Goal: Task Accomplishment & Management: Use online tool/utility

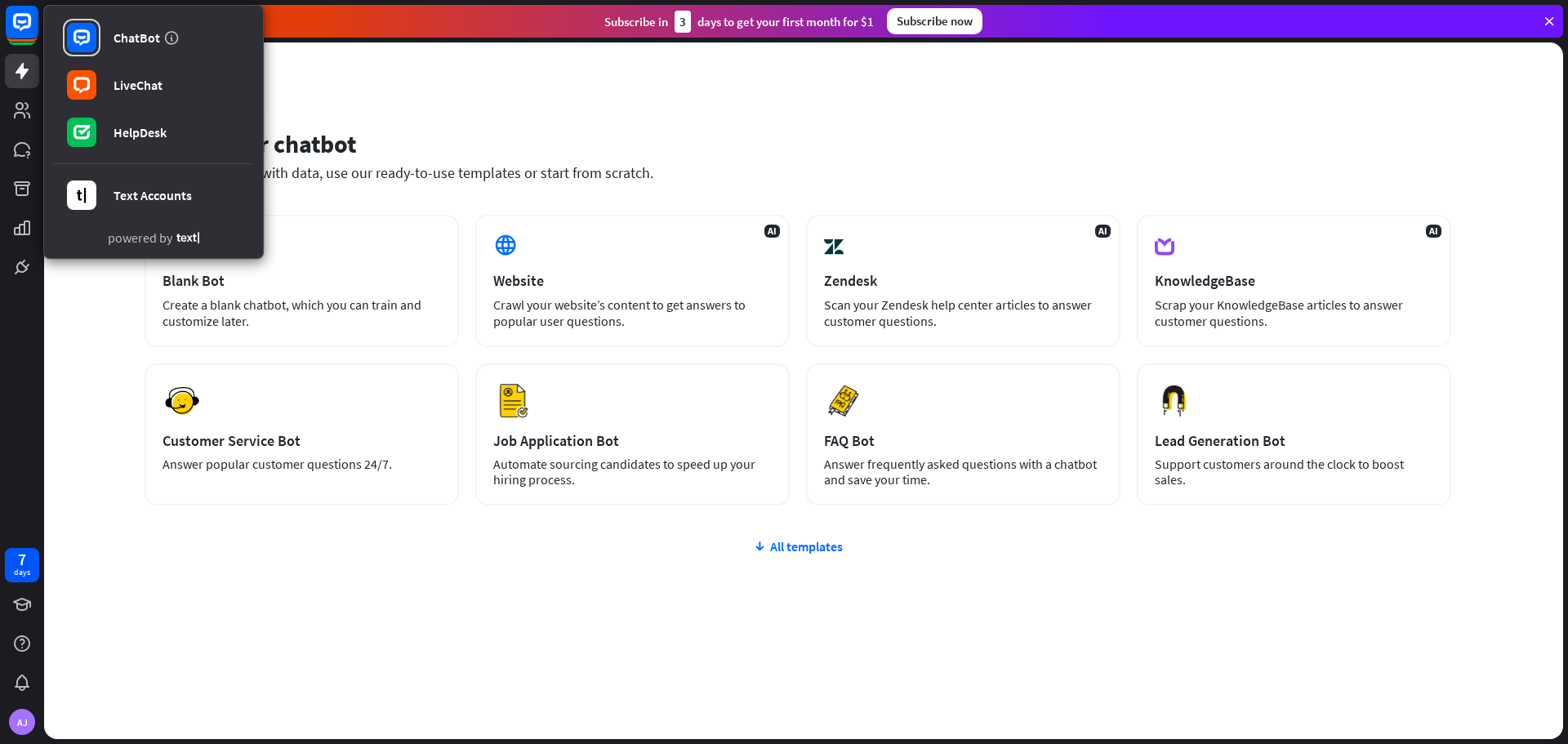
click at [801, 149] on div "Set up your chatbot" at bounding box center [798, 144] width 1307 height 31
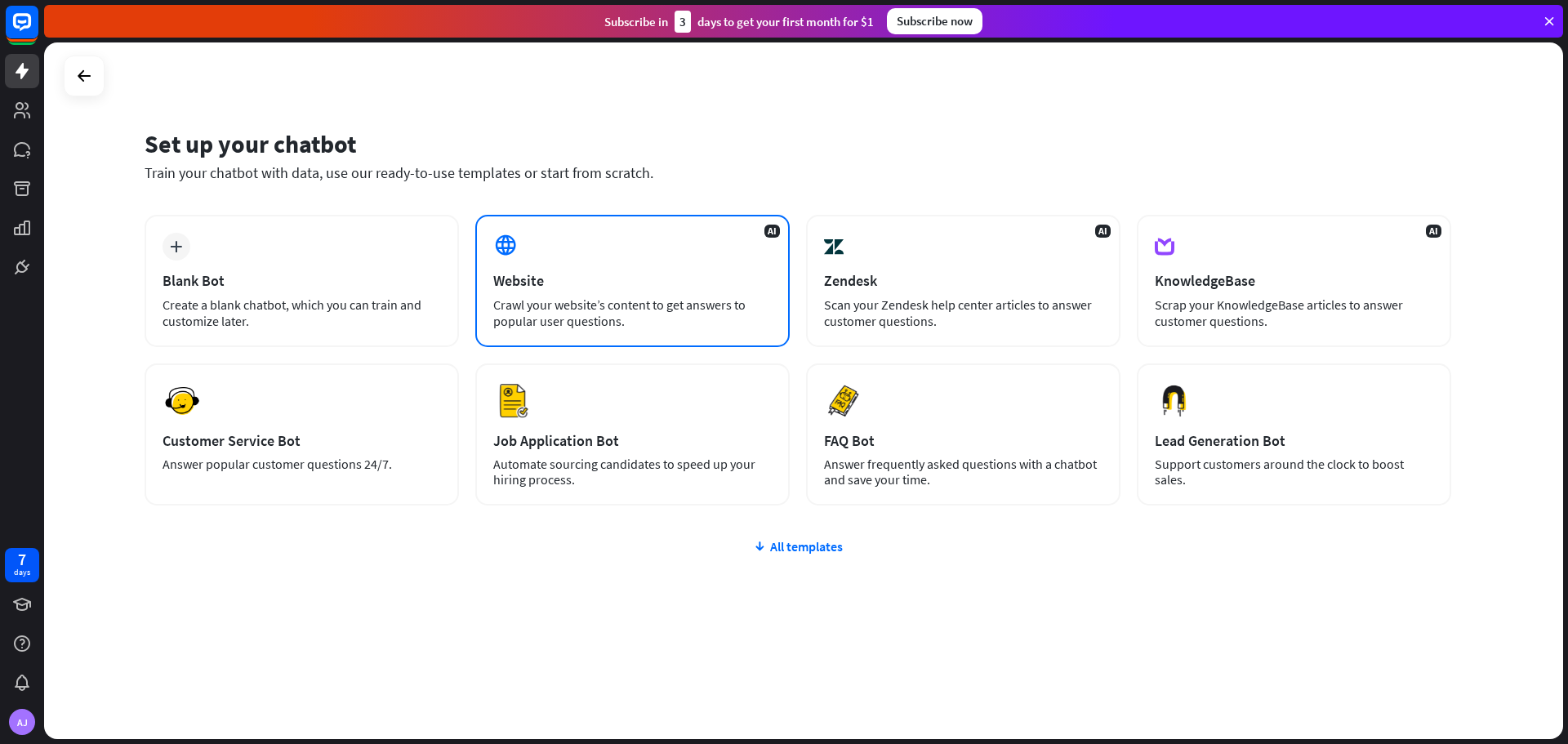
click at [631, 268] on div "AI Website Crawl your website’s content to get answers to popular user question…" at bounding box center [632, 281] width 314 height 132
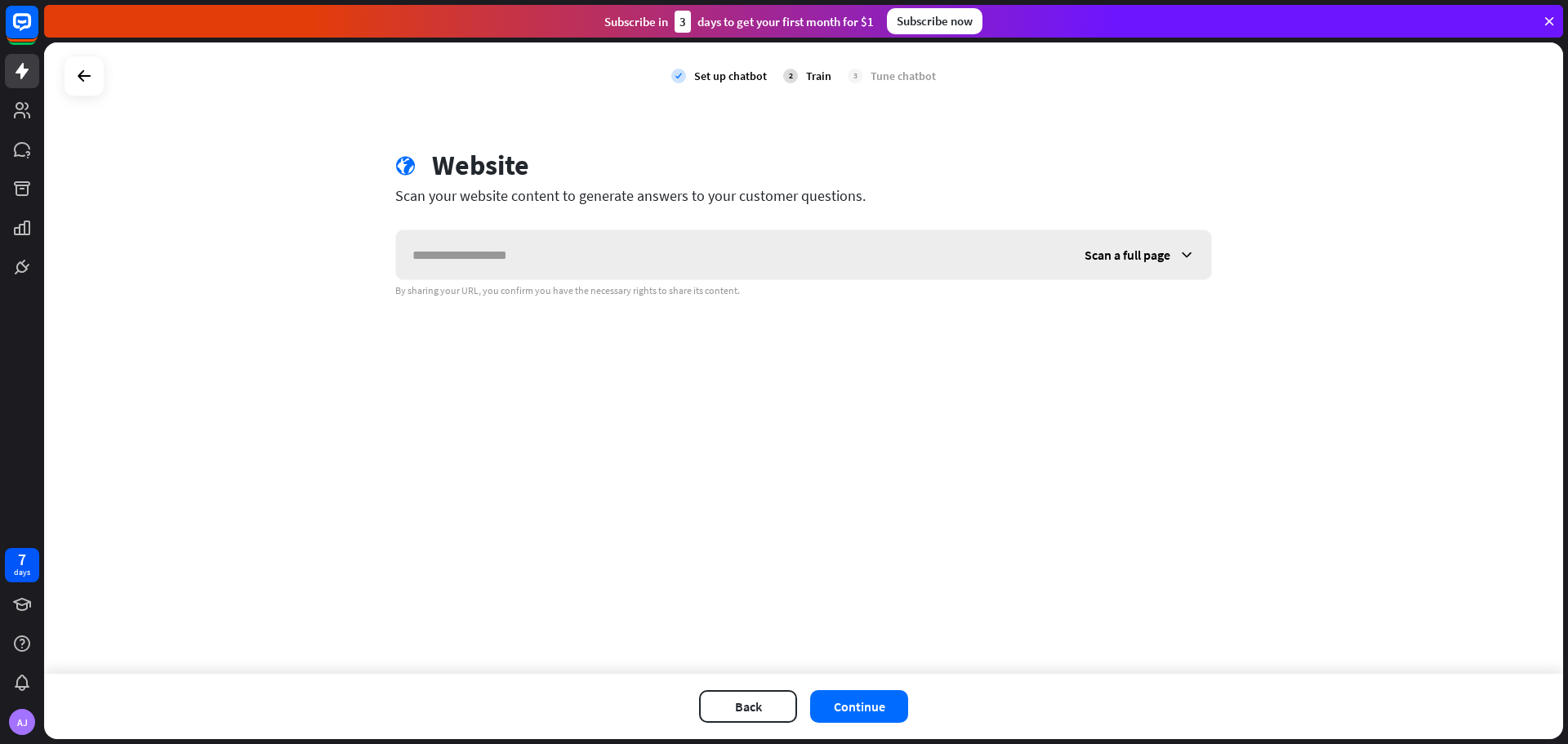
click at [807, 265] on input "text" at bounding box center [732, 255] width 672 height 49
paste input "**********"
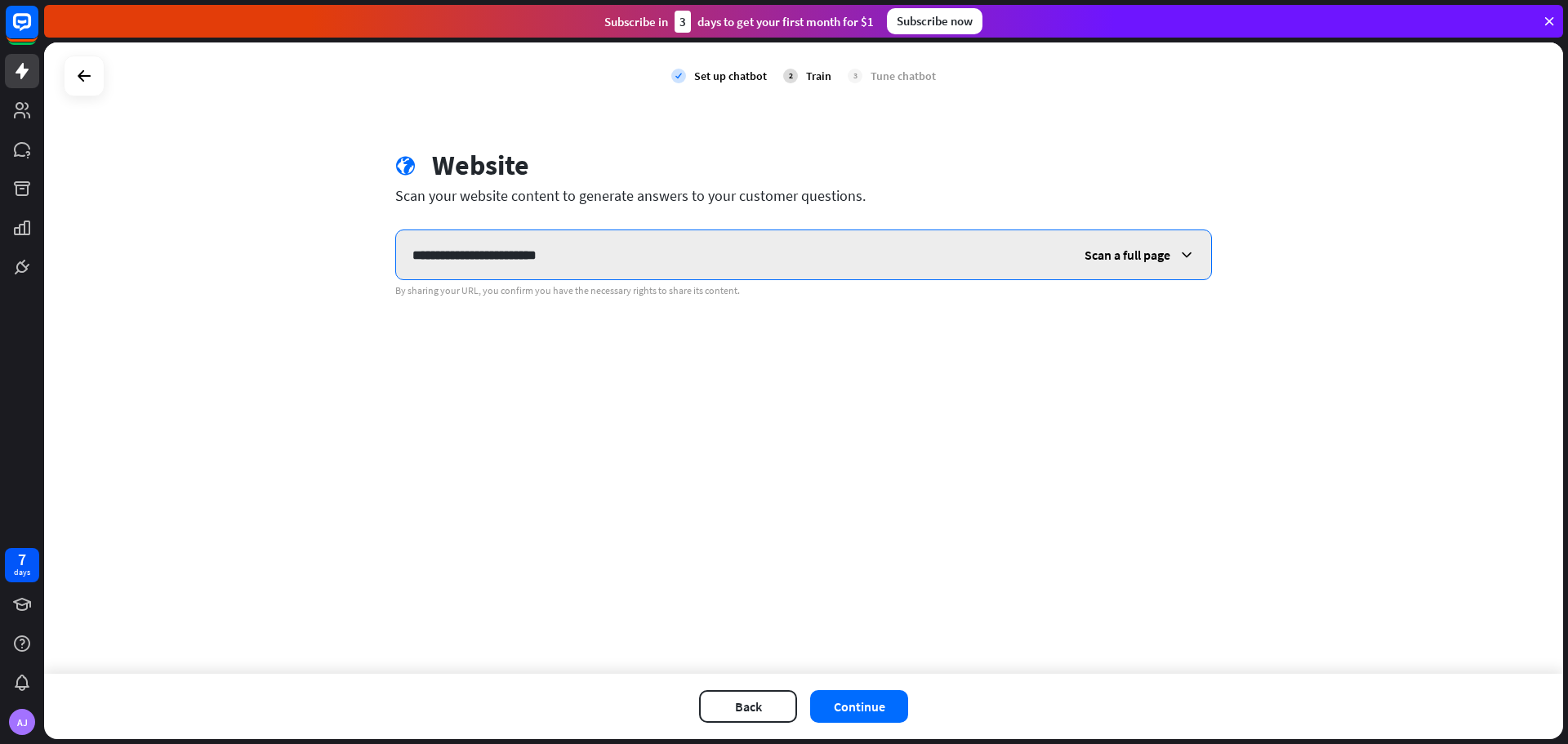
type input "**********"
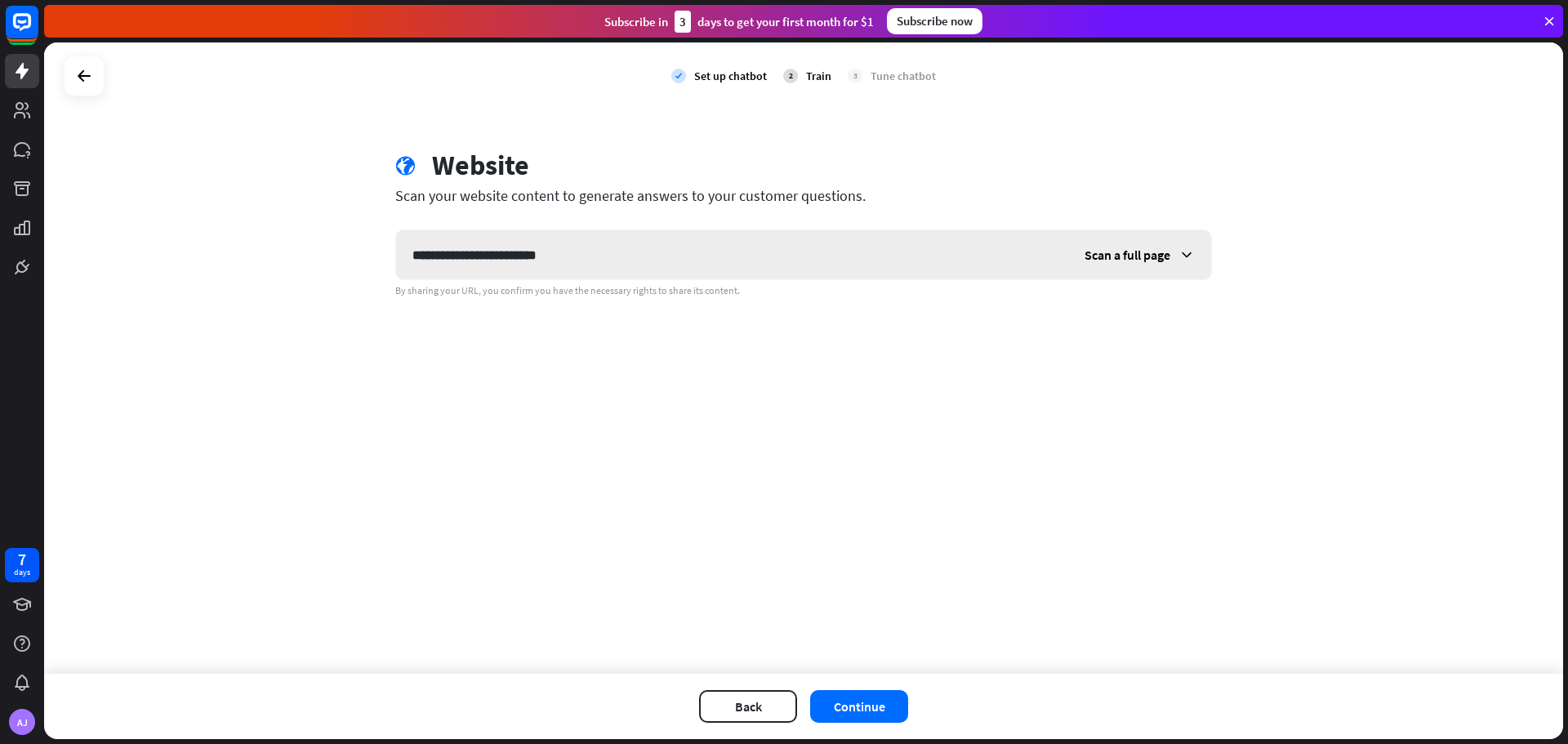
click at [1177, 245] on div "Scan a full page" at bounding box center [1140, 255] width 143 height 49
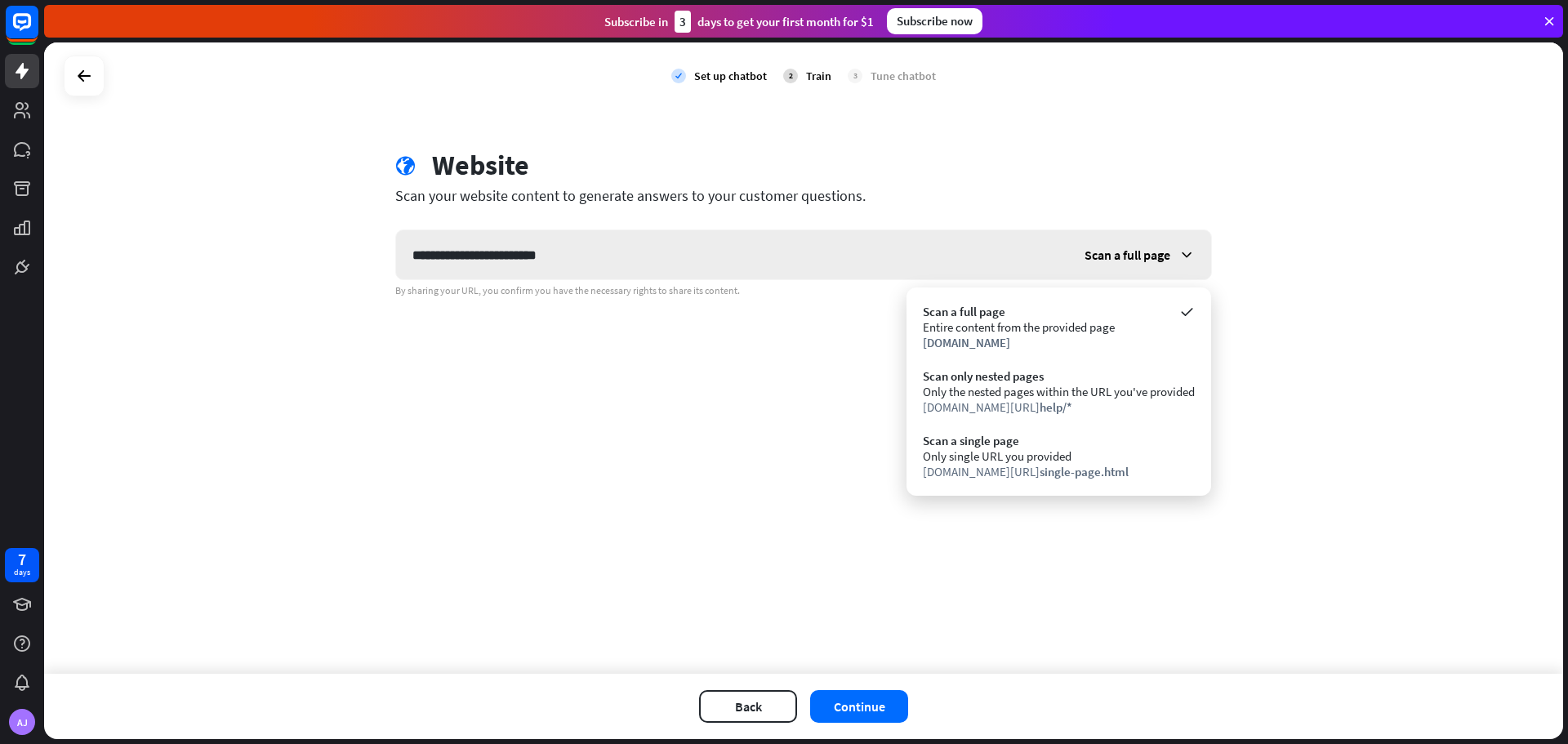
click at [1177, 245] on div "Scan a full page" at bounding box center [1140, 255] width 143 height 49
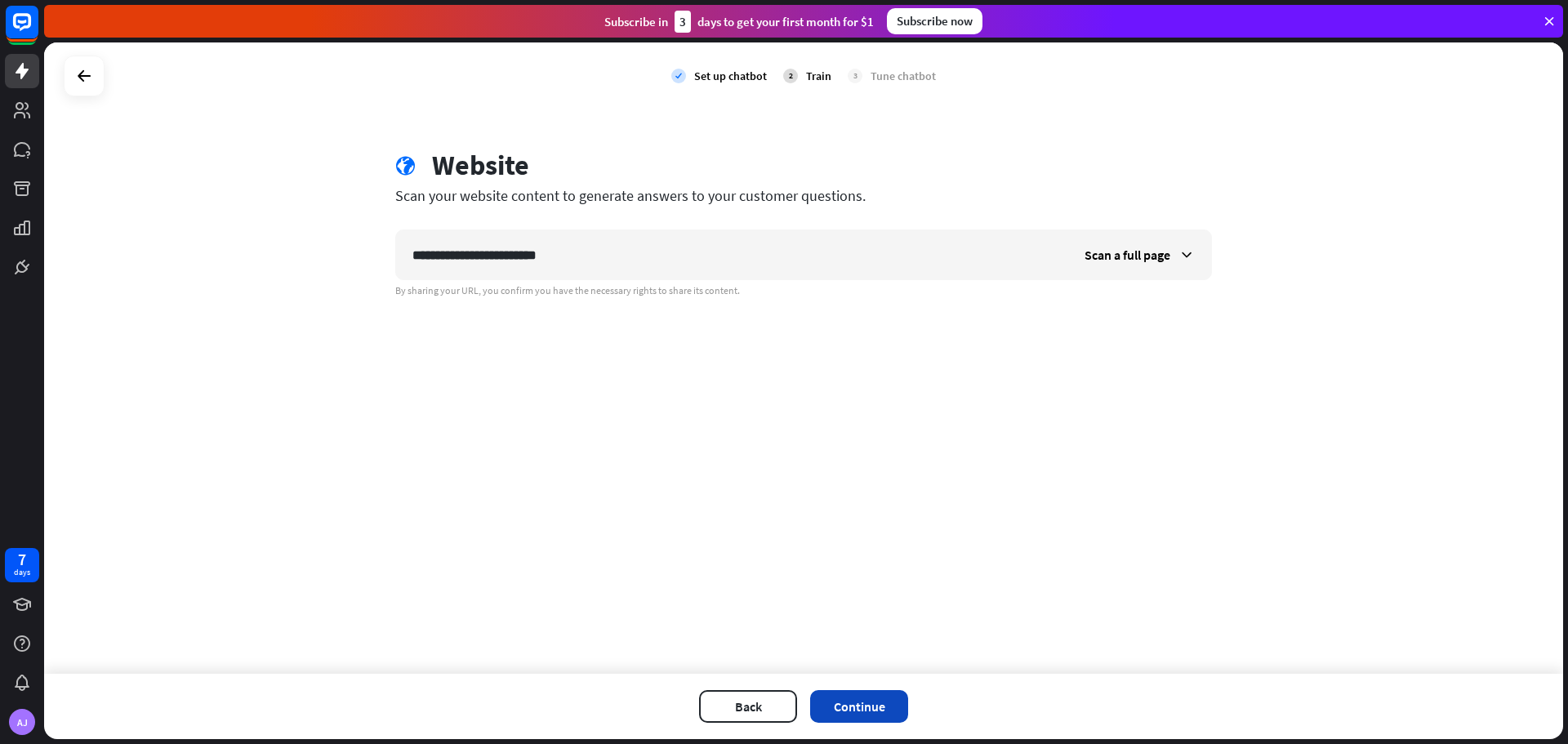
click at [871, 699] on button "Continue" at bounding box center [859, 707] width 98 height 33
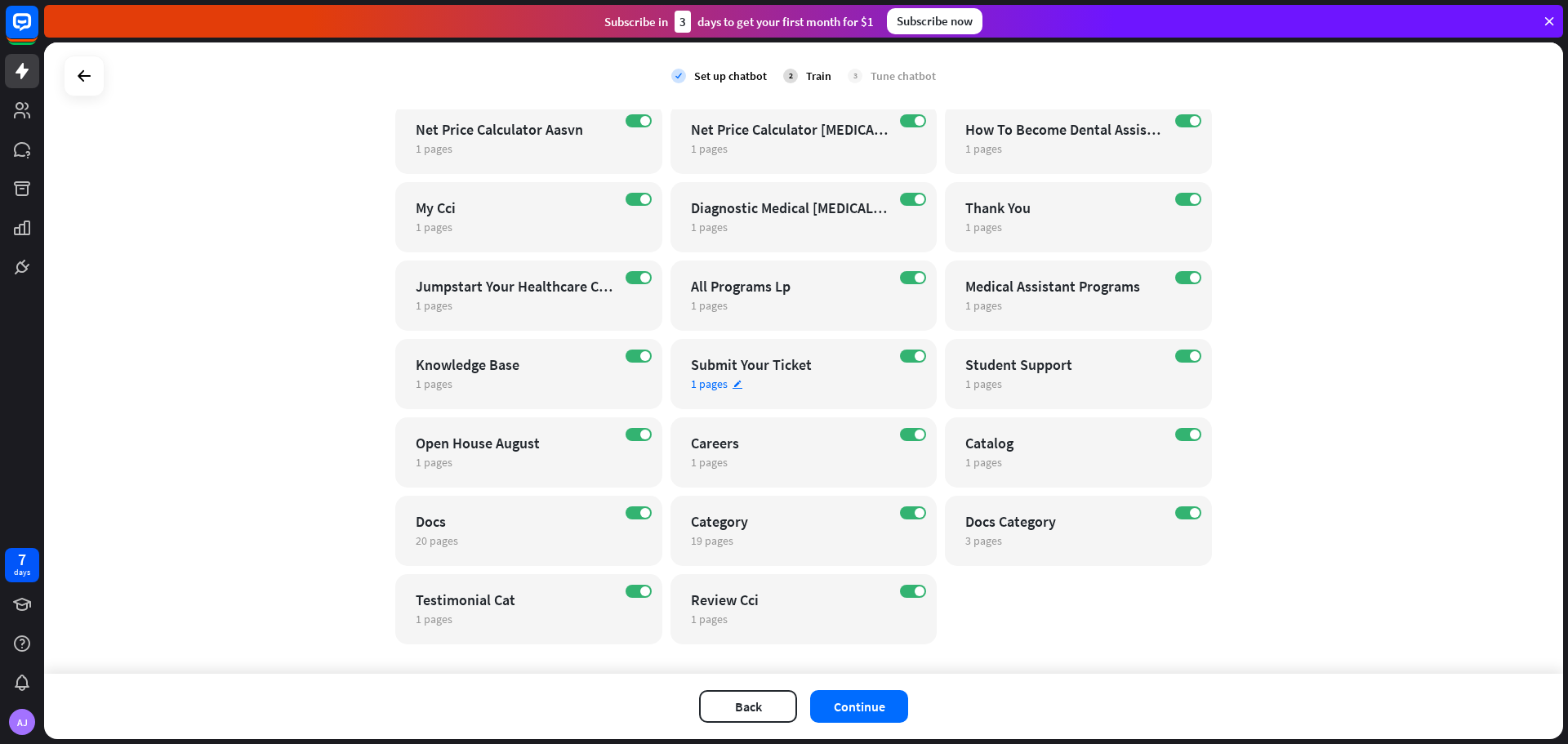
scroll to position [1666, 0]
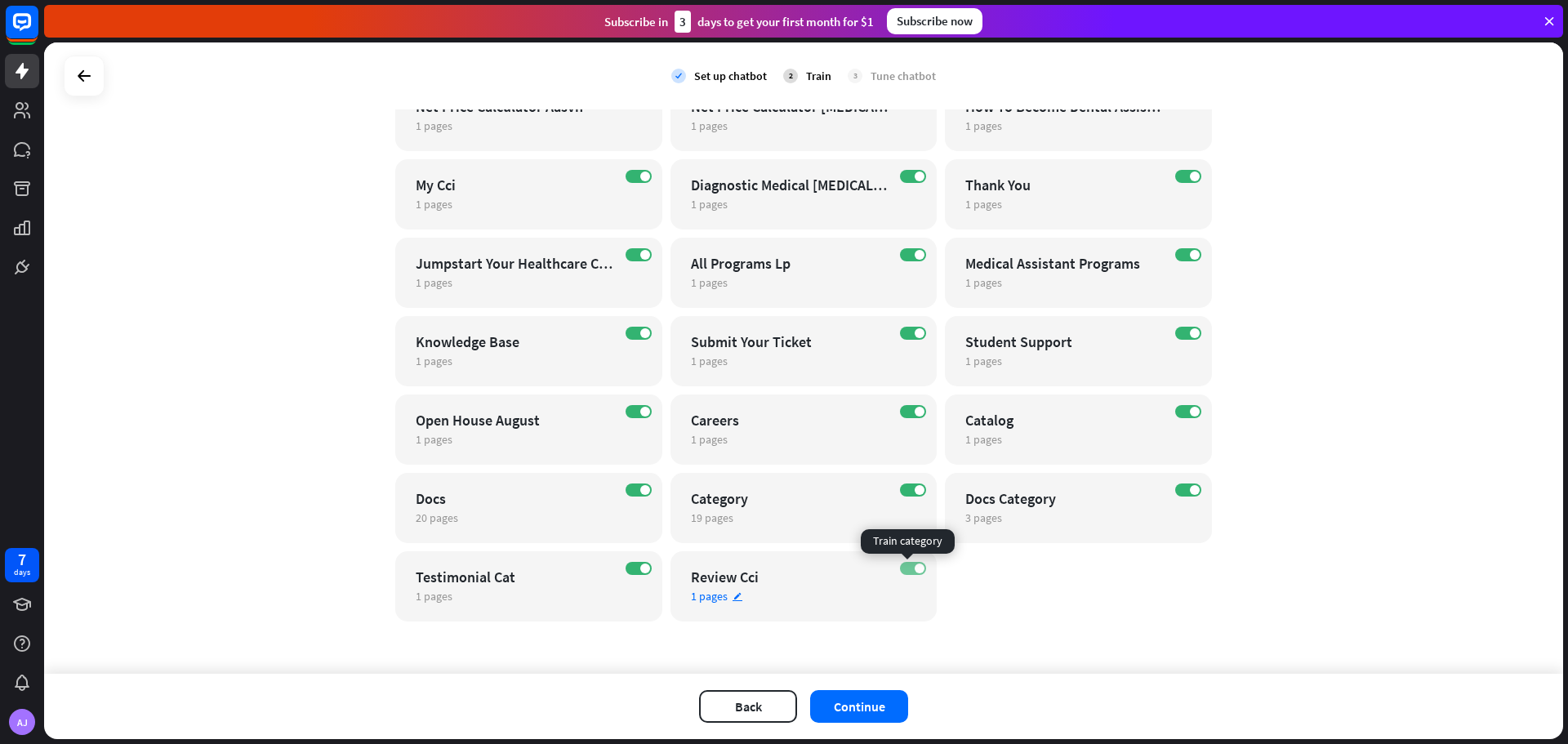
click at [900, 570] on label "ON" at bounding box center [913, 568] width 26 height 13
click at [640, 570] on span at bounding box center [645, 568] width 10 height 10
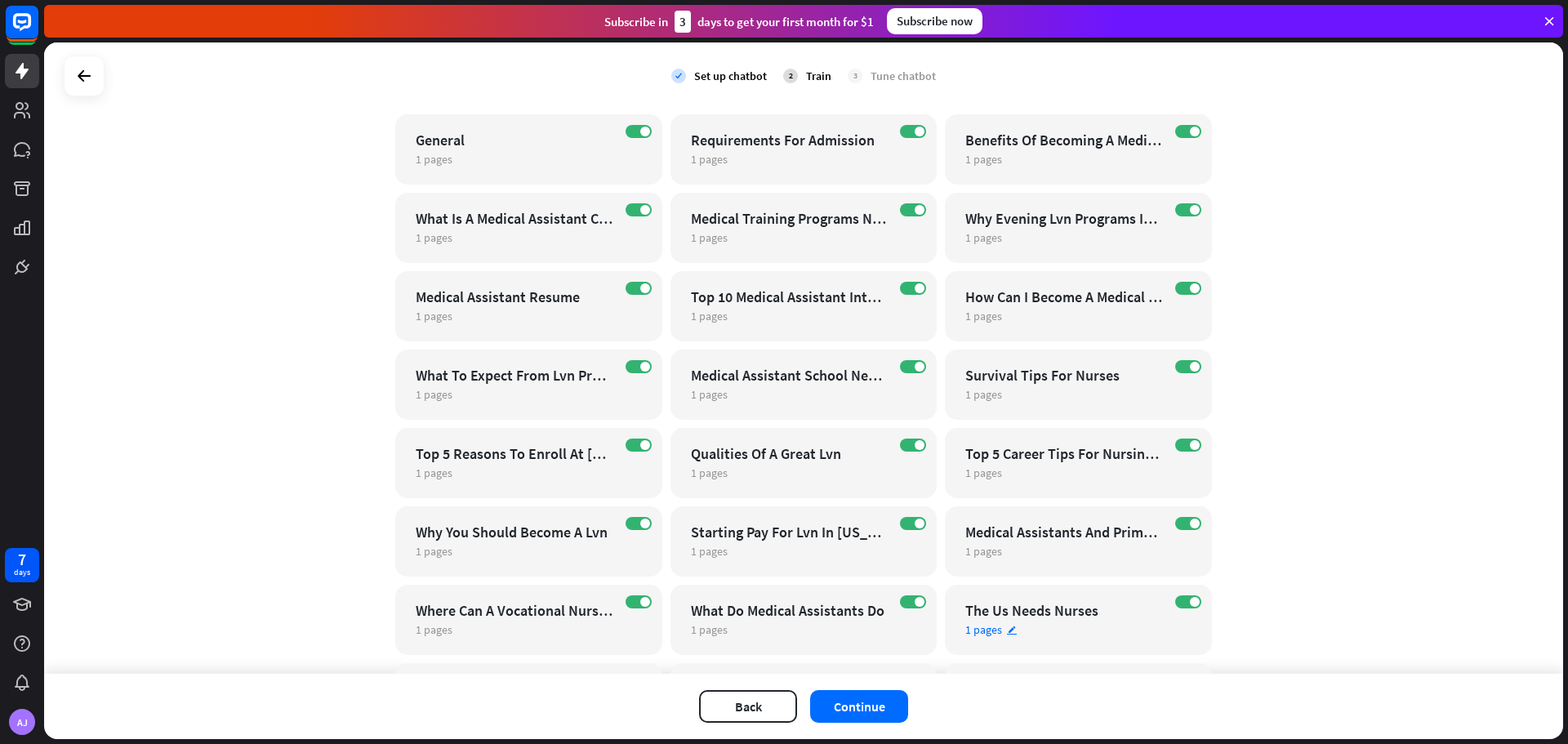
scroll to position [0, 0]
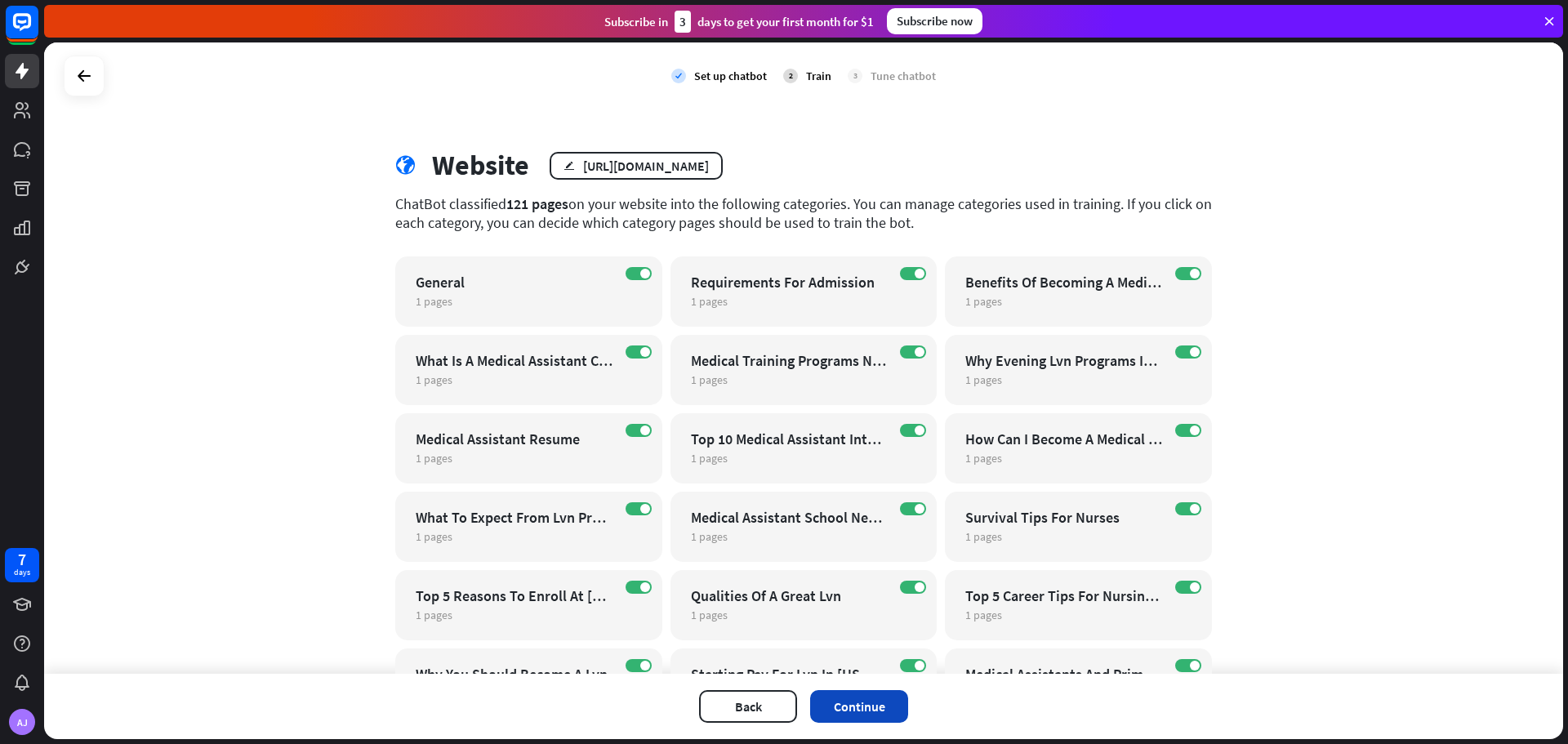
click at [843, 696] on button "Continue" at bounding box center [859, 707] width 98 height 33
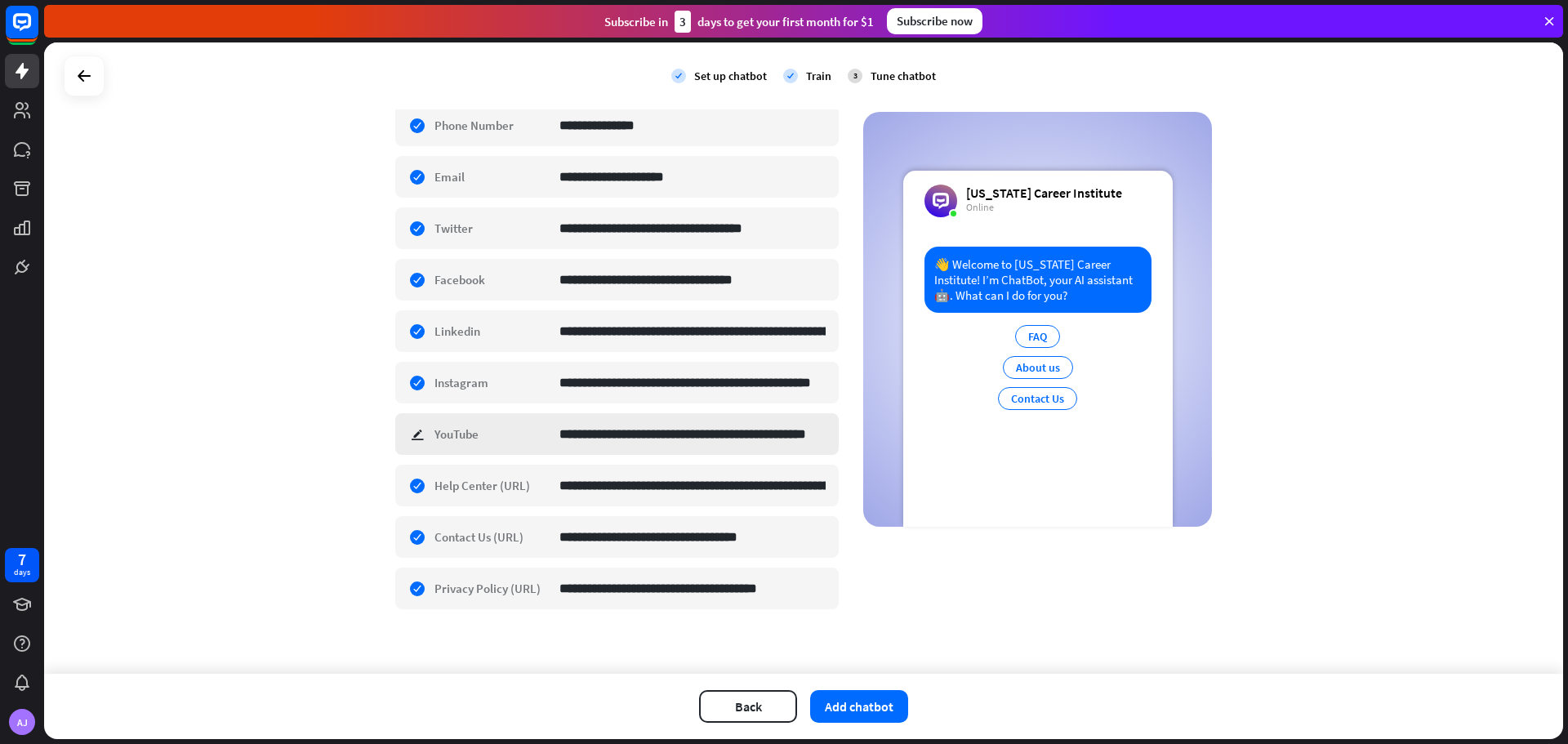
scroll to position [466, 0]
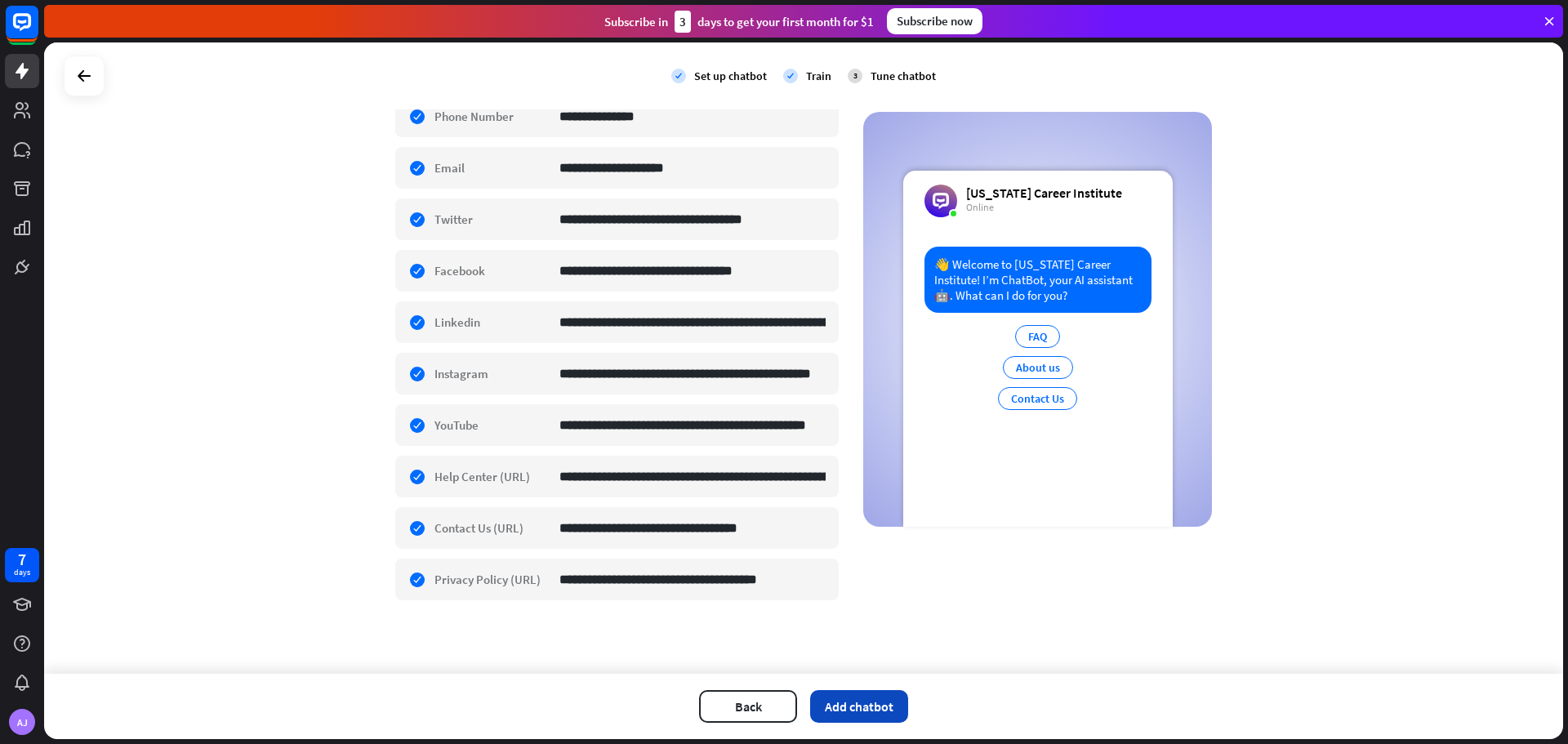
click at [845, 707] on button "Add chatbot" at bounding box center [859, 707] width 98 height 33
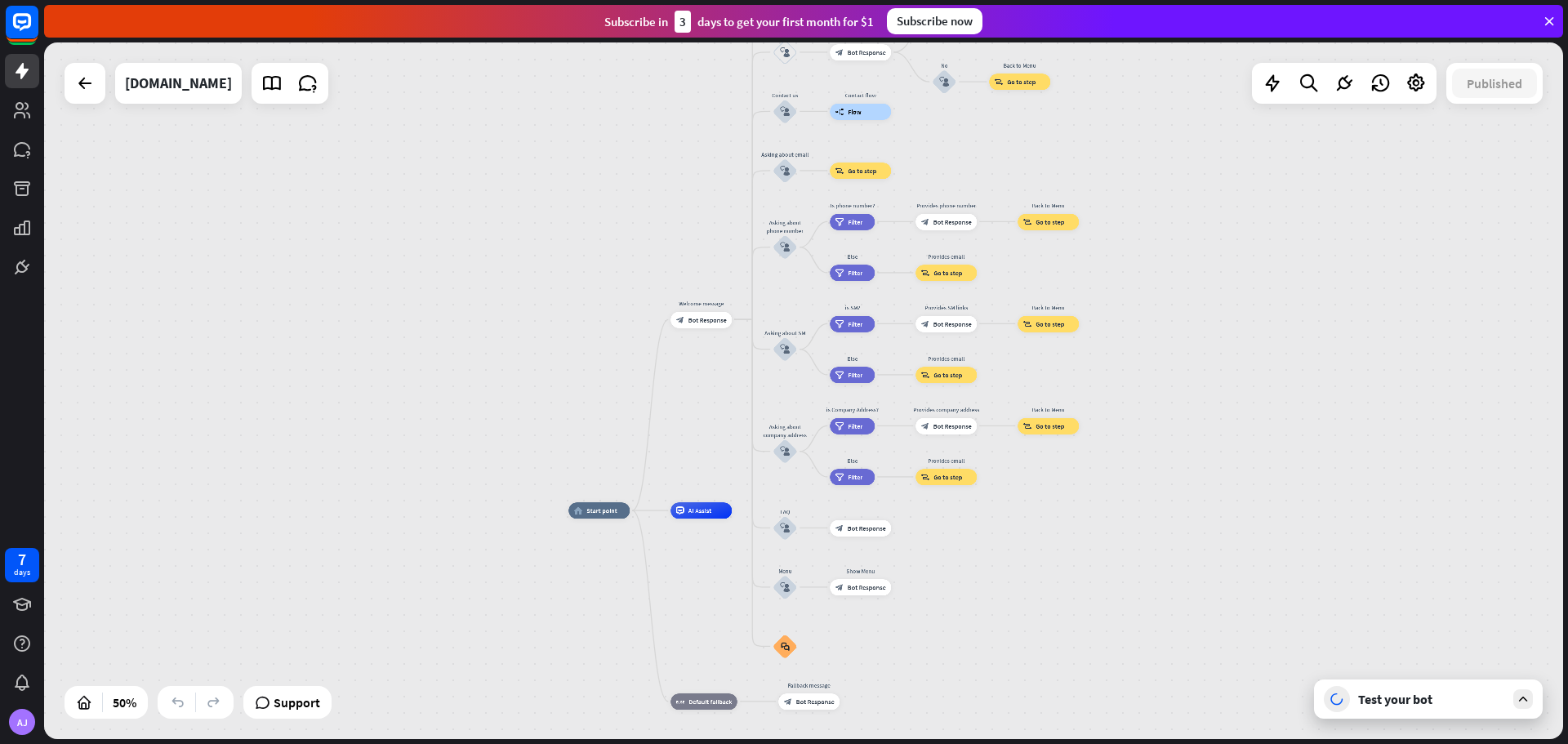
drag, startPoint x: 1255, startPoint y: 447, endPoint x: 1075, endPoint y: 588, distance: 228.7
click at [1076, 588] on div "home_2 Start point Welcome message block_bot_response Bot Response About us blo…" at bounding box center [948, 685] width 760 height 349
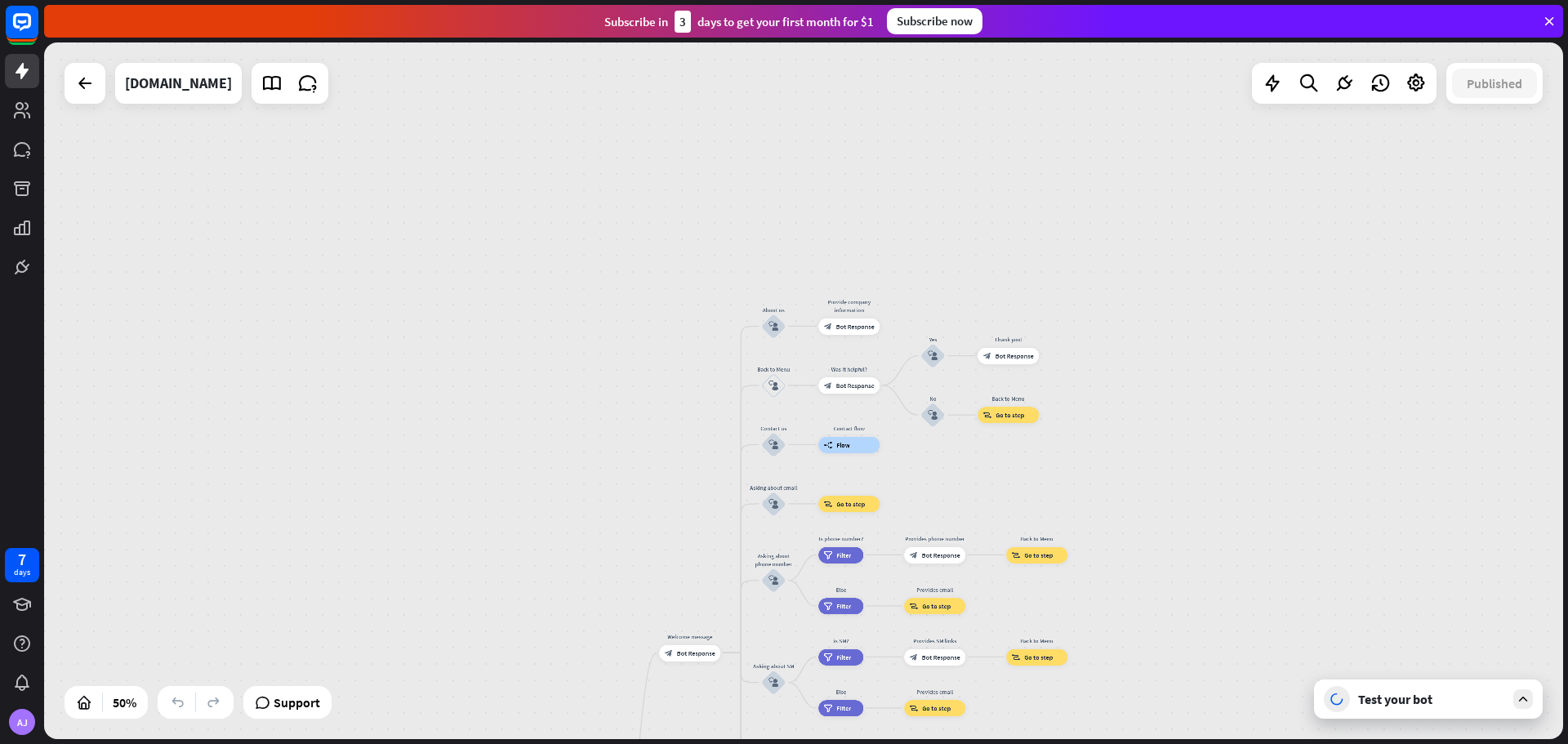
drag, startPoint x: 1175, startPoint y: 305, endPoint x: 1170, endPoint y: 609, distance: 304.0
click at [1170, 609] on div "home_2 Start point Welcome message block_bot_response Bot Response About us blo…" at bounding box center [804, 391] width 1519 height 697
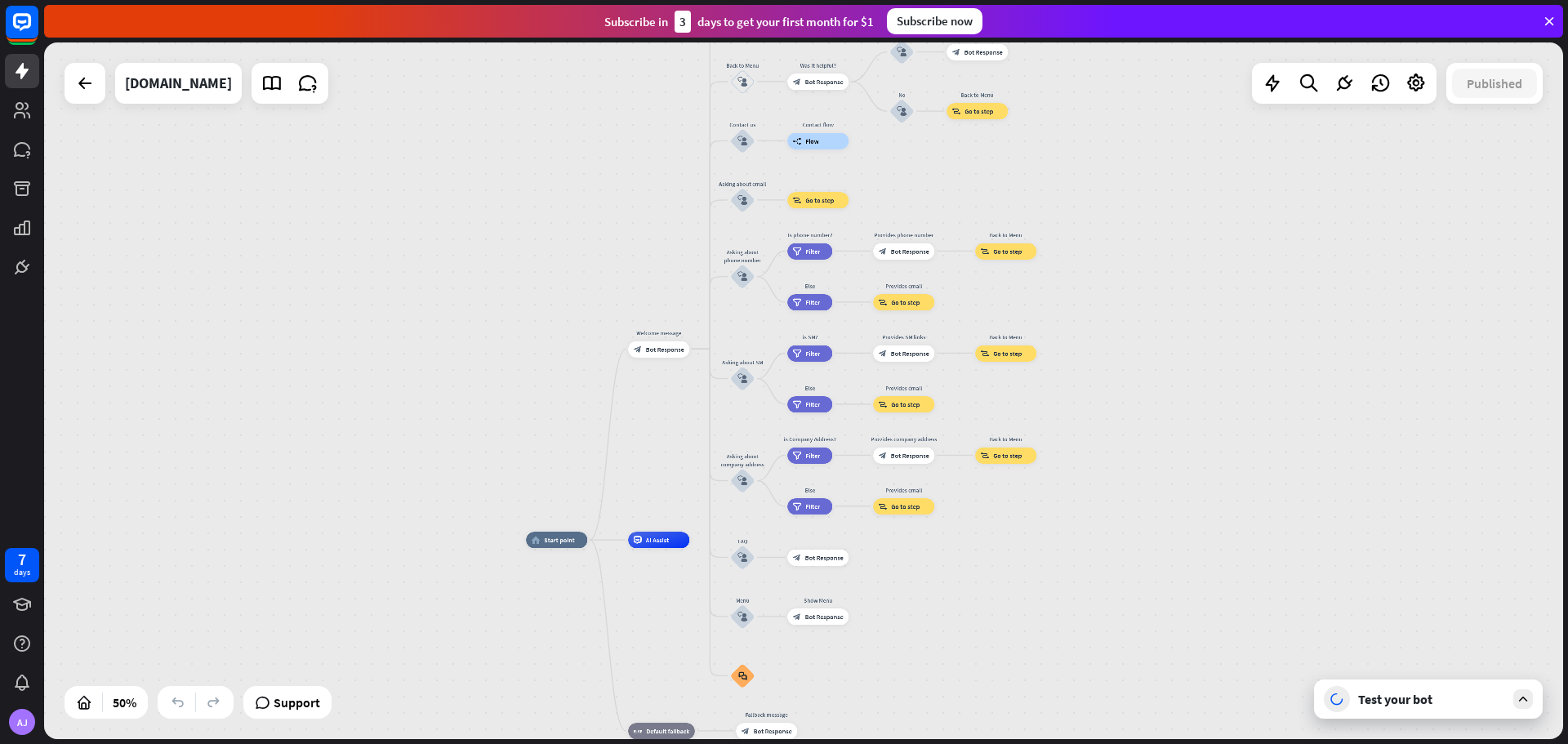
drag, startPoint x: 1181, startPoint y: 553, endPoint x: 1149, endPoint y: 252, distance: 302.7
click at [1149, 252] on div "home_2 Start point Welcome message block_bot_response Bot Response About us blo…" at bounding box center [804, 391] width 1519 height 697
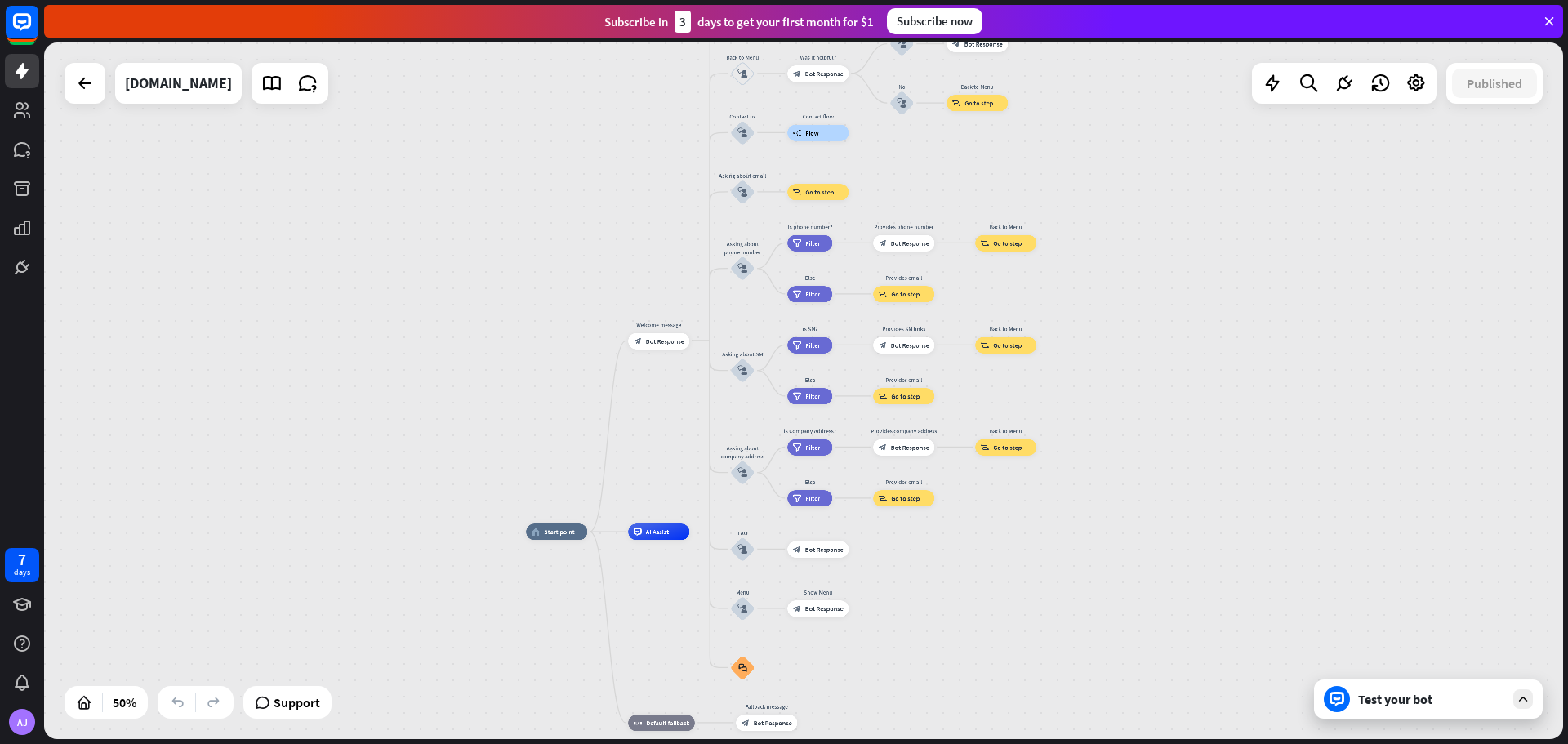
click at [1406, 723] on div "home_2 Start point Welcome message block_bot_response Bot Response About us blo…" at bounding box center [804, 391] width 1519 height 697
click at [1411, 699] on div "Test your bot" at bounding box center [1431, 699] width 147 height 17
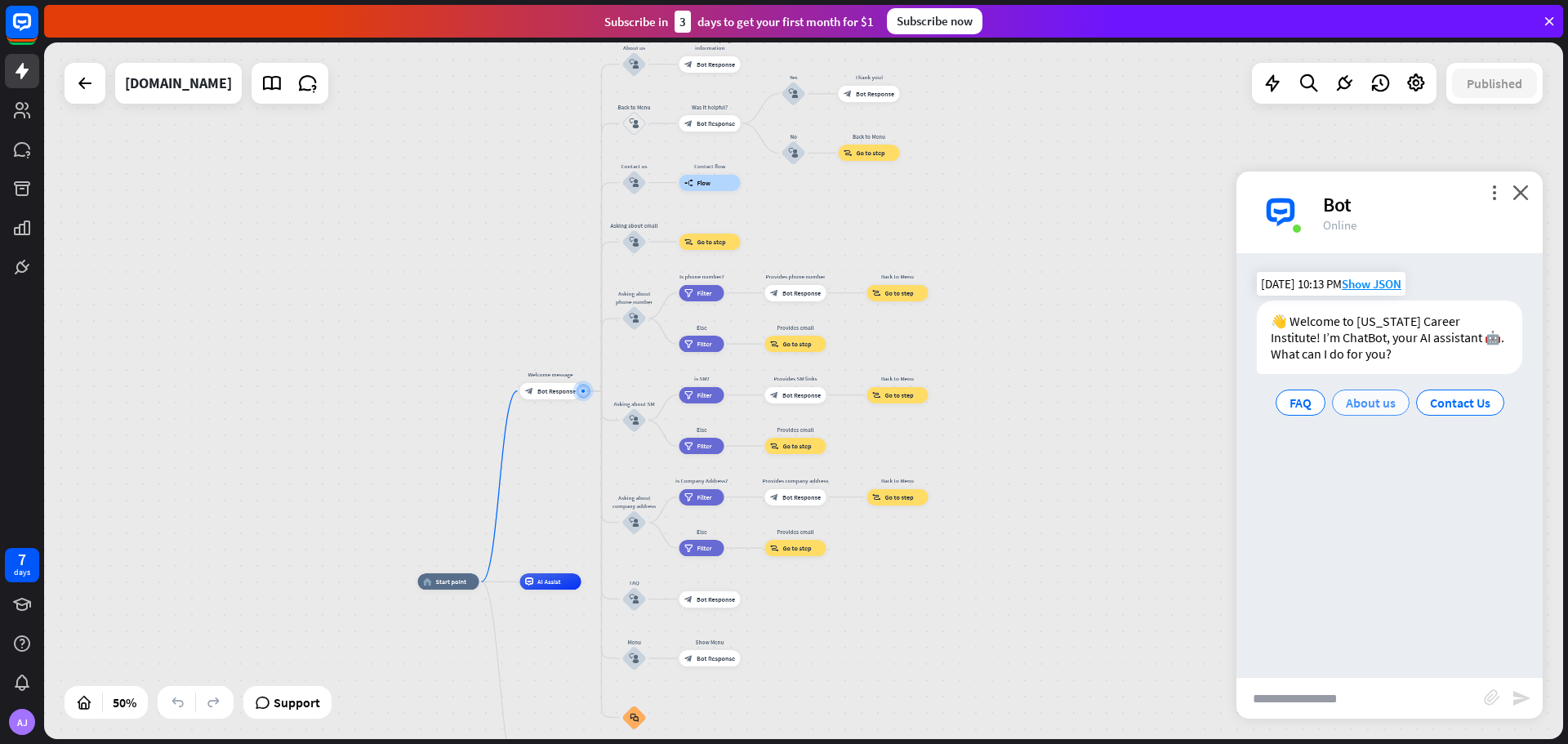
click at [1376, 409] on span "About us" at bounding box center [1370, 402] width 50 height 17
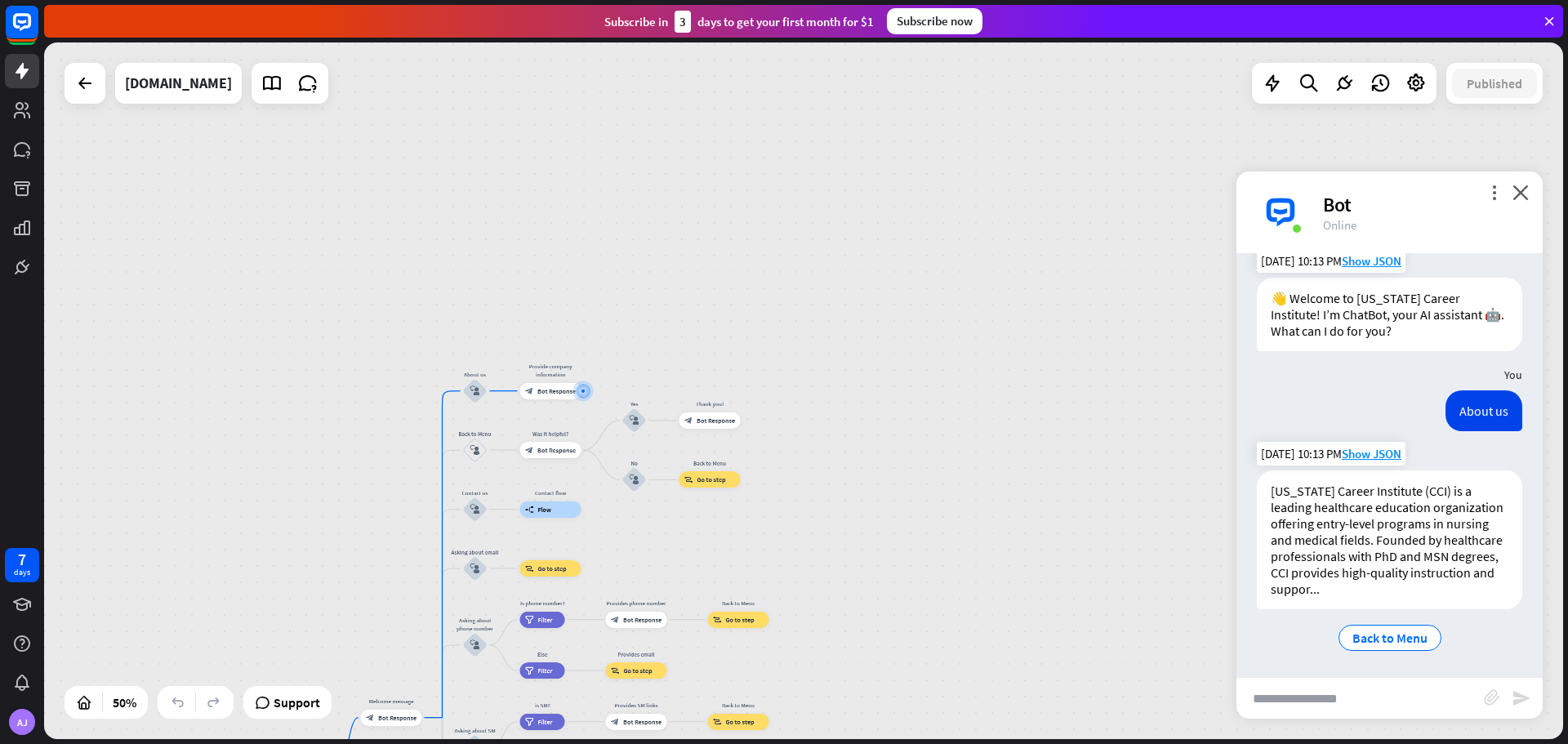
scroll to position [24, 0]
click at [1374, 553] on div "[US_STATE] Career Institute (CCI) is a leading healthcare education organizatio…" at bounding box center [1389, 539] width 265 height 139
click at [1390, 639] on span "Back to Menu" at bounding box center [1390, 636] width 75 height 17
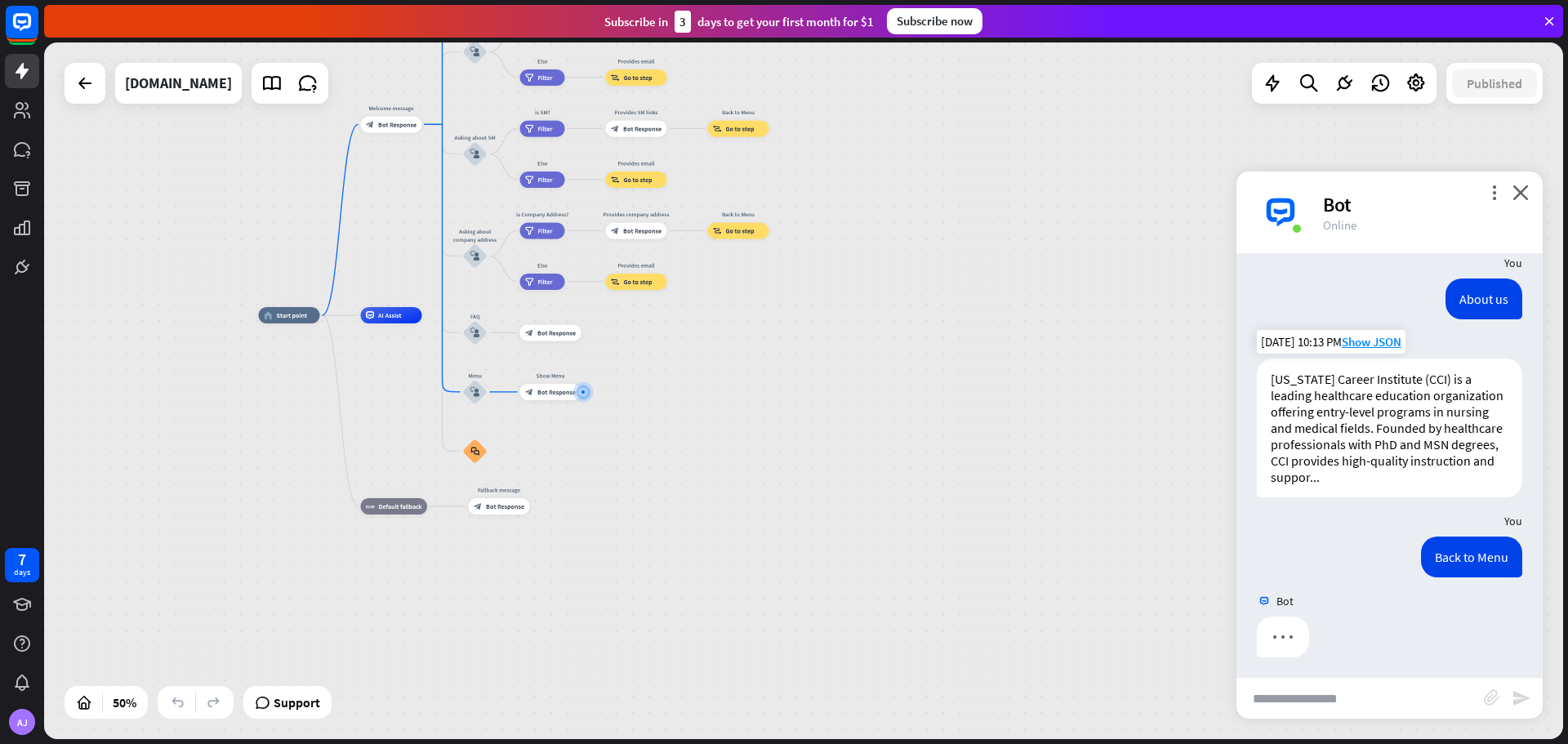
scroll to position [139, 0]
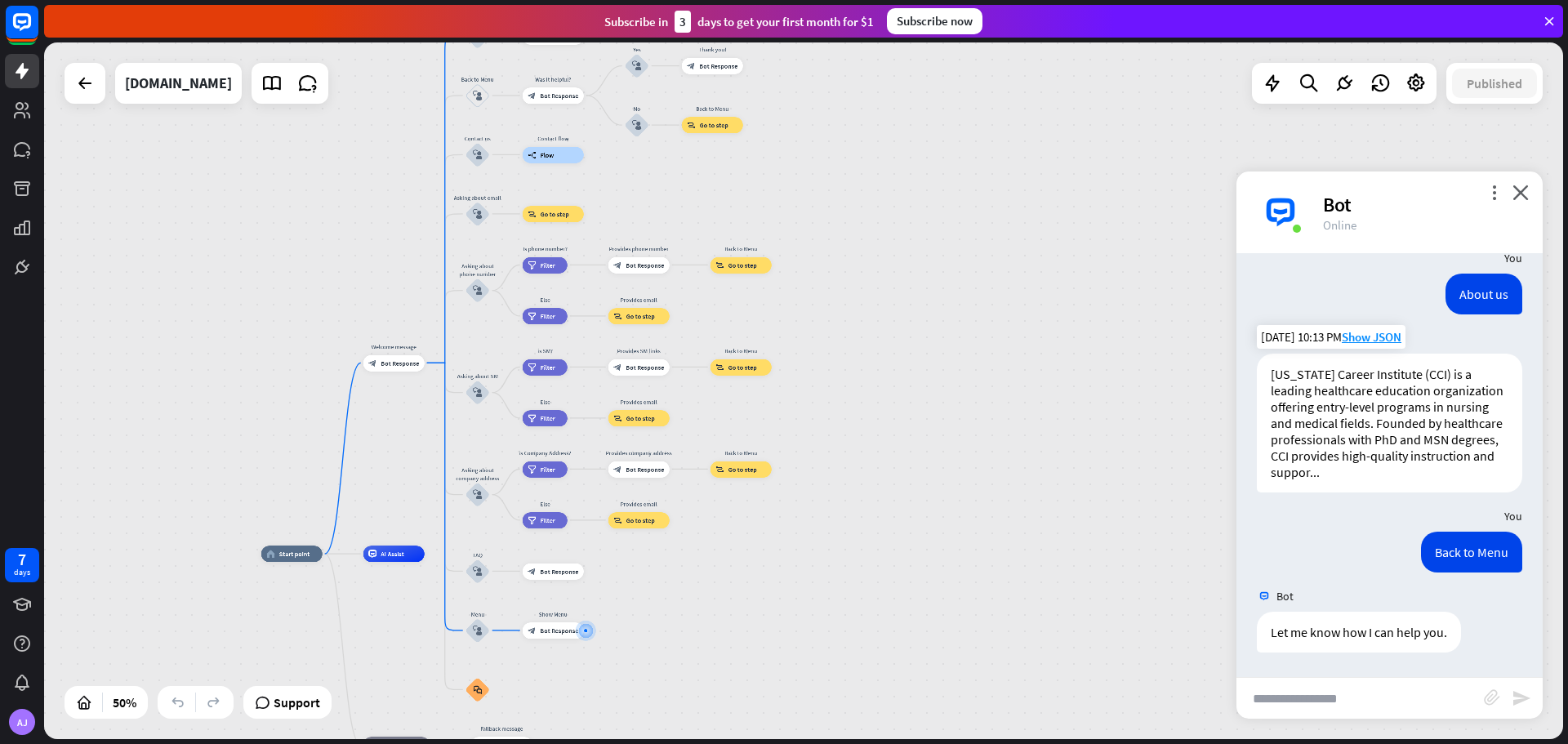
drag, startPoint x: 872, startPoint y: 325, endPoint x: 872, endPoint y: 565, distance: 240.0
click at [872, 565] on div "home_2 Start point Welcome message block_bot_response Bot Response About us blo…" at bounding box center [640, 727] width 760 height 349
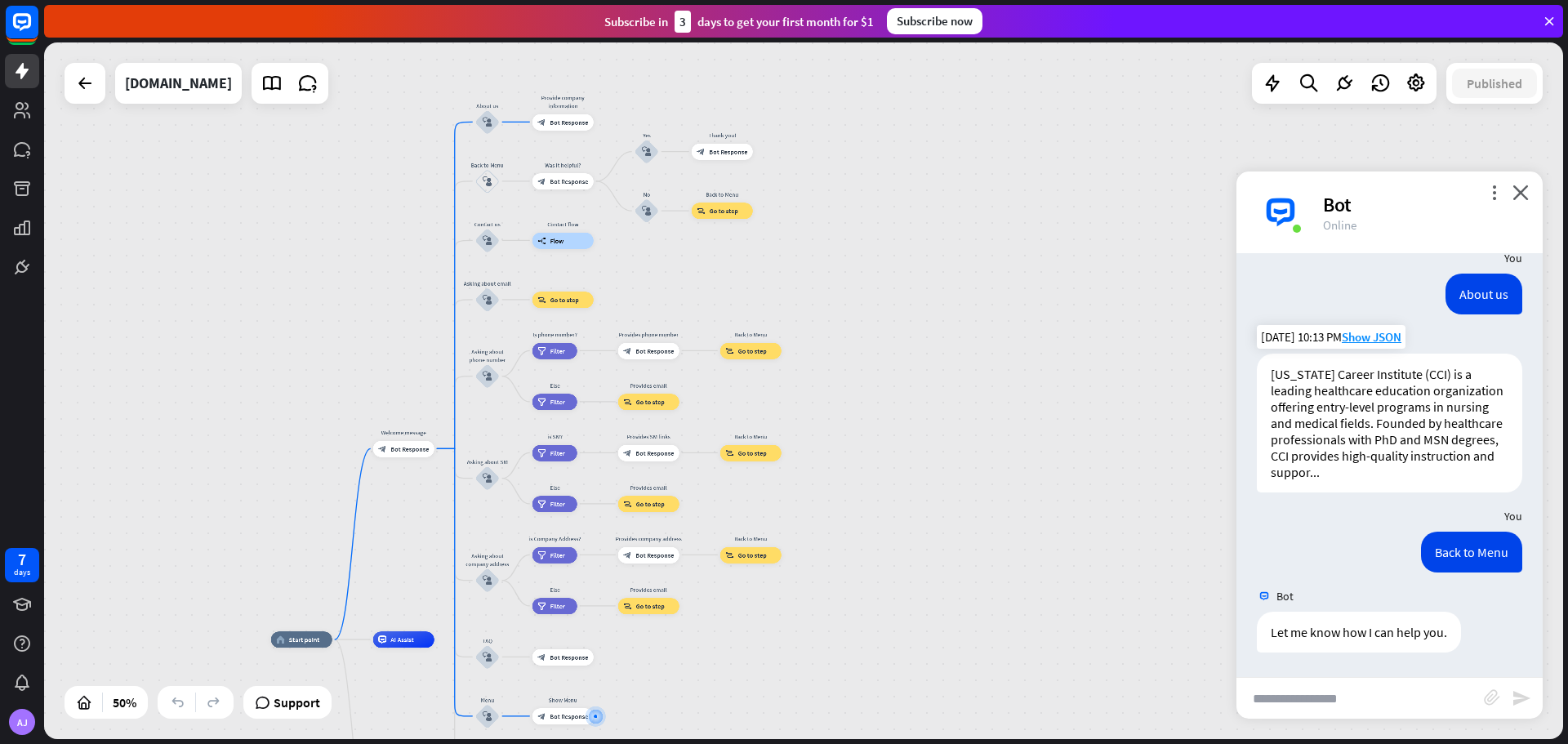
drag, startPoint x: 906, startPoint y: 307, endPoint x: 915, endPoint y: 392, distance: 85.5
click at [915, 392] on div "home_2 Start point Welcome message block_bot_response Bot Response About us blo…" at bounding box center [804, 391] width 1519 height 697
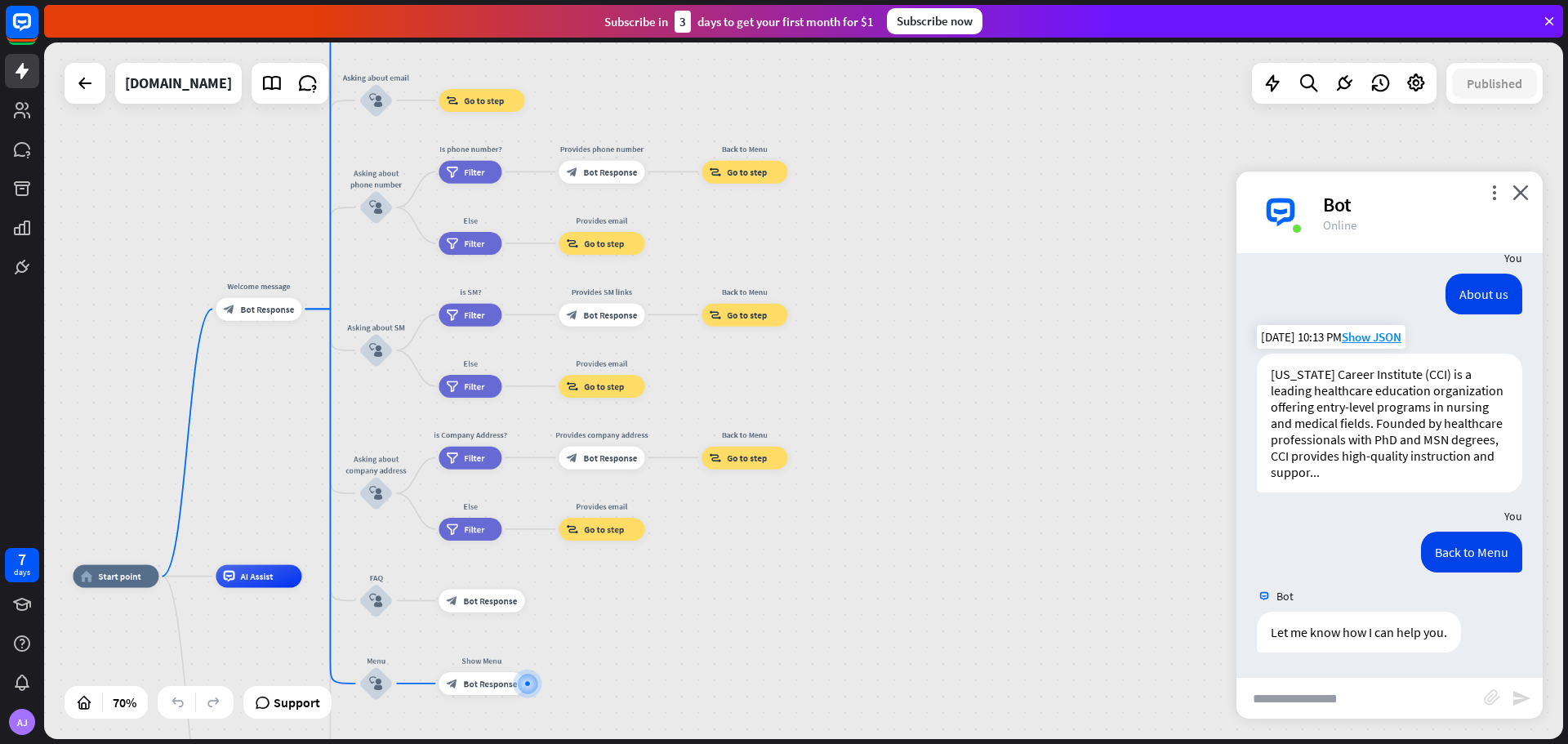
drag, startPoint x: 894, startPoint y: 372, endPoint x: 907, endPoint y: 291, distance: 82.0
click at [907, 291] on div "home_2 Start point Welcome message block_bot_response Bot Response About us blo…" at bounding box center [804, 391] width 1519 height 697
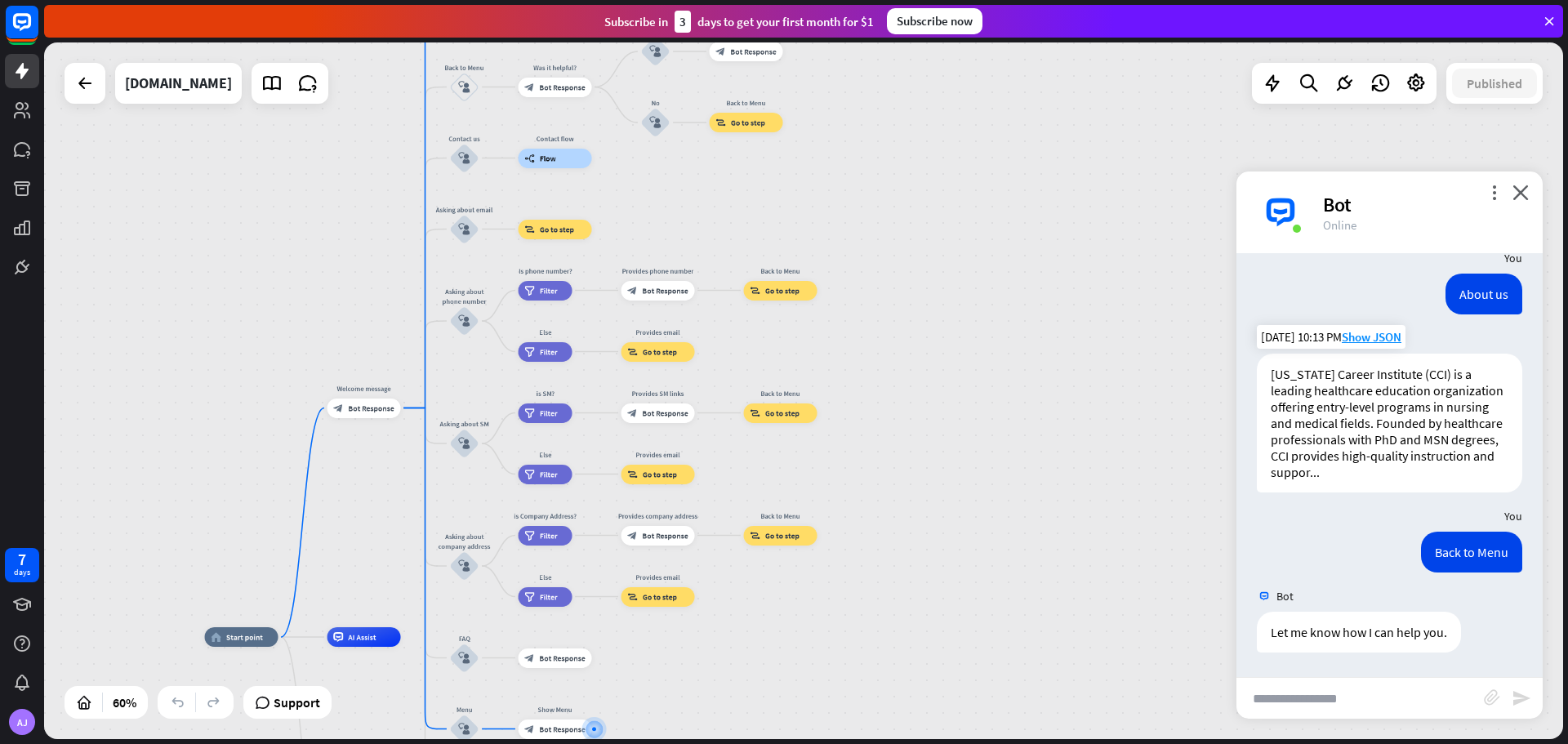
drag, startPoint x: 917, startPoint y: 315, endPoint x: 952, endPoint y: 503, distance: 191.2
click at [952, 503] on div "home_2 Start point Welcome message block_bot_response Bot Response About us blo…" at bounding box center [804, 391] width 1519 height 697
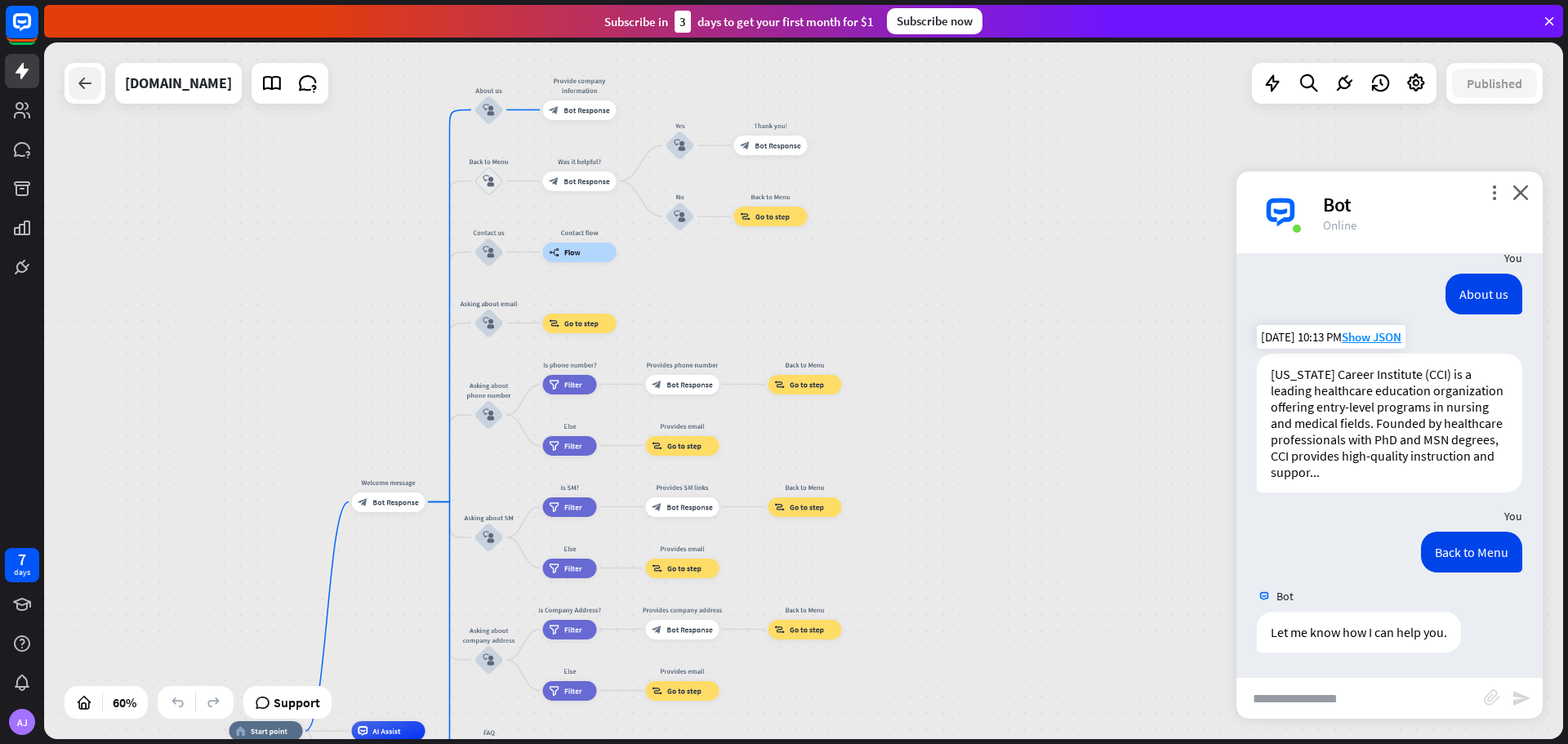
click at [87, 76] on icon at bounding box center [84, 83] width 20 height 20
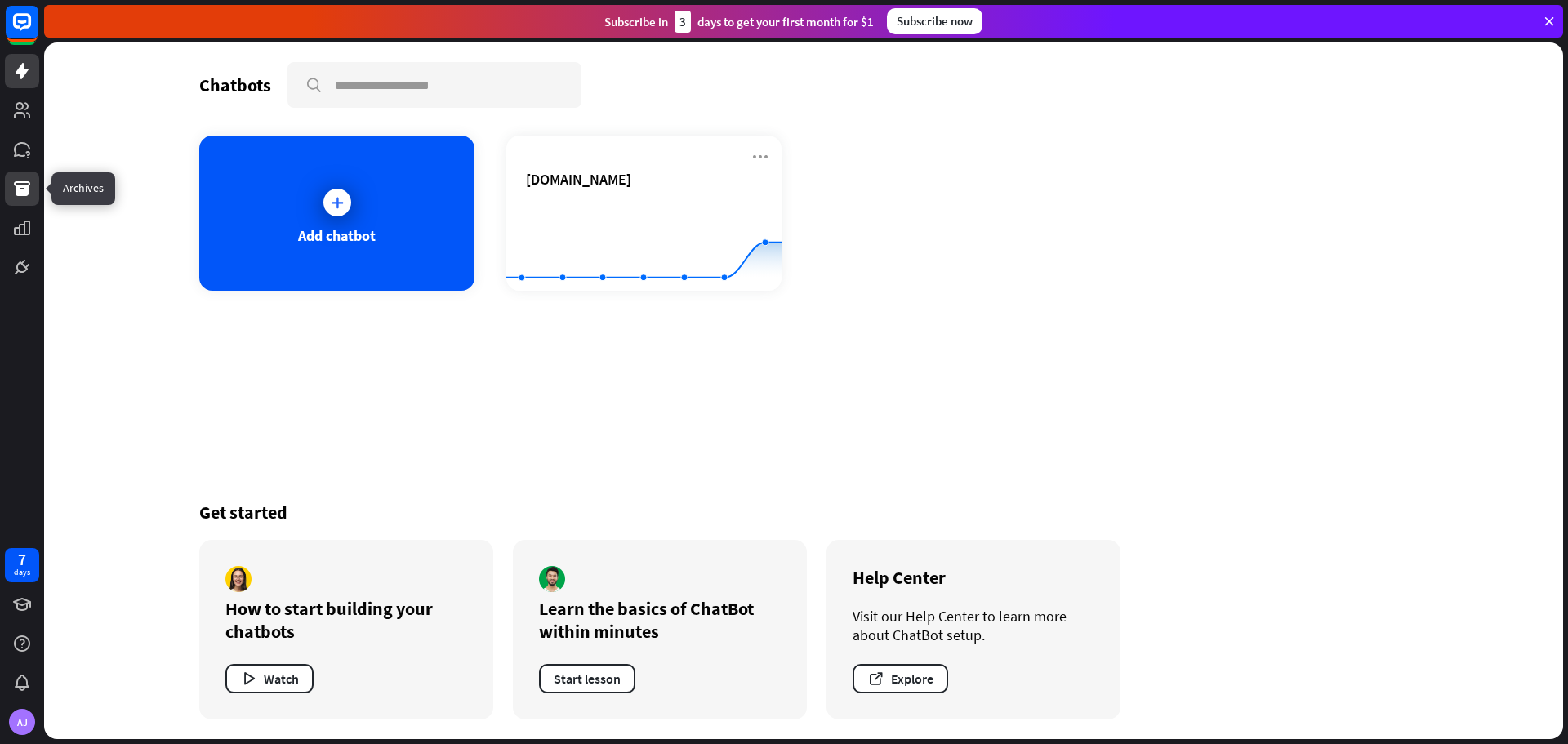
click at [23, 184] on icon at bounding box center [22, 188] width 17 height 15
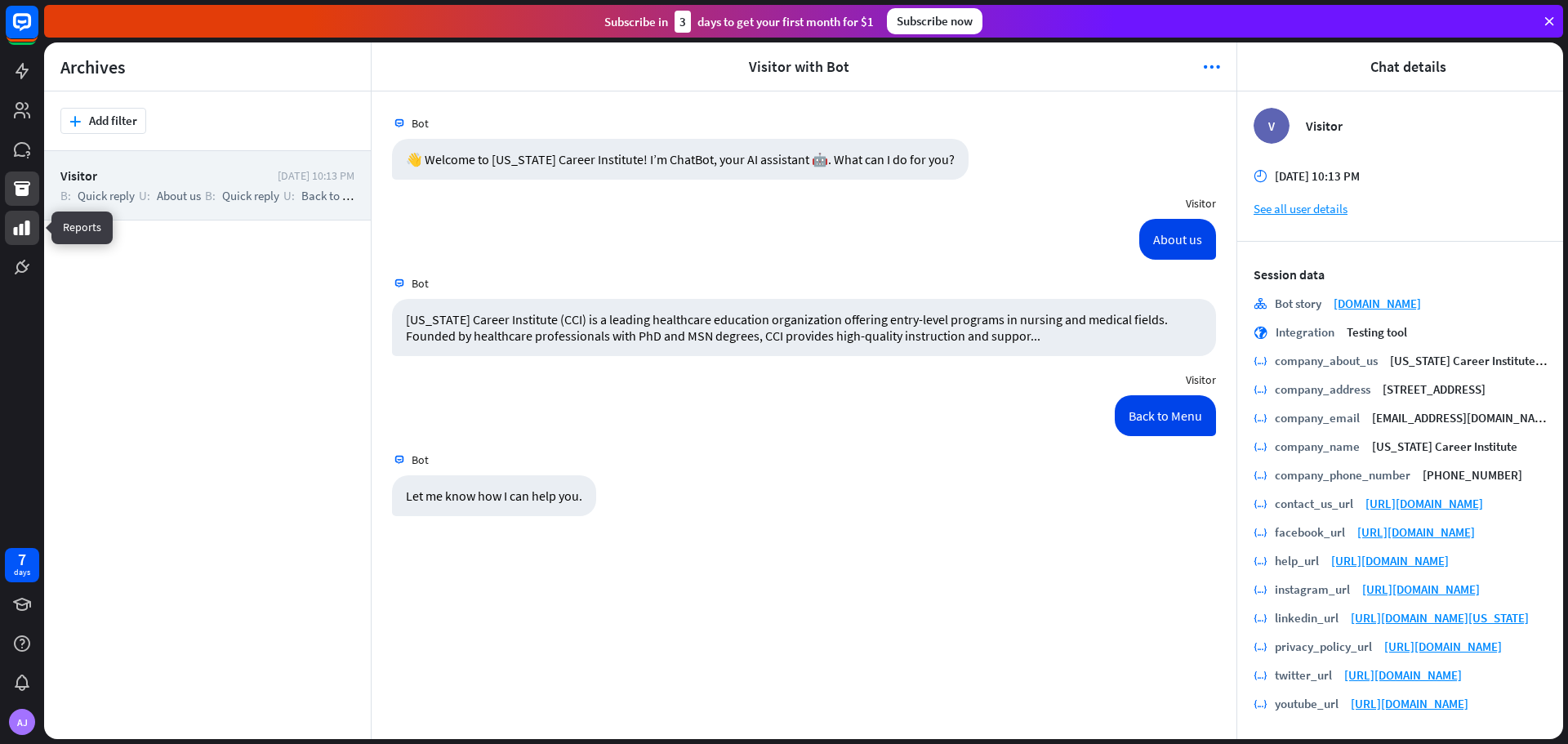
click at [23, 224] on icon at bounding box center [22, 228] width 20 height 20
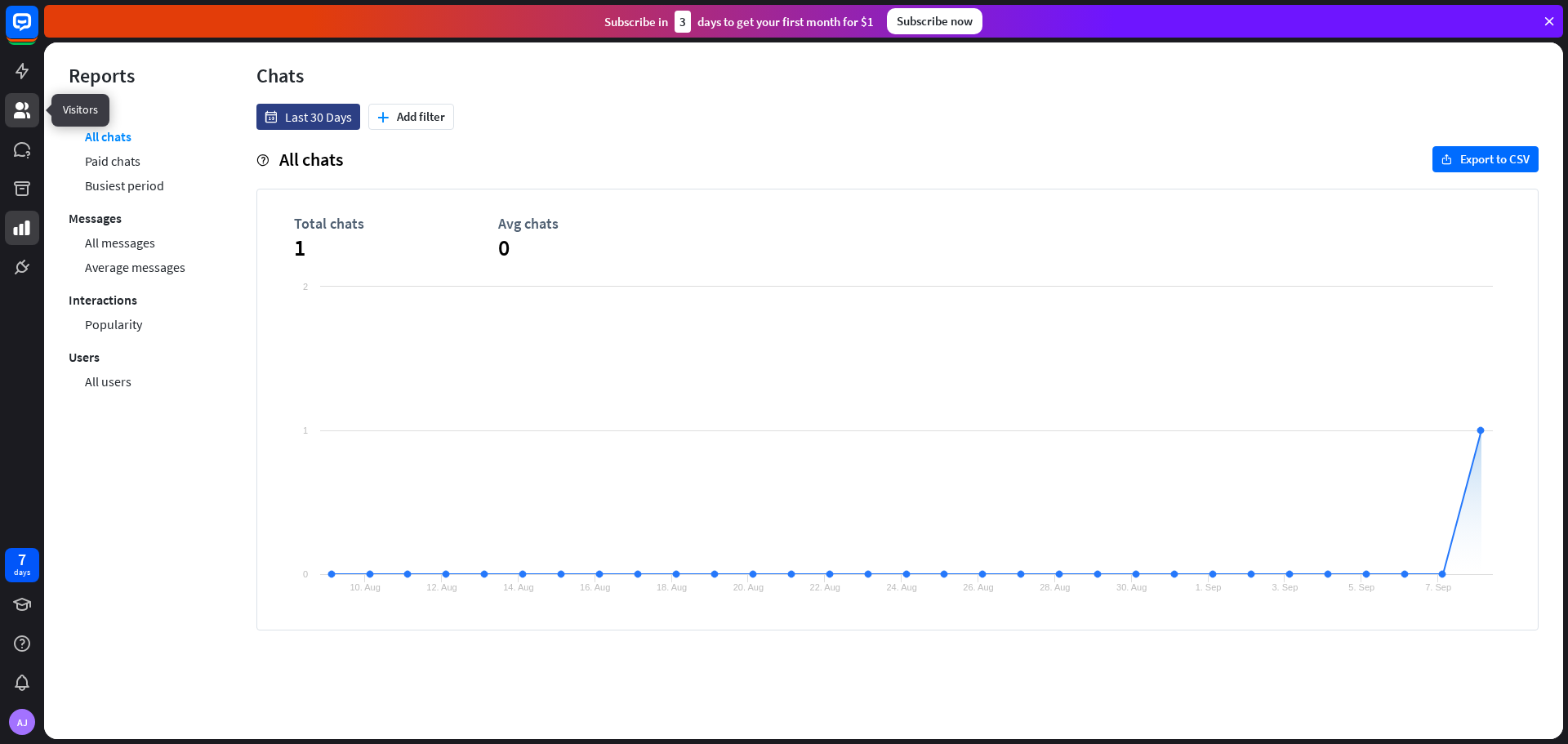
click at [28, 109] on icon at bounding box center [22, 110] width 17 height 17
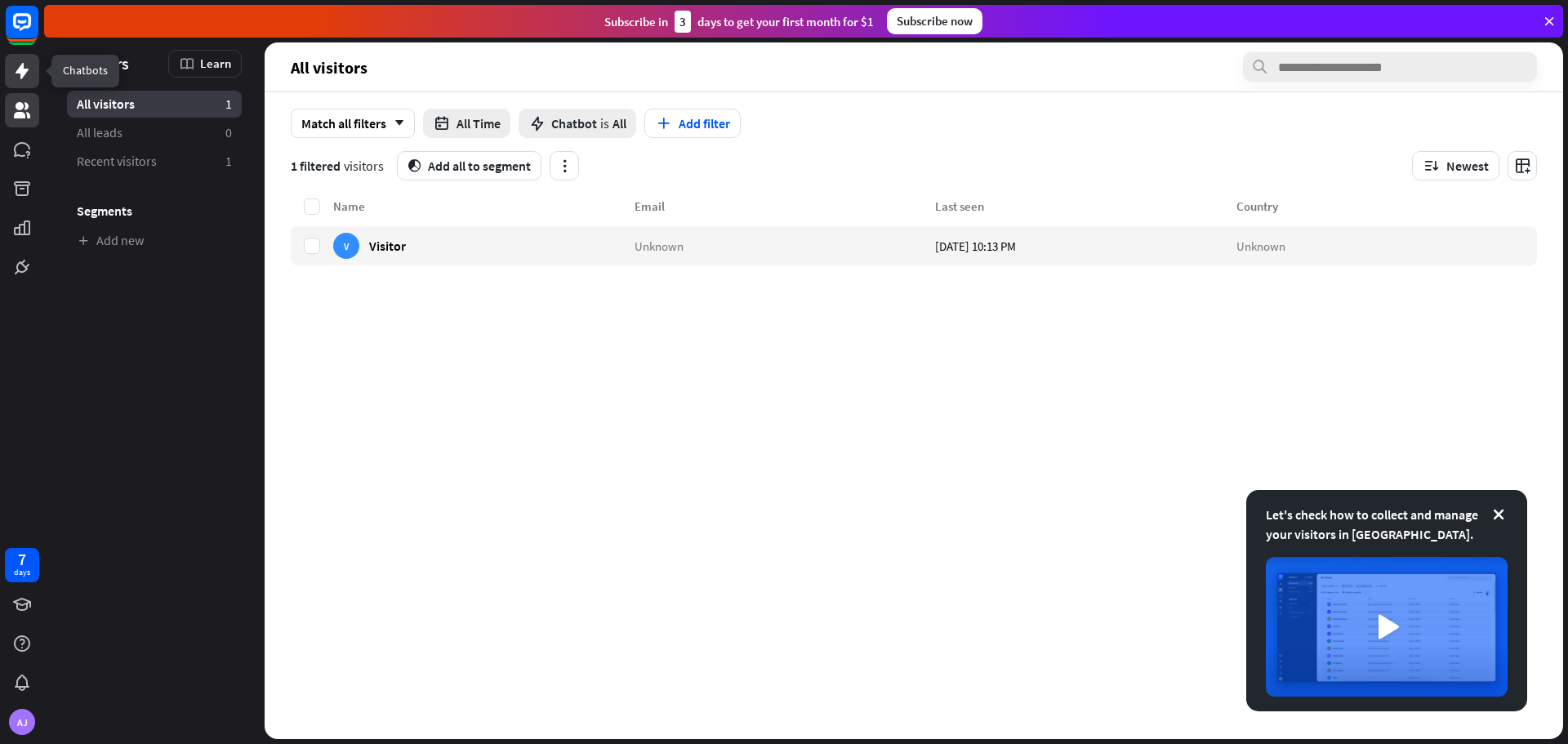
click at [24, 70] on icon at bounding box center [22, 70] width 13 height 17
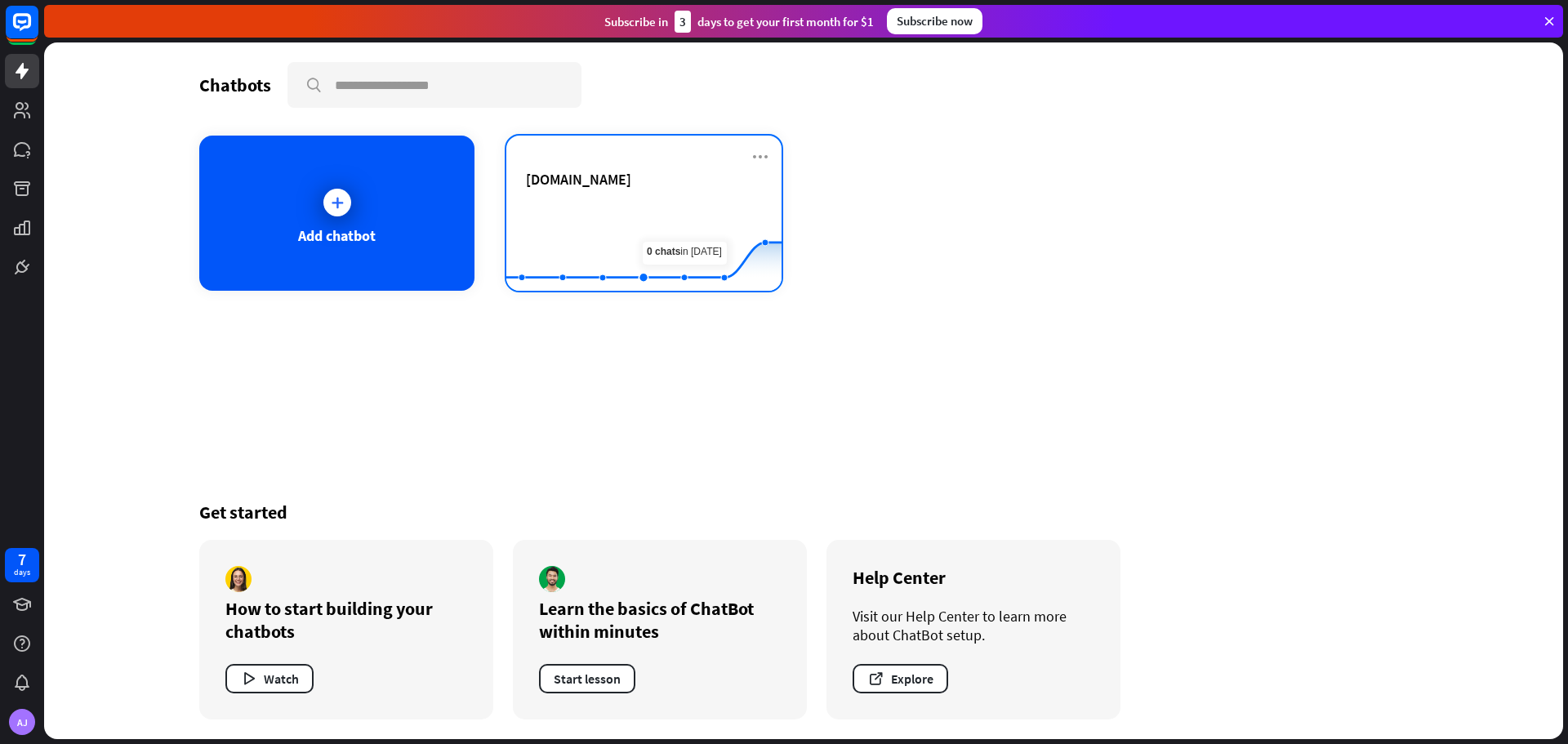
click at [668, 203] on rect at bounding box center [644, 250] width 275 height 102
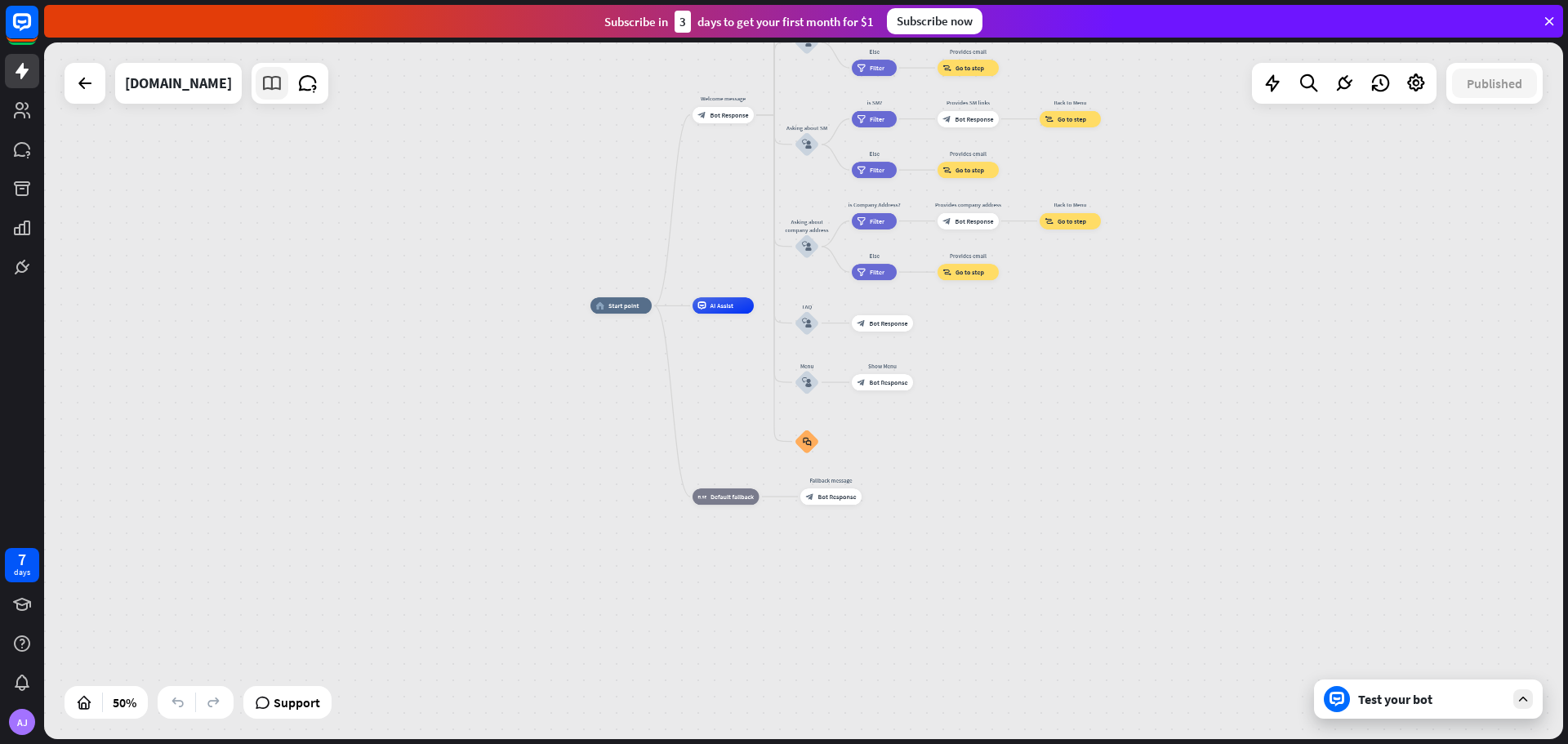
click at [271, 89] on icon at bounding box center [271, 84] width 21 height 21
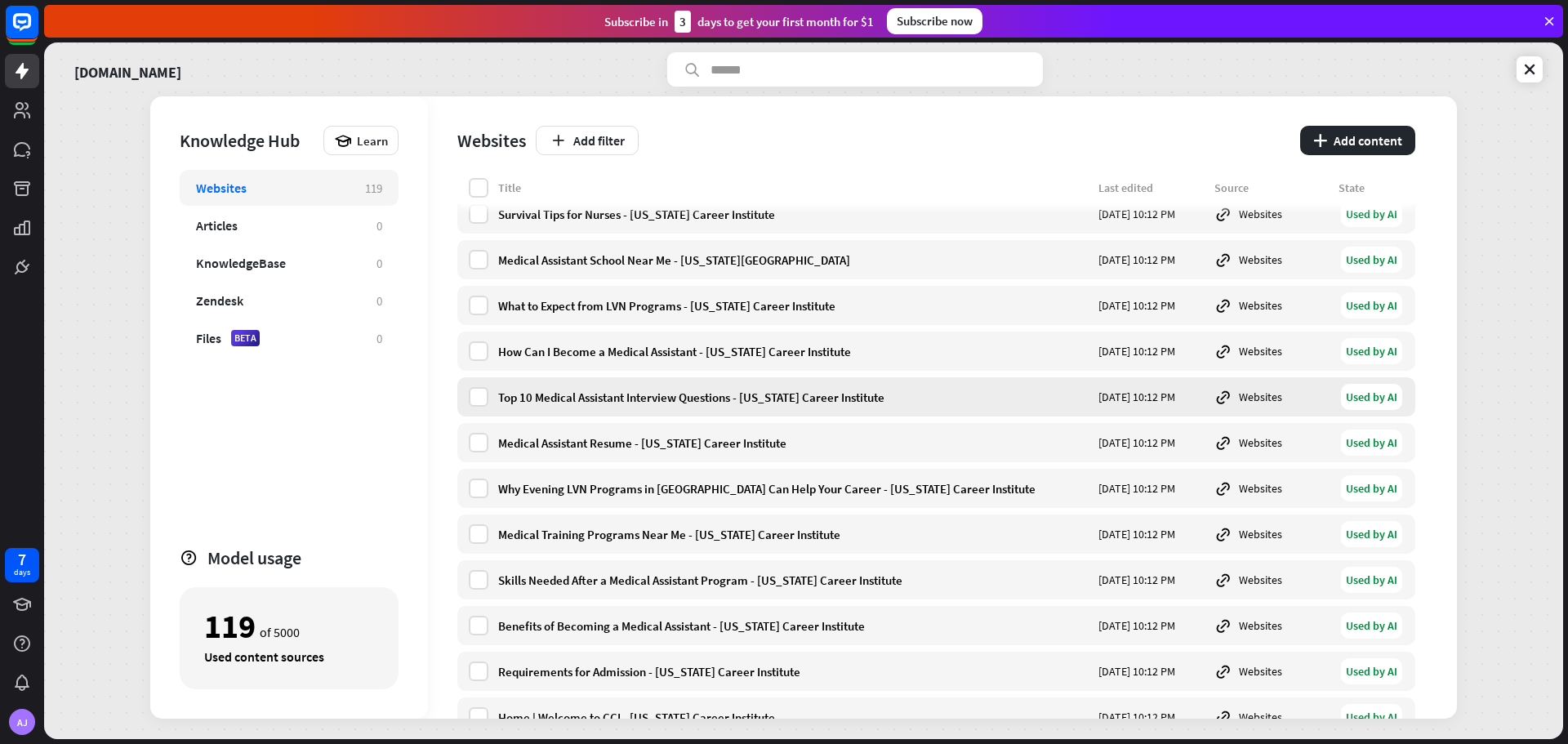
scroll to position [4963, 0]
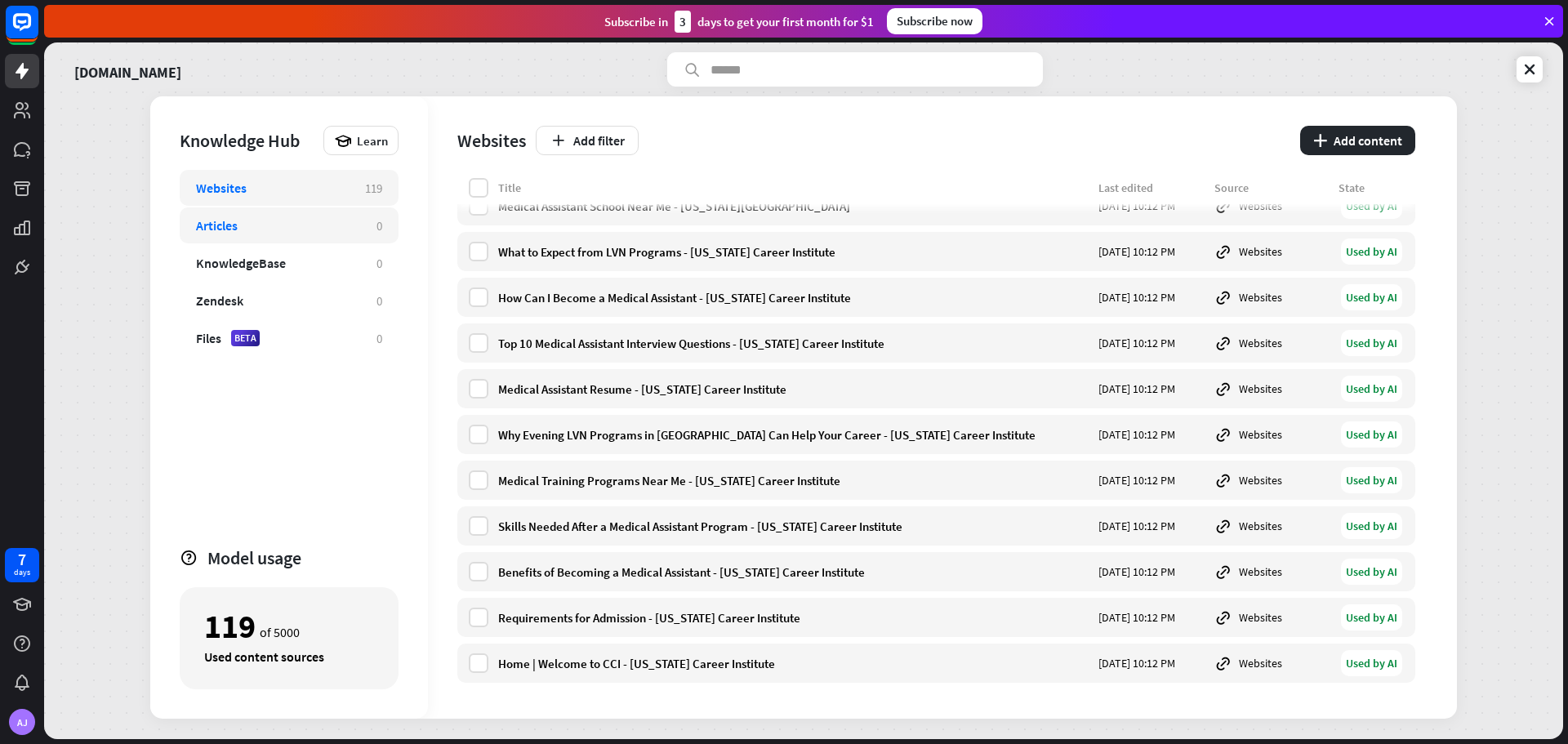
click at [285, 222] on div "Articles" at bounding box center [278, 225] width 164 height 17
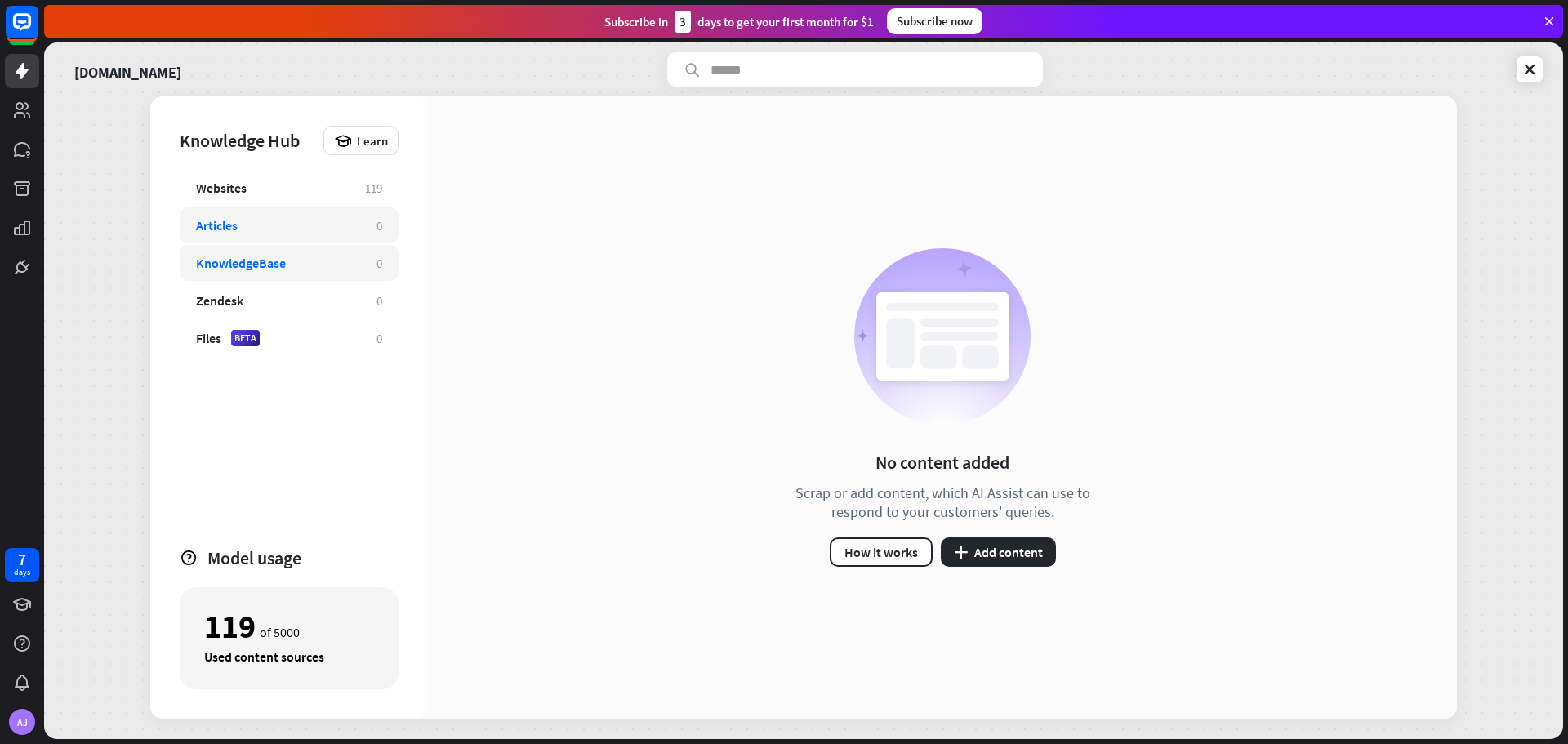
click at [298, 256] on div "KnowledgeBase" at bounding box center [278, 263] width 164 height 17
click at [123, 69] on link "[DOMAIN_NAME]" at bounding box center [127, 69] width 107 height 34
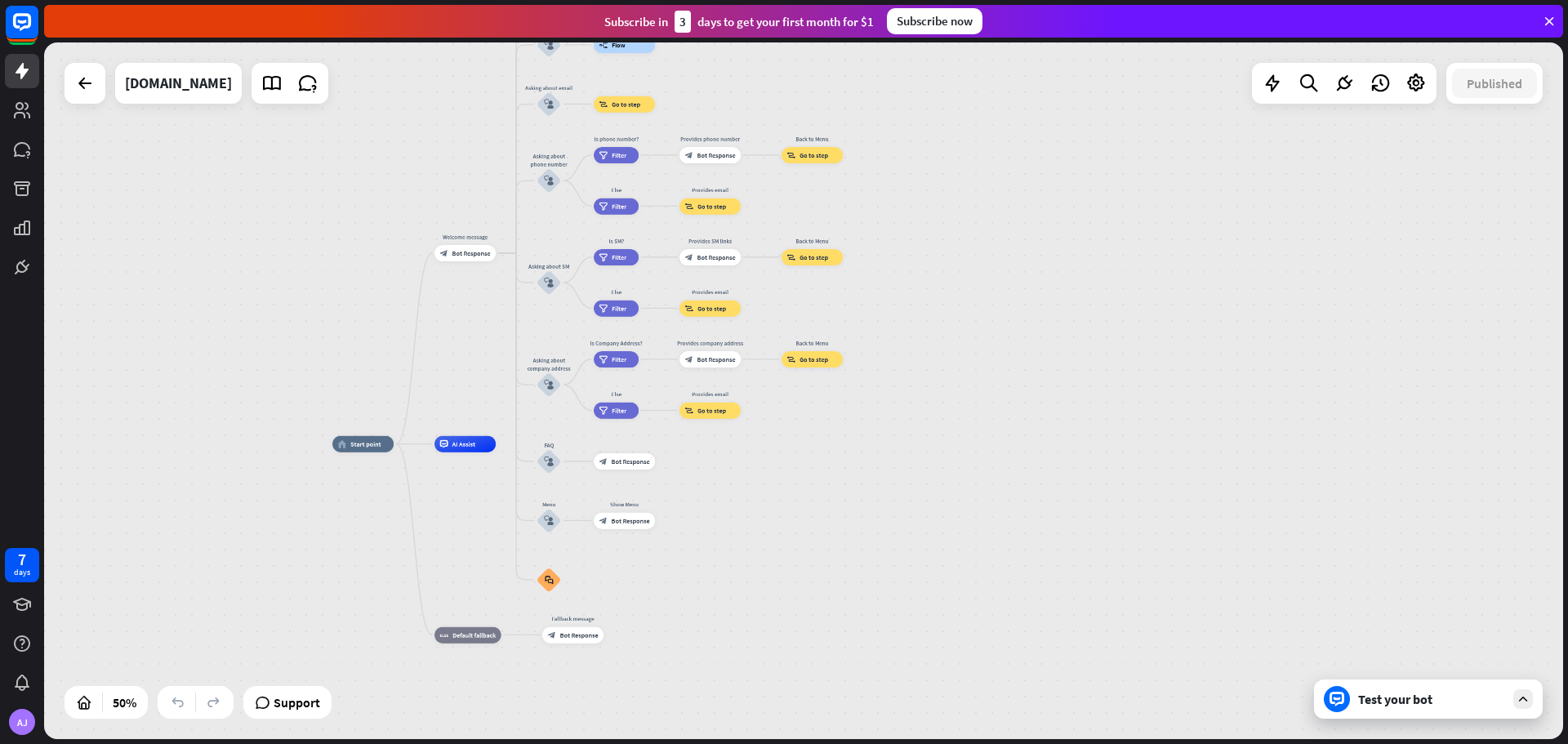
drag, startPoint x: 1027, startPoint y: 397, endPoint x: 874, endPoint y: 545, distance: 212.9
click at [874, 545] on div "home_2 Start point Welcome message block_bot_response Bot Response About us blo…" at bounding box center [712, 619] width 760 height 349
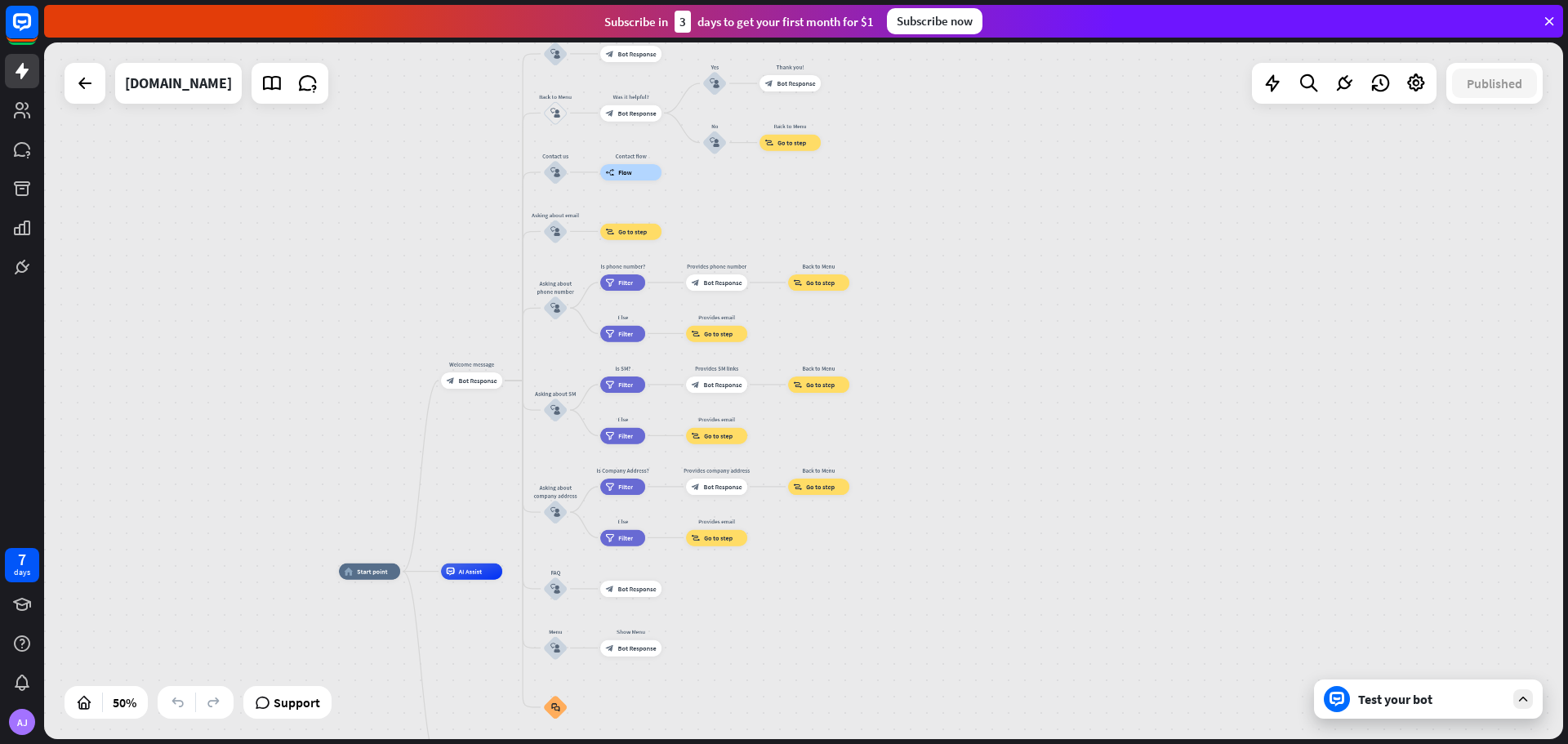
drag, startPoint x: 1013, startPoint y: 308, endPoint x: 1045, endPoint y: 462, distance: 157.3
click at [1045, 462] on div "home_2 Start point Welcome message block_bot_response Bot Response About us blo…" at bounding box center [804, 391] width 1519 height 697
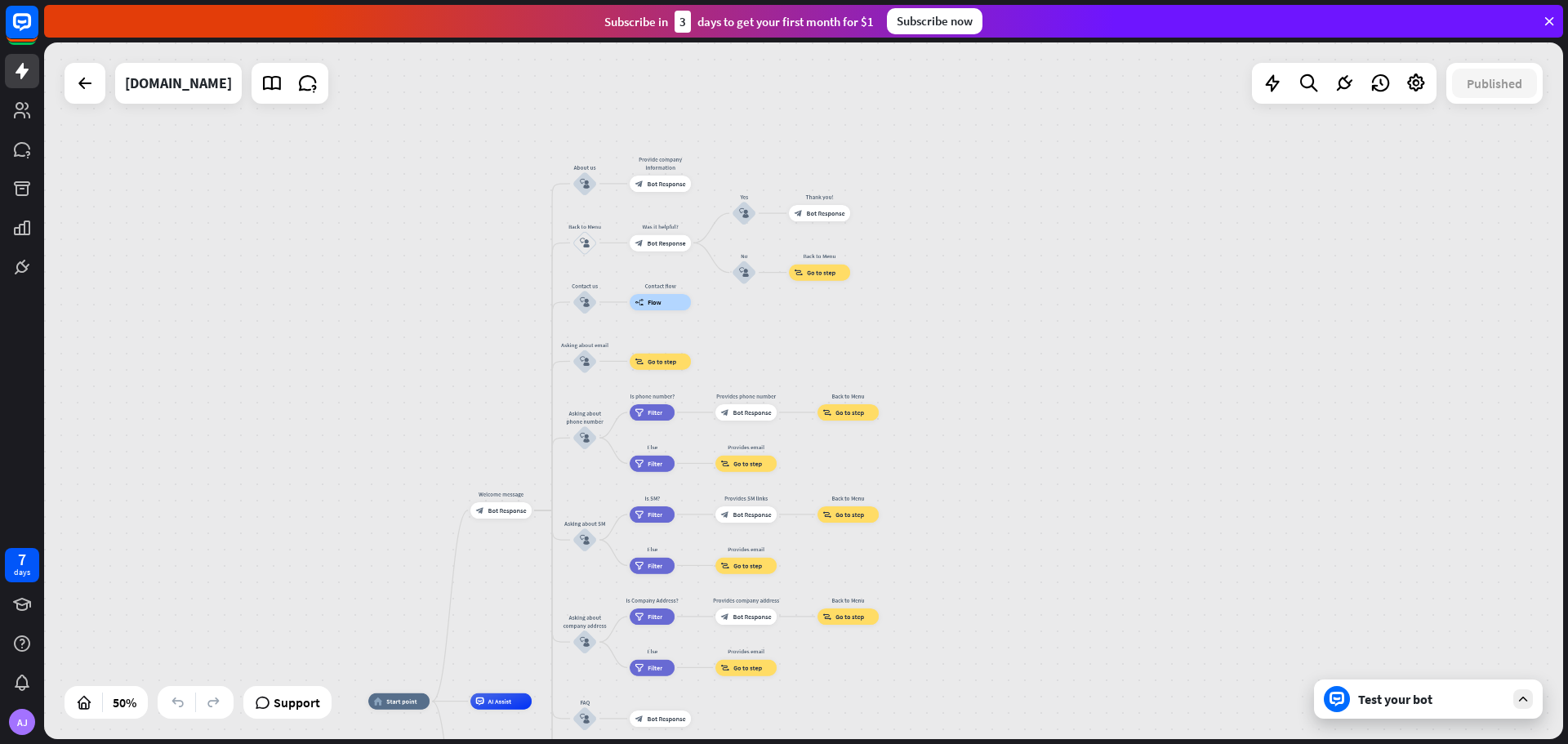
drag, startPoint x: 1015, startPoint y: 258, endPoint x: 1027, endPoint y: 301, distance: 44.6
click at [1027, 301] on div "home_2 Start point Welcome message block_bot_response Bot Response About us blo…" at bounding box center [804, 391] width 1519 height 697
click at [1334, 76] on icon at bounding box center [1344, 84] width 21 height 21
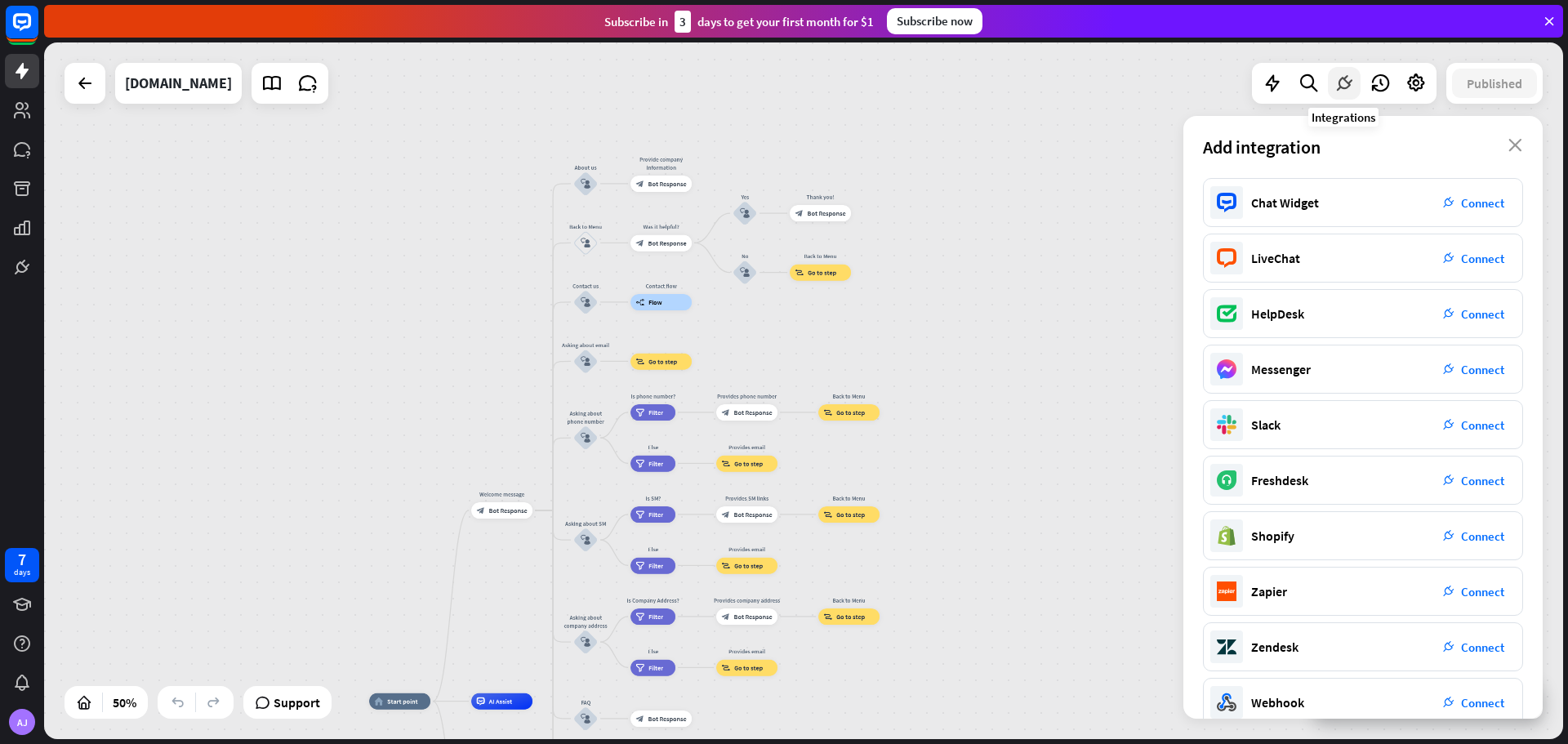
click at [1334, 76] on icon at bounding box center [1344, 84] width 21 height 21
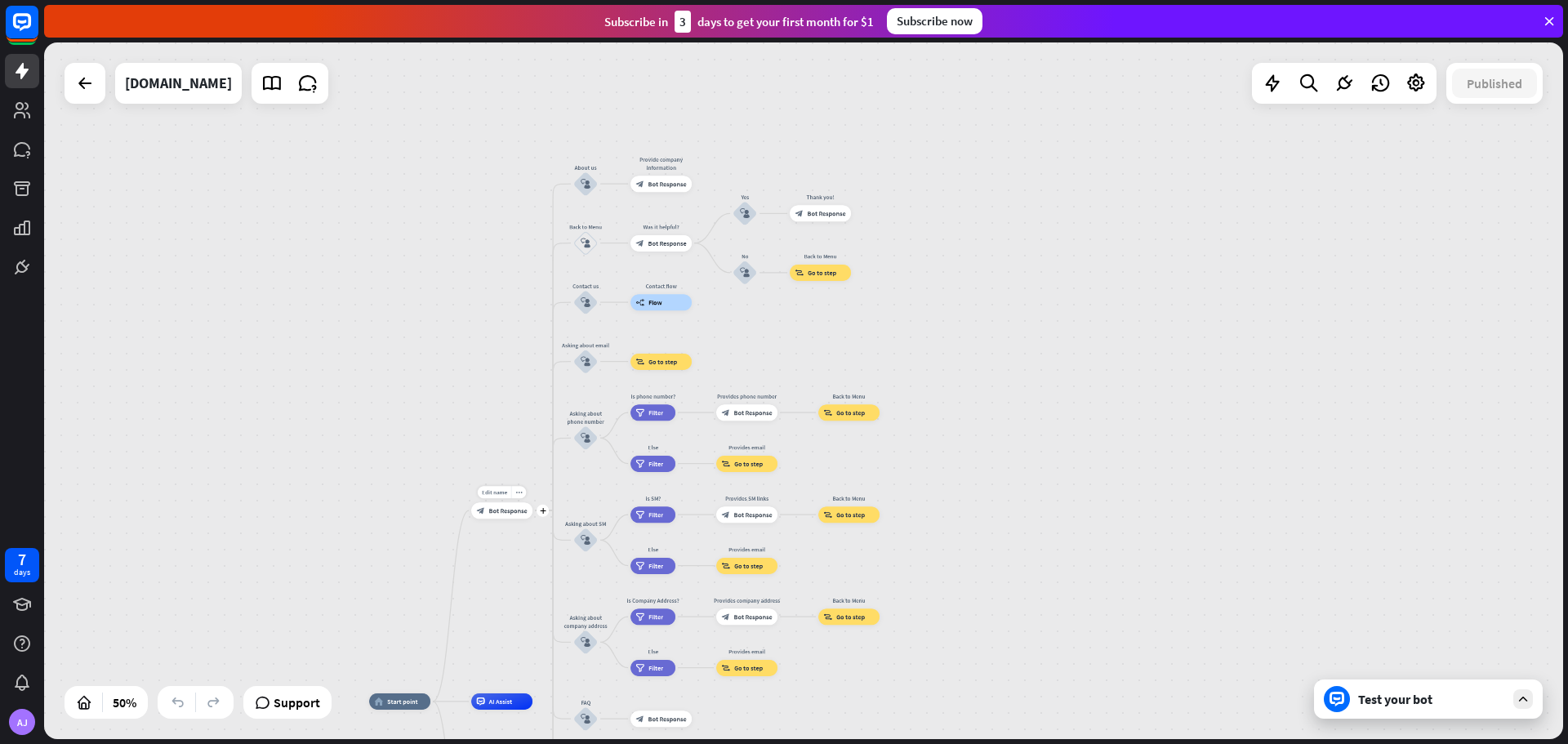
click at [498, 513] on span "Bot Response" at bounding box center [508, 510] width 38 height 8
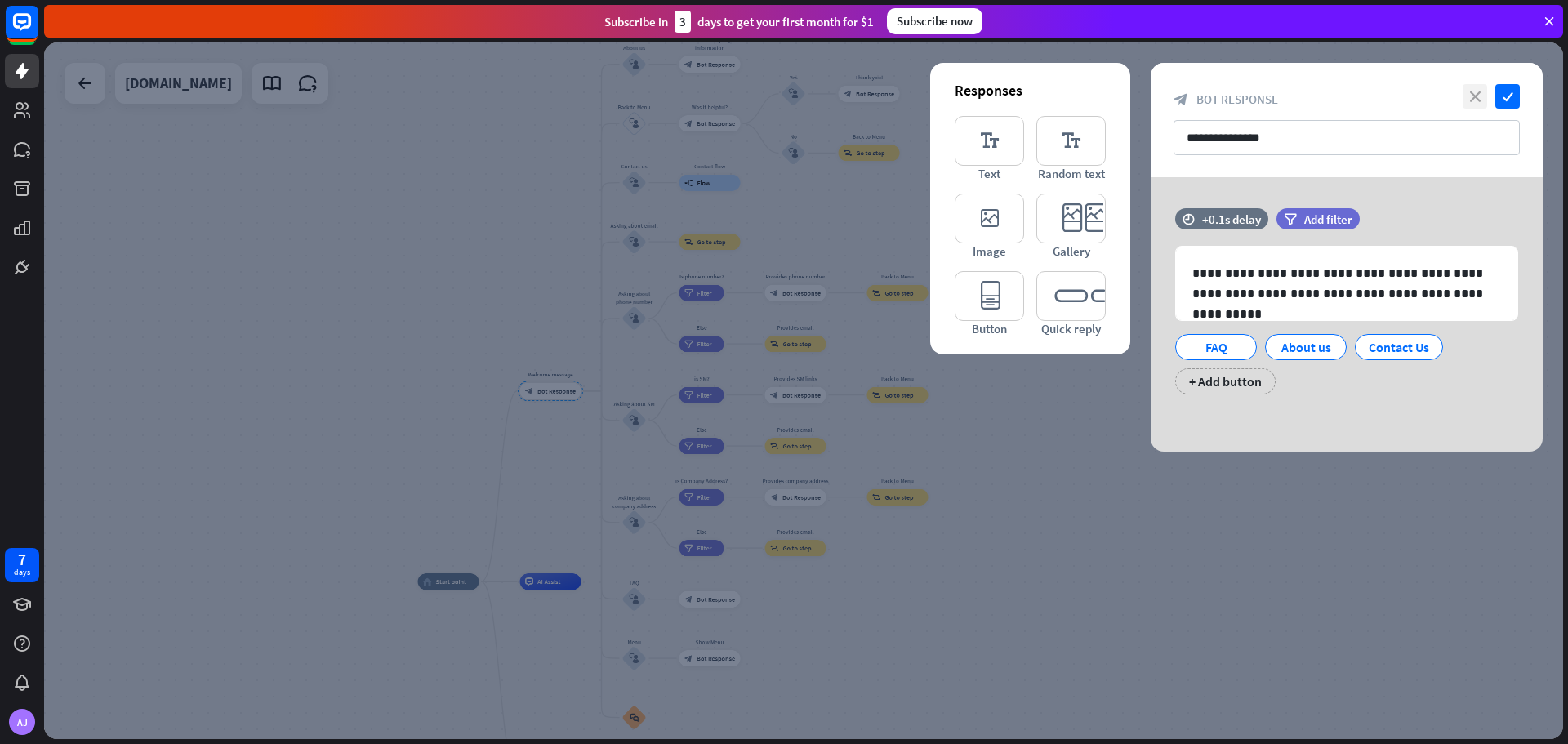
click at [1484, 100] on icon "close" at bounding box center [1475, 97] width 24 height 24
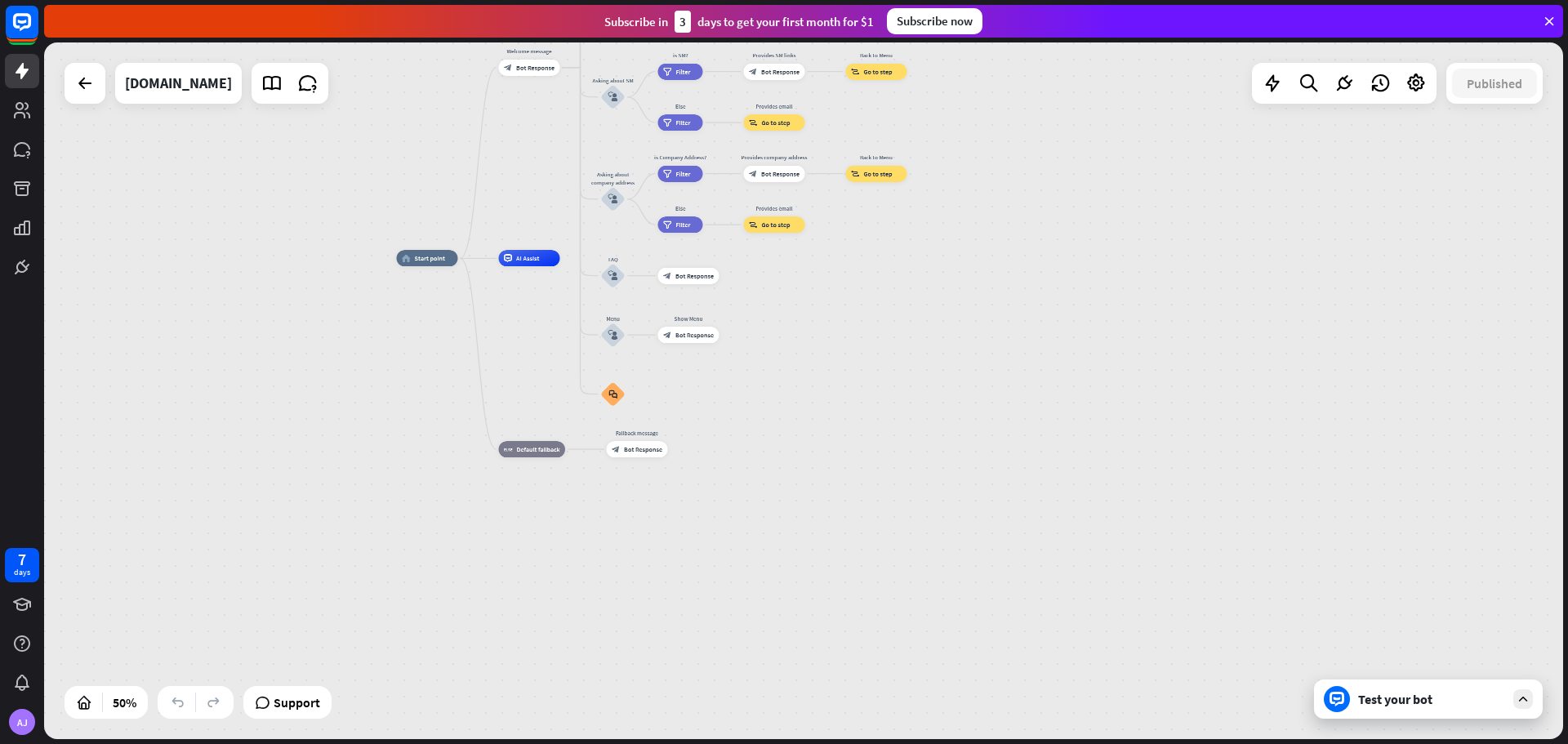
drag, startPoint x: 1090, startPoint y: 513, endPoint x: 1069, endPoint y: 193, distance: 320.7
click at [1069, 193] on div "home_2 Start point Welcome message block_bot_response Bot Response About us blo…" at bounding box center [804, 391] width 1519 height 697
click at [515, 258] on div "AI Assist" at bounding box center [529, 258] width 61 height 17
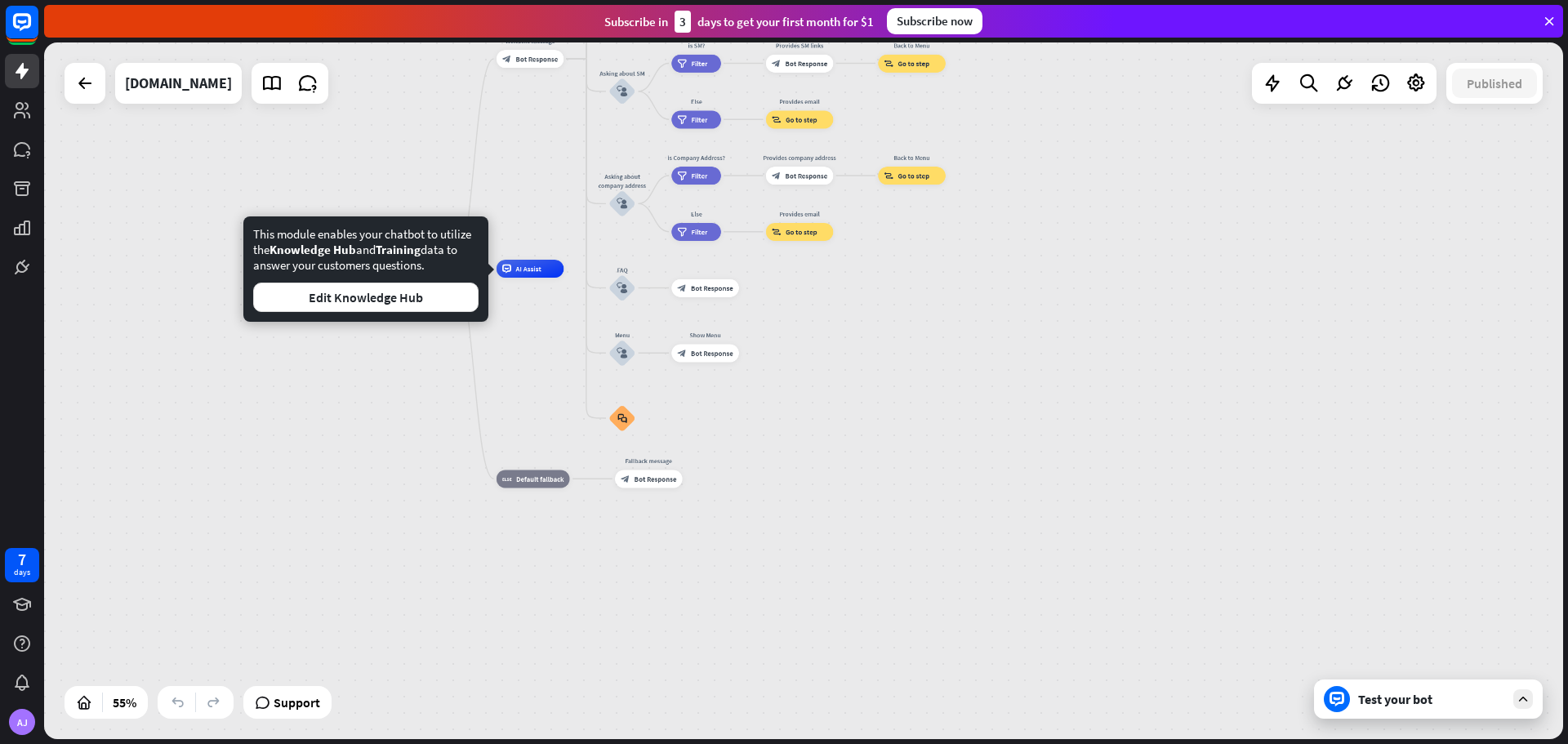
click at [946, 389] on div "home_2 Start point Welcome message block_bot_response Bot Response About us blo…" at bounding box center [801, 460] width 835 height 383
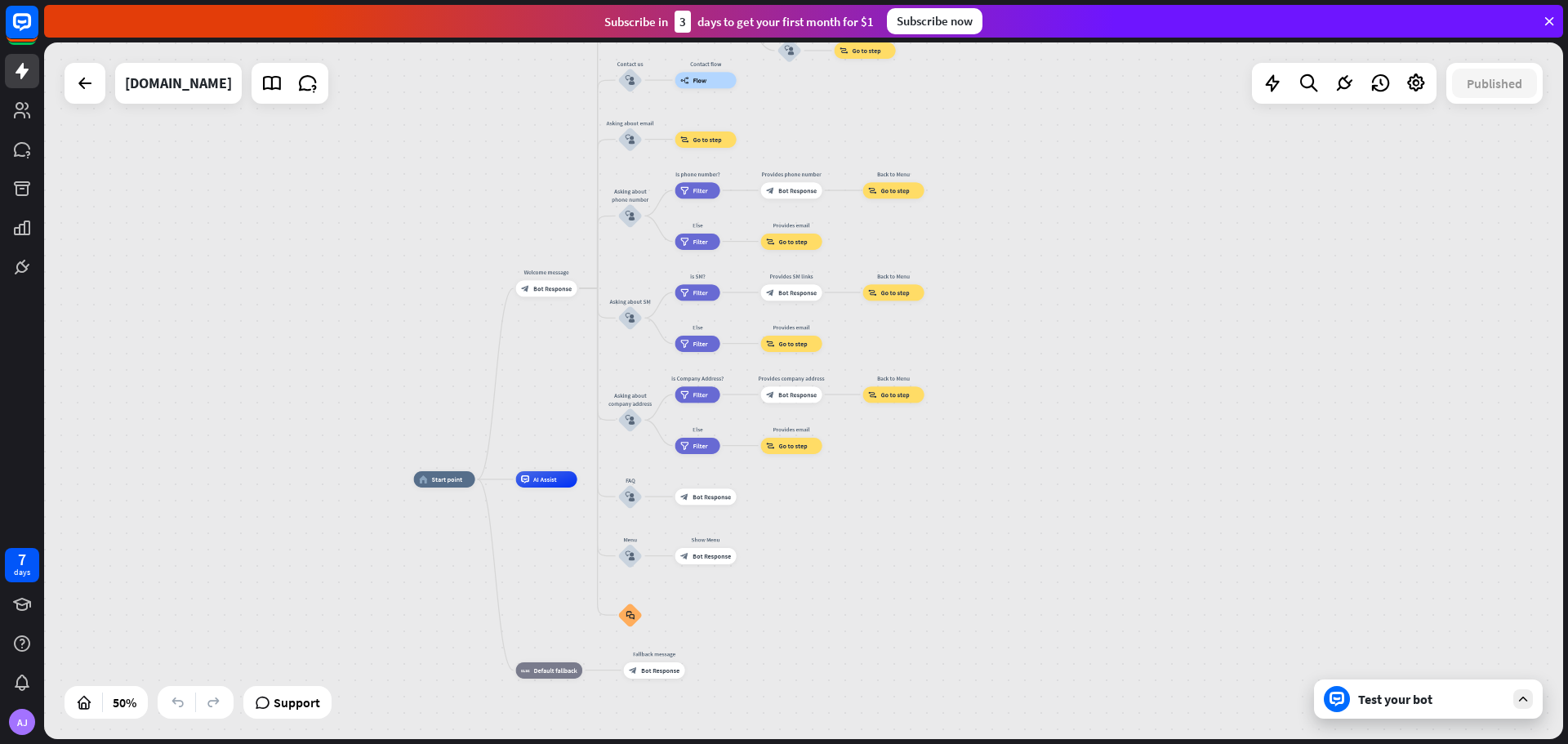
drag, startPoint x: 559, startPoint y: 209, endPoint x: 577, endPoint y: 416, distance: 207.8
click at [577, 416] on div "home_2 Start point Welcome message block_bot_response Bot Response About us blo…" at bounding box center [804, 391] width 1519 height 697
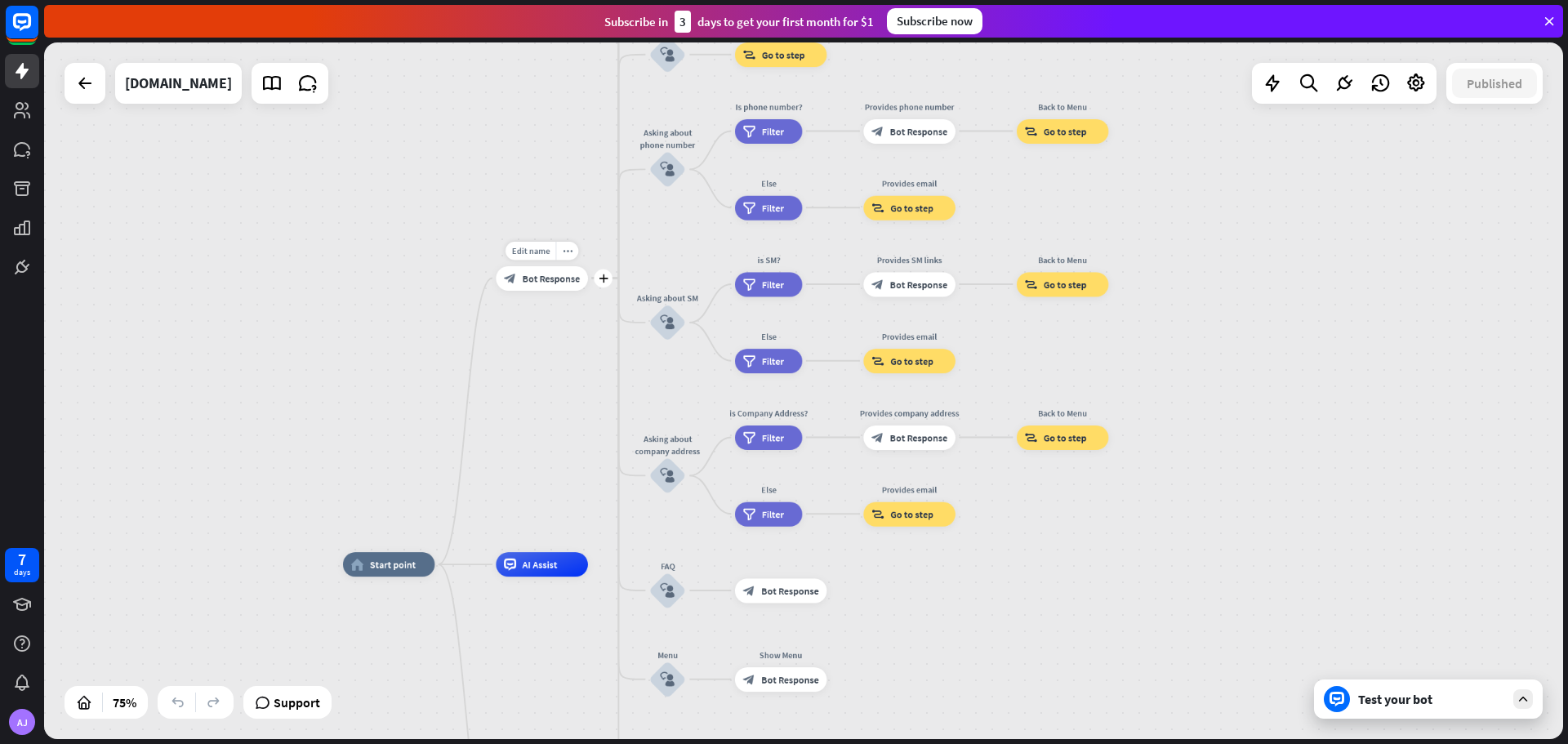
click at [536, 271] on div "block_bot_response Bot Response" at bounding box center [542, 278] width 92 height 24
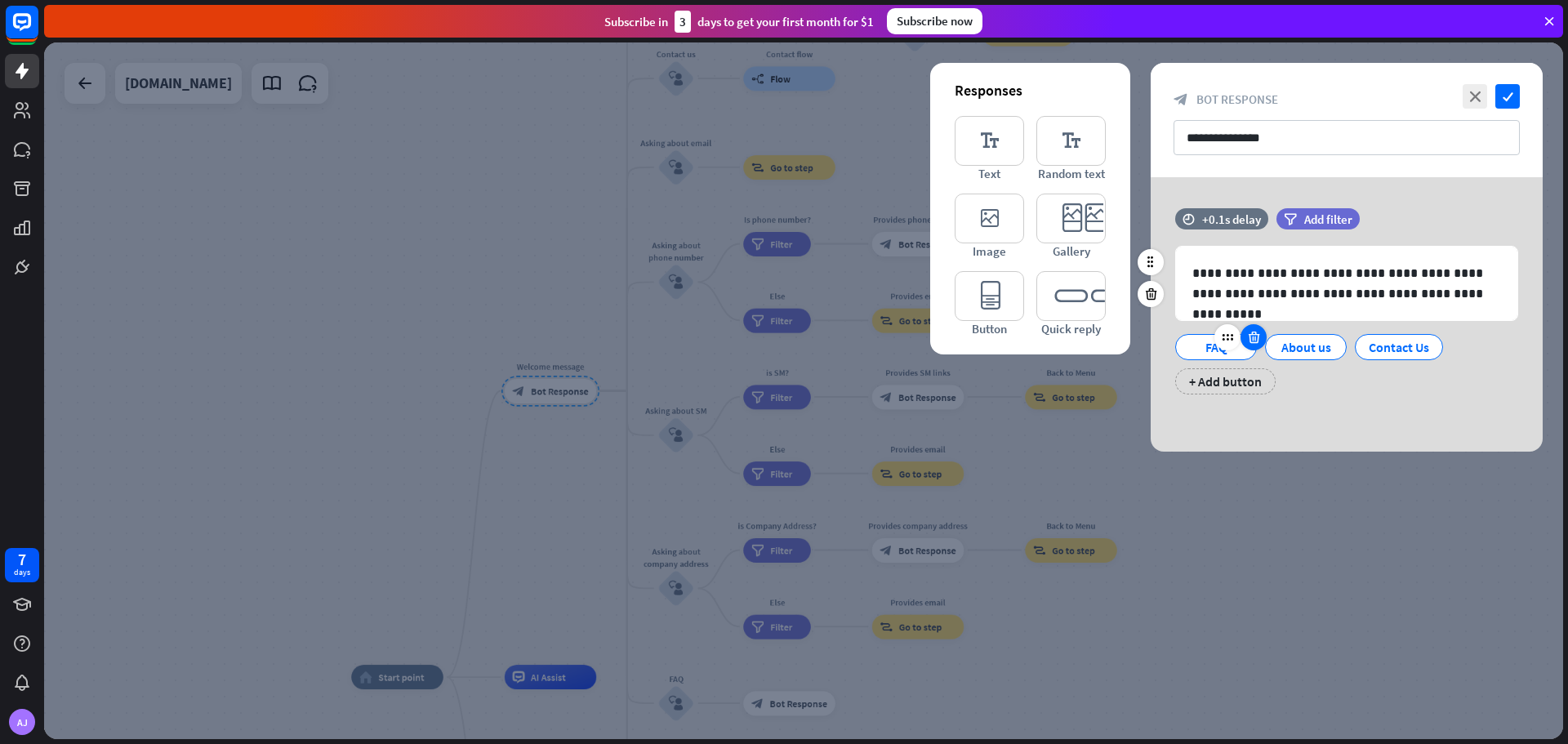
click at [1250, 384] on div "+ Add button" at bounding box center [1224, 381] width 100 height 26
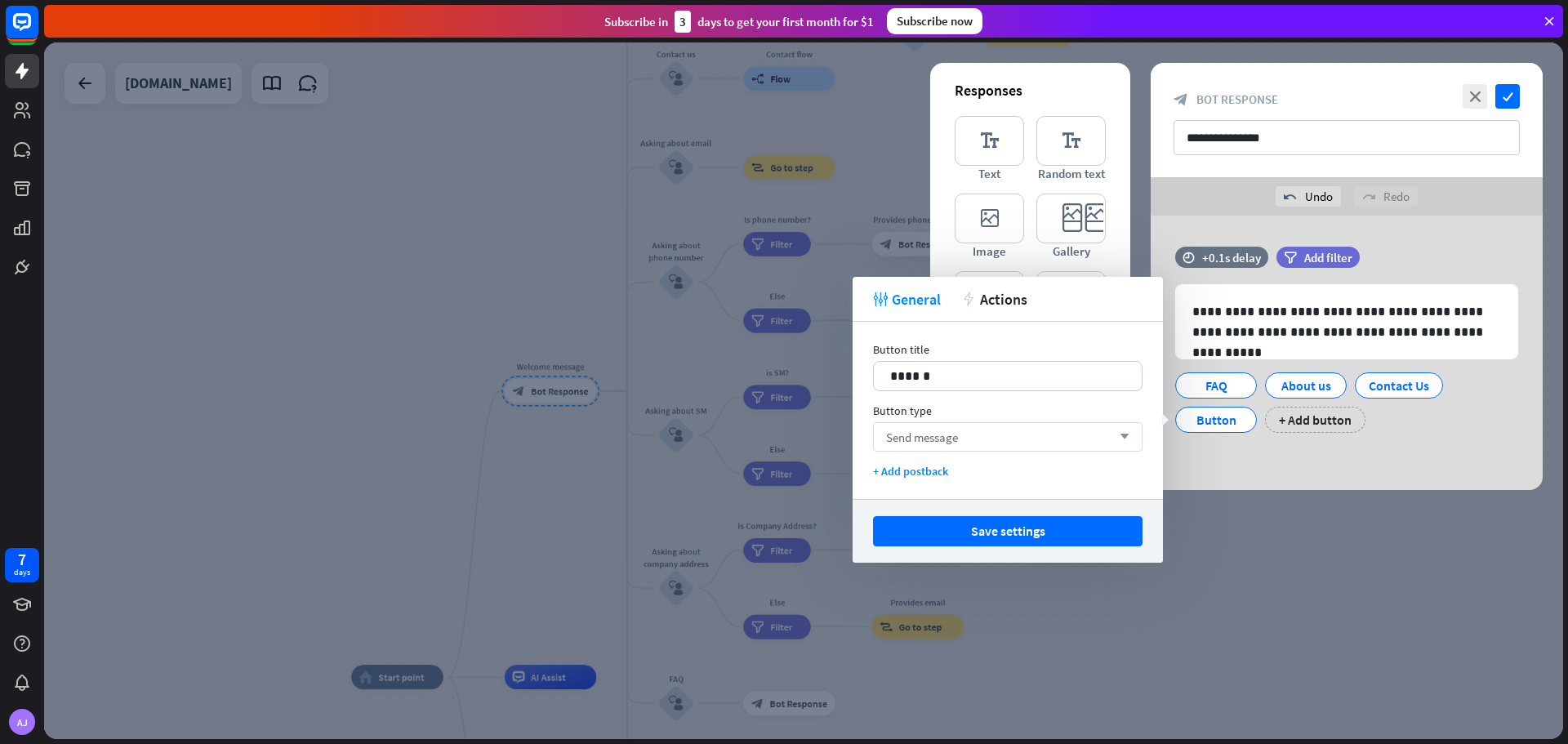
click at [1033, 434] on div "Send message arrow_down" at bounding box center [1008, 437] width 270 height 30
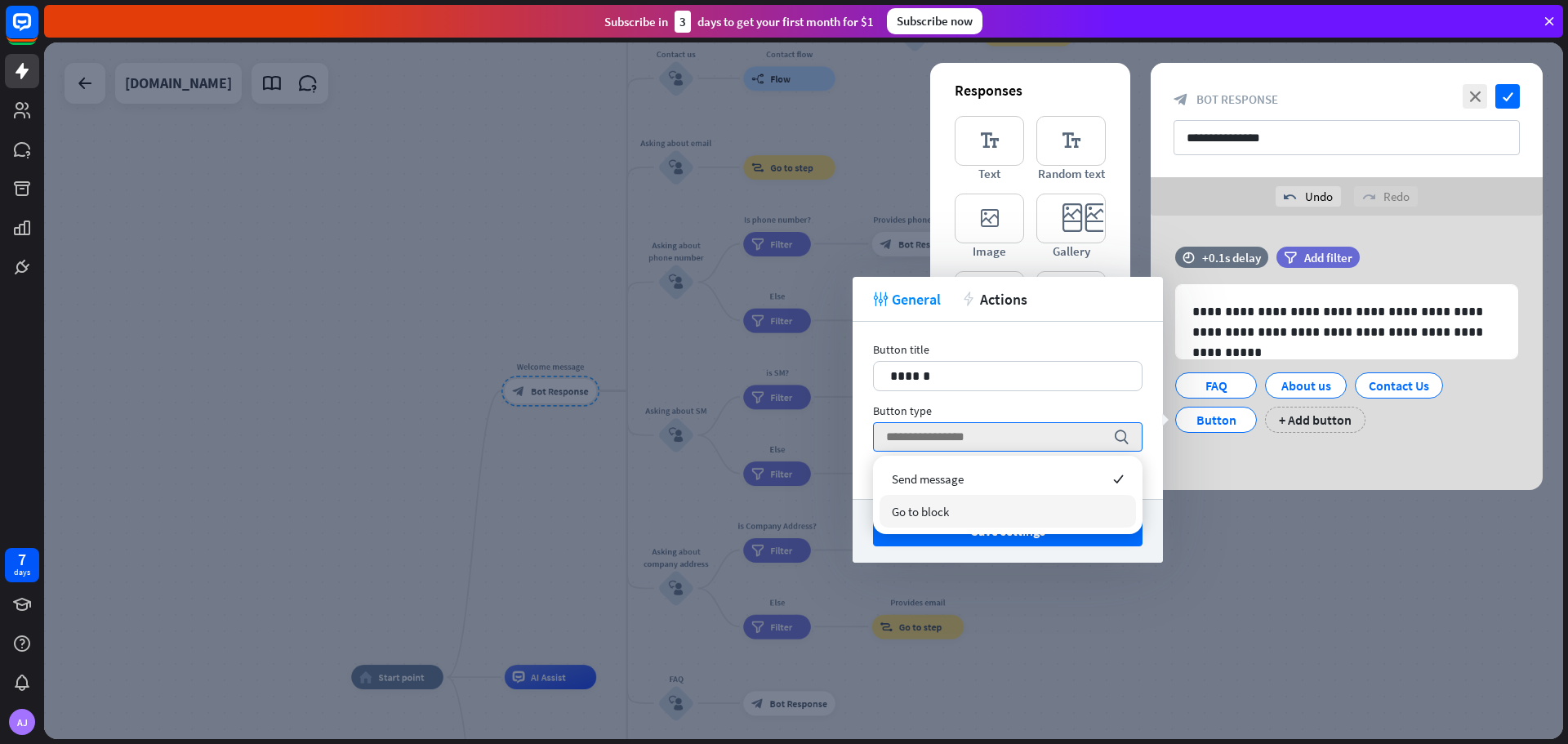
click at [1263, 473] on div "**********" at bounding box center [1346, 352] width 392 height 274
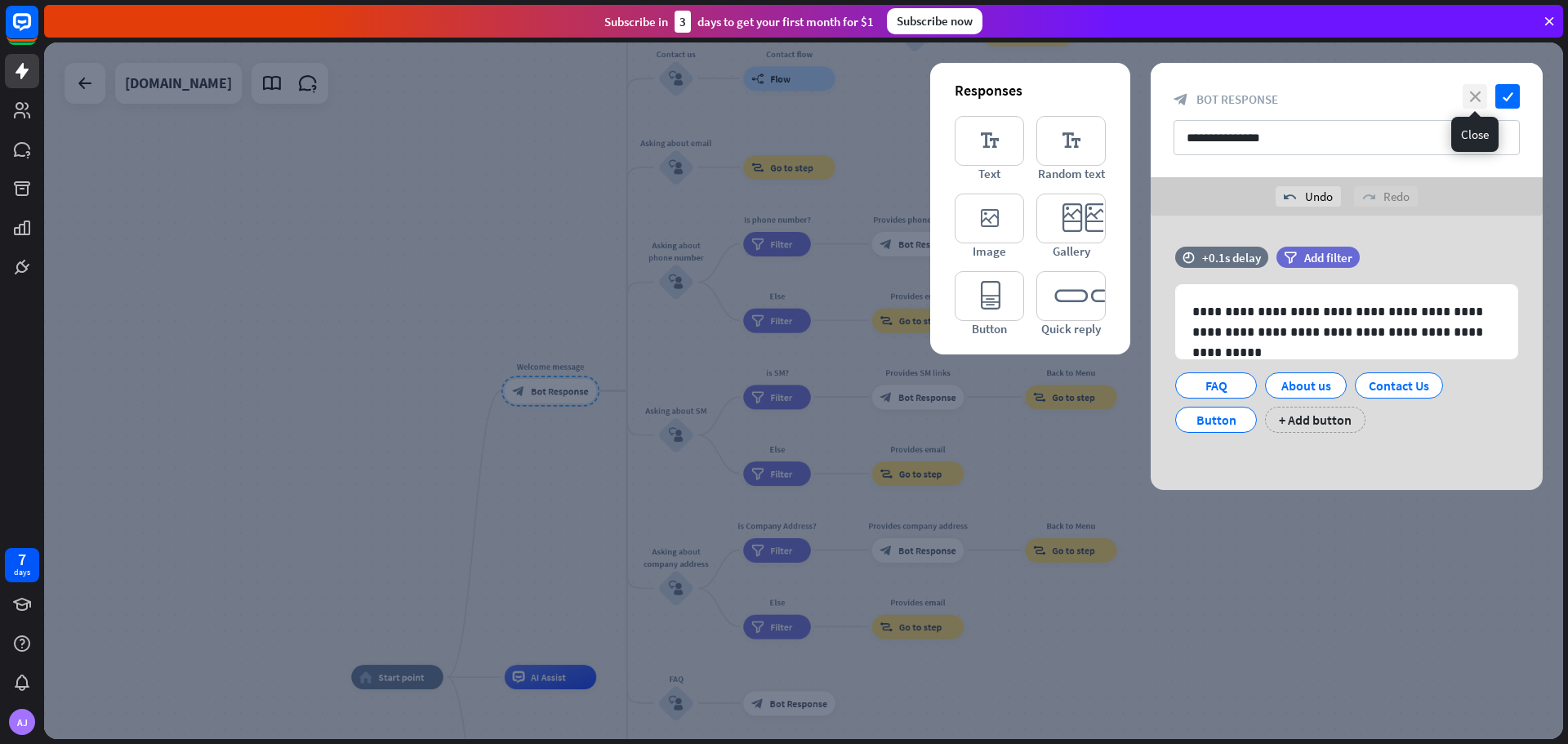
click at [1465, 97] on icon "close" at bounding box center [1475, 97] width 24 height 24
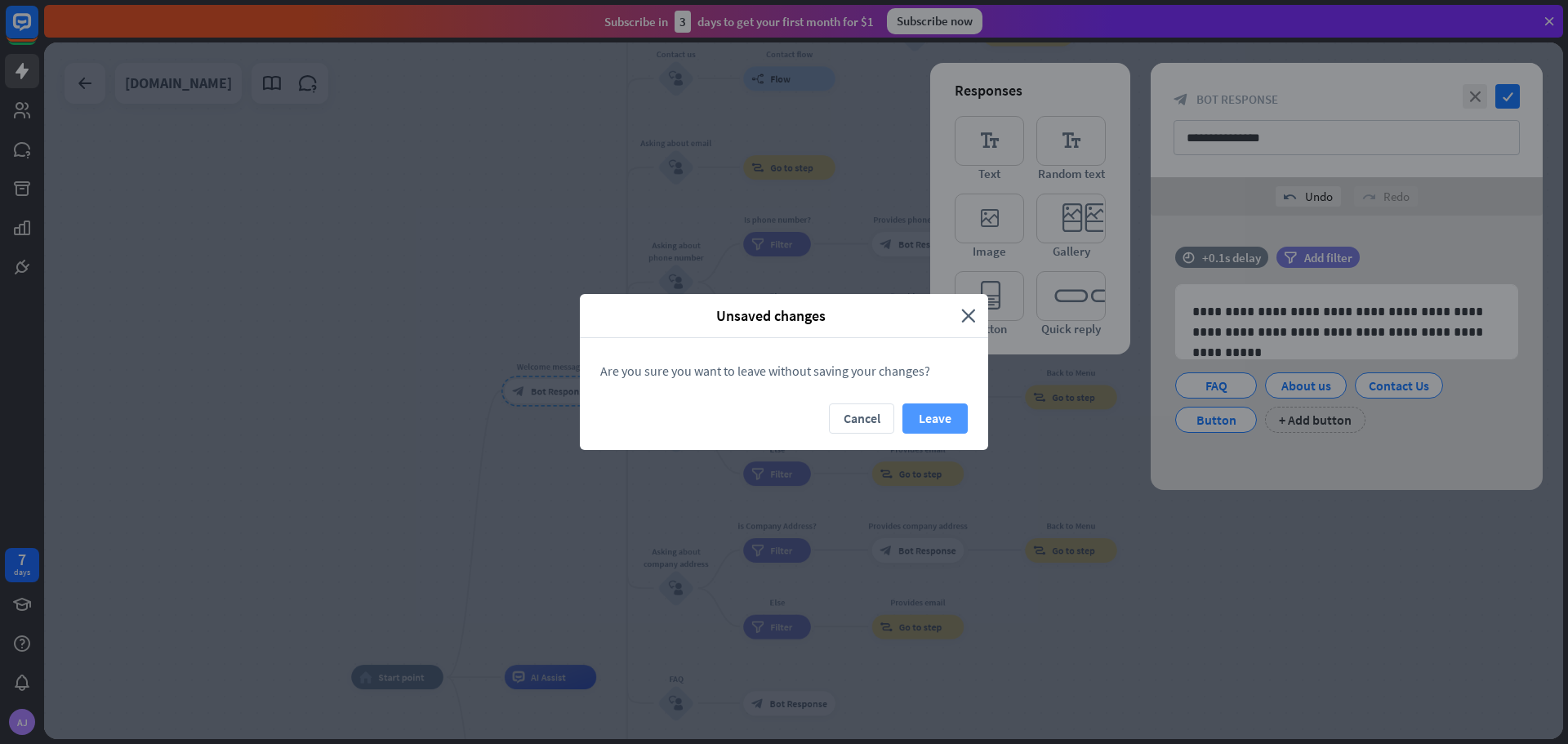
click at [928, 410] on button "Leave" at bounding box center [935, 419] width 65 height 30
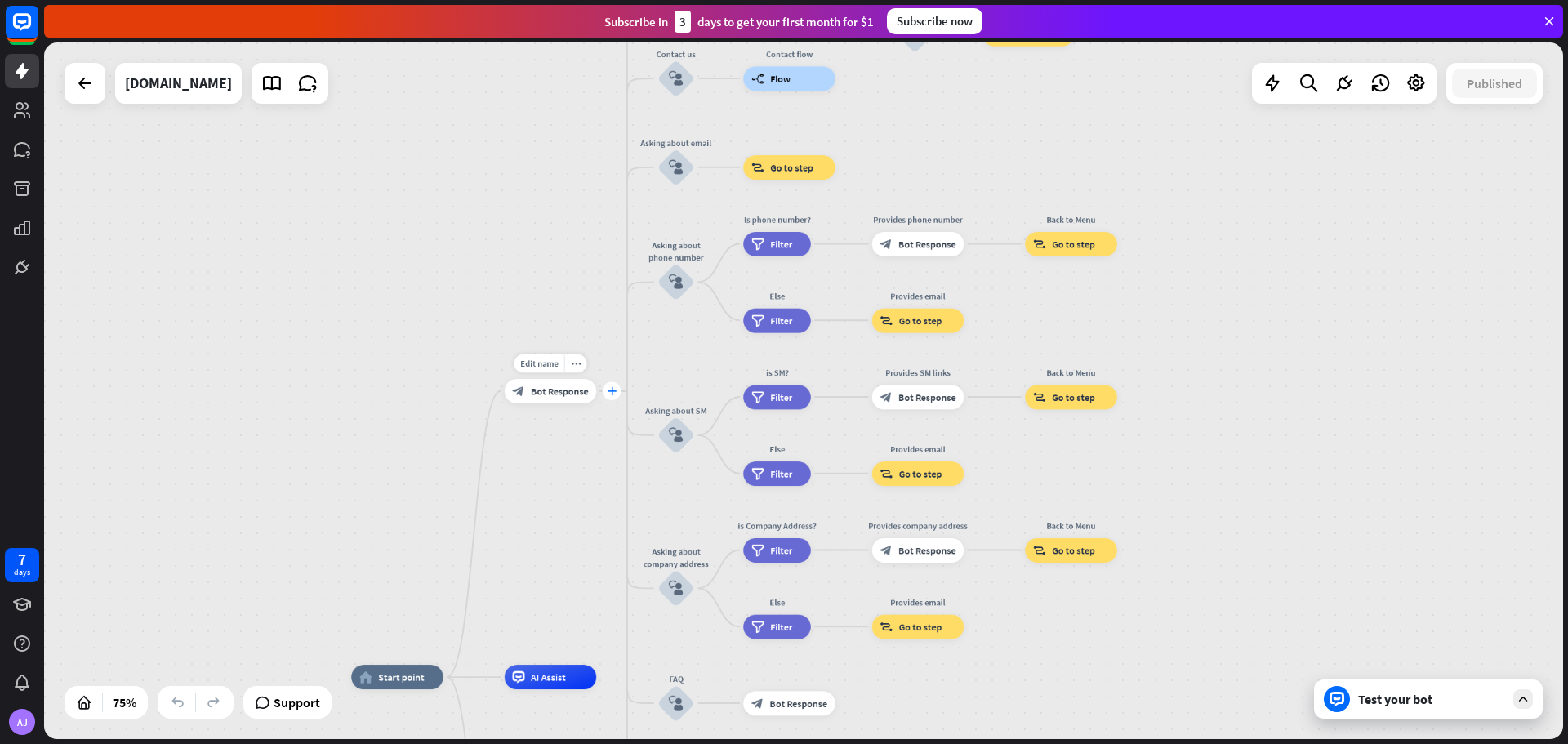
click at [613, 397] on div "plus" at bounding box center [613, 391] width 19 height 19
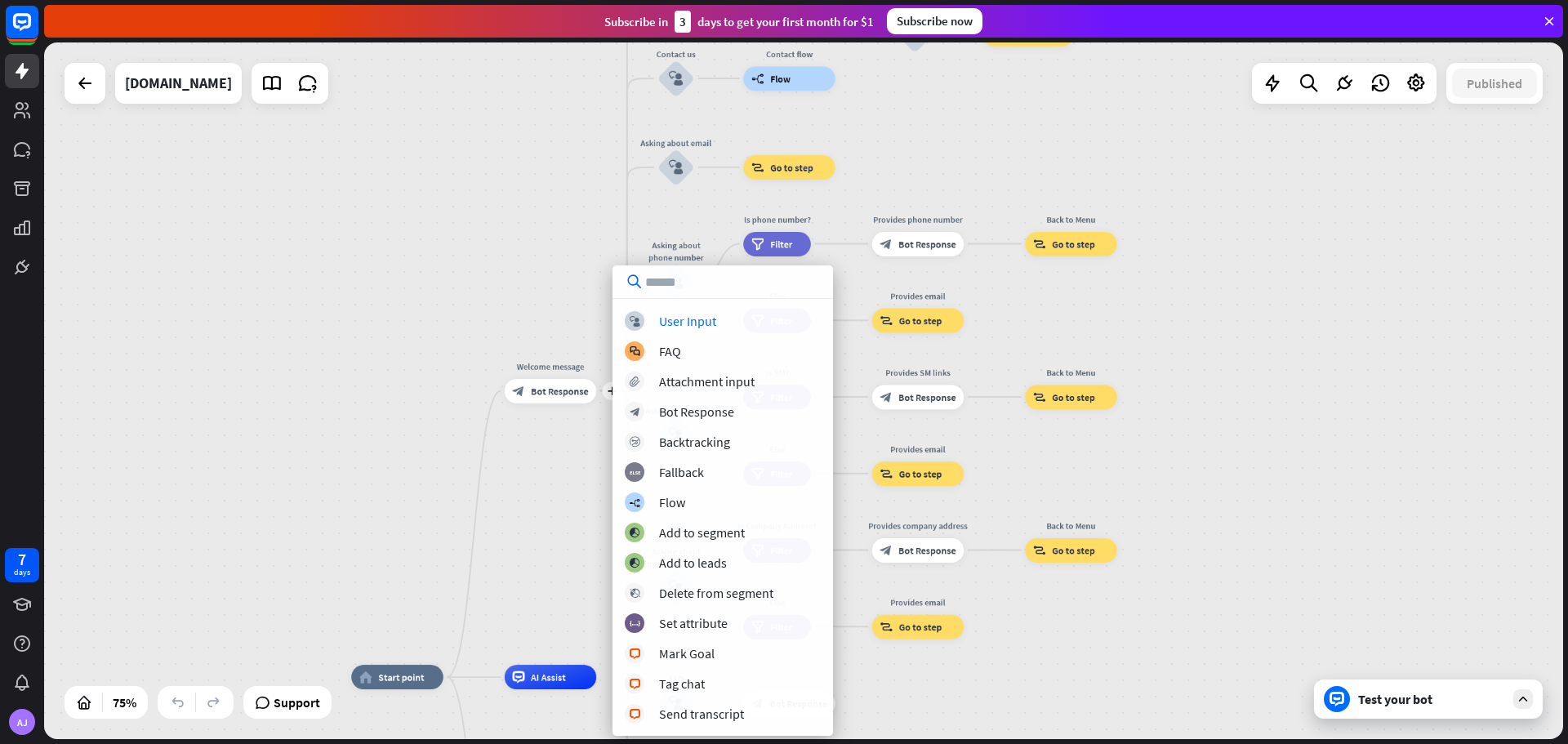
click at [582, 204] on div "home_2 Start point plus Welcome message block_bot_response Bot Response About u…" at bounding box center [804, 391] width 1519 height 697
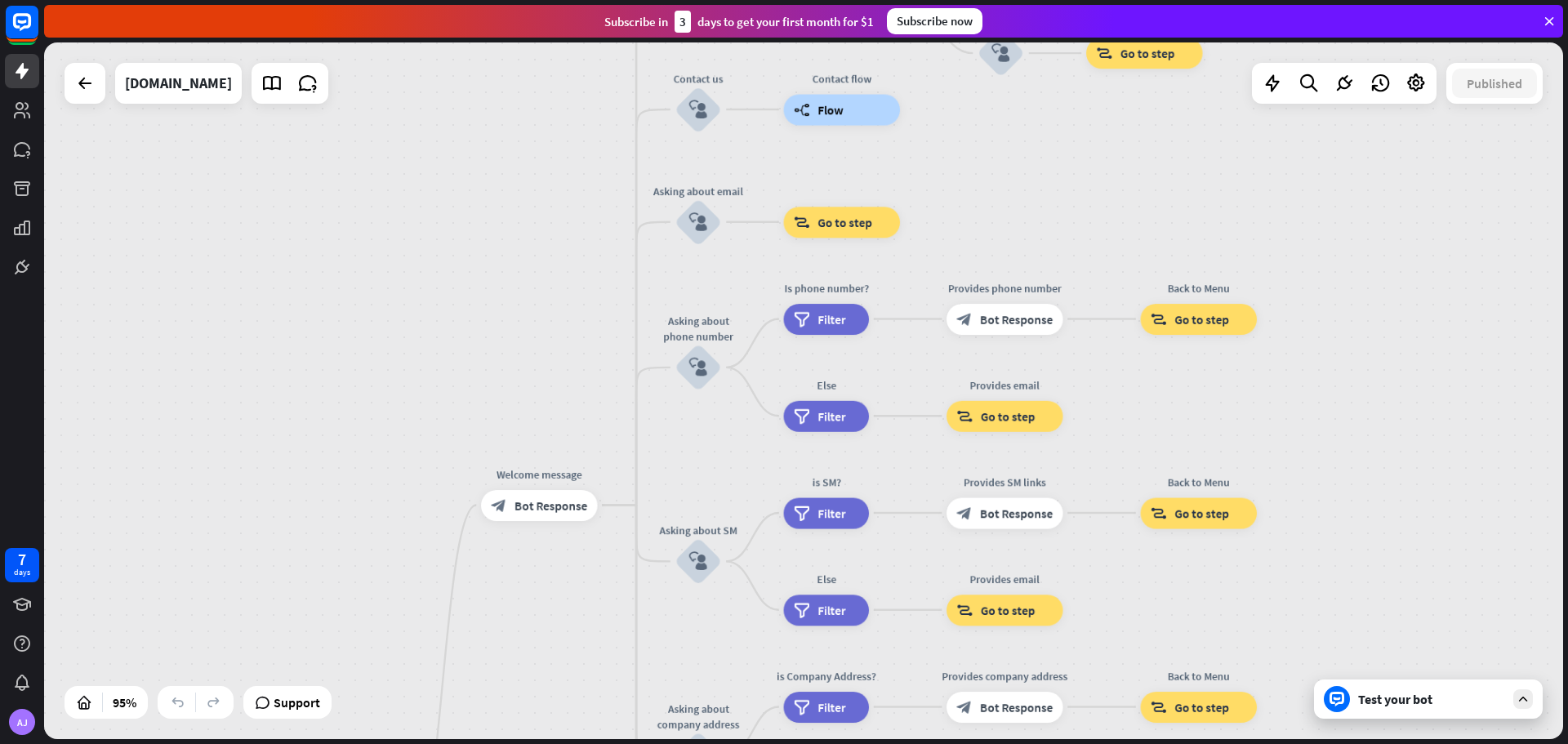
drag, startPoint x: 606, startPoint y: 183, endPoint x: 615, endPoint y: 308, distance: 125.3
click at [615, 308] on div "home_2 Start point Welcome message block_bot_response Bot Response About us blo…" at bounding box center [804, 391] width 1519 height 697
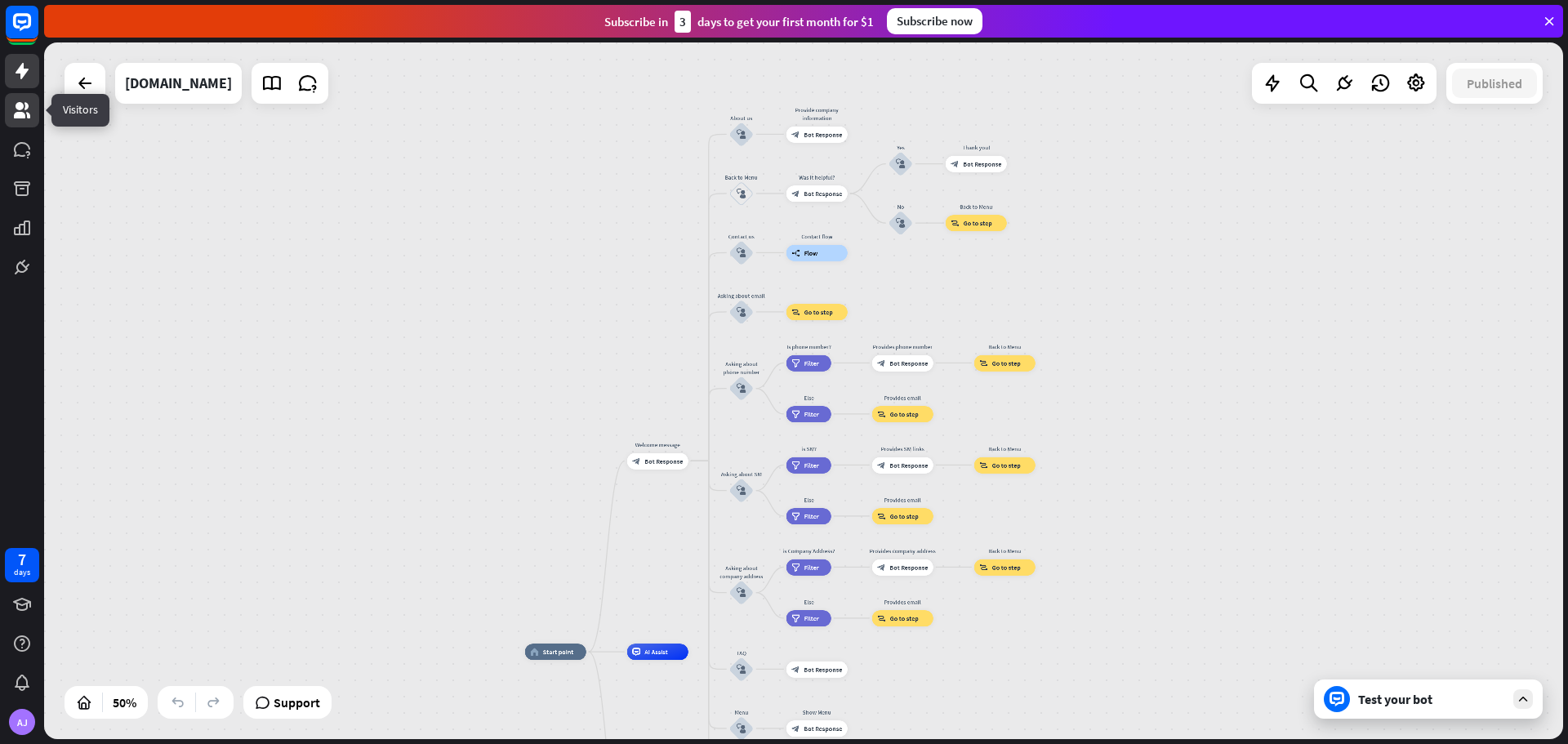
click at [10, 111] on link at bounding box center [22, 110] width 34 height 34
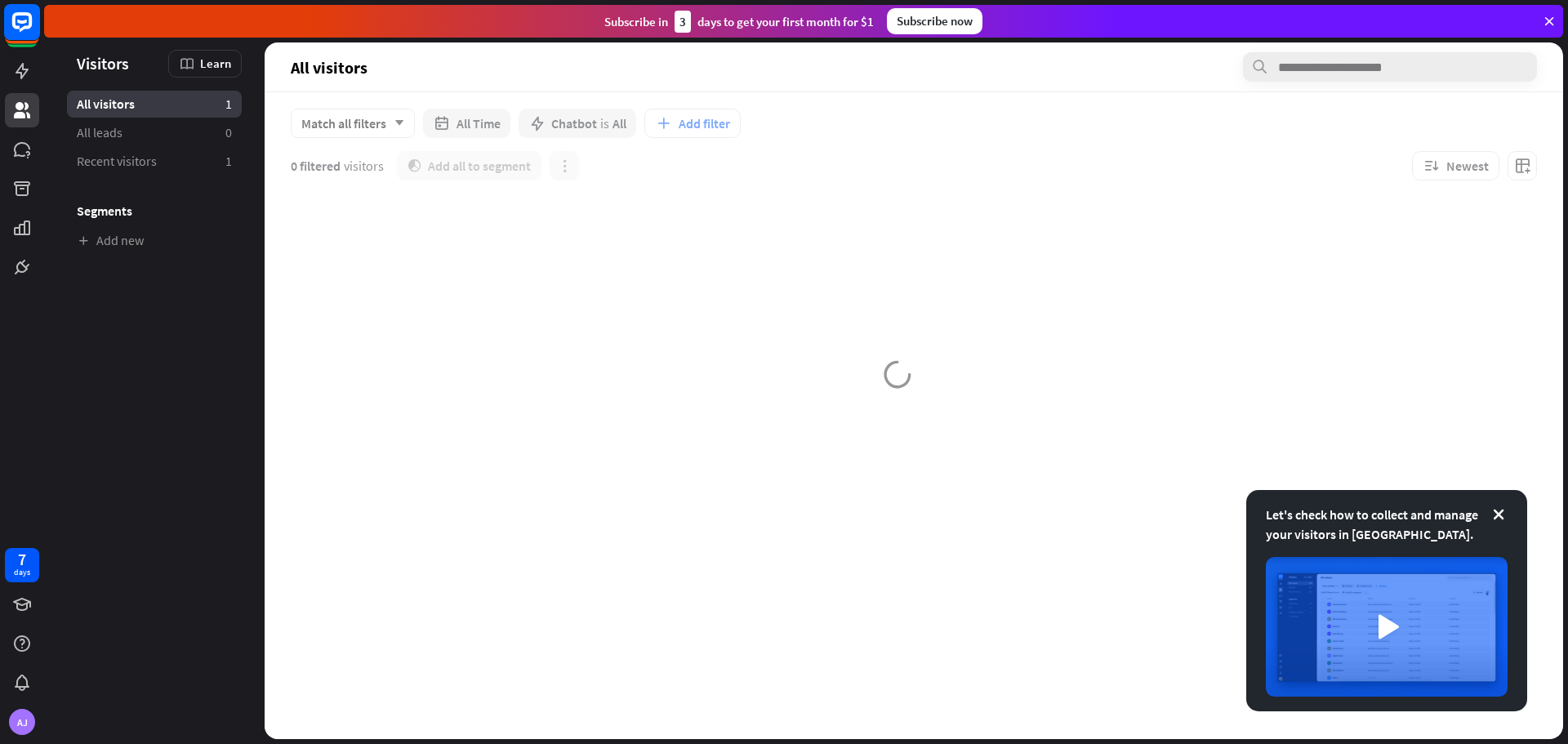
click at [28, 26] on icon at bounding box center [22, 22] width 20 height 20
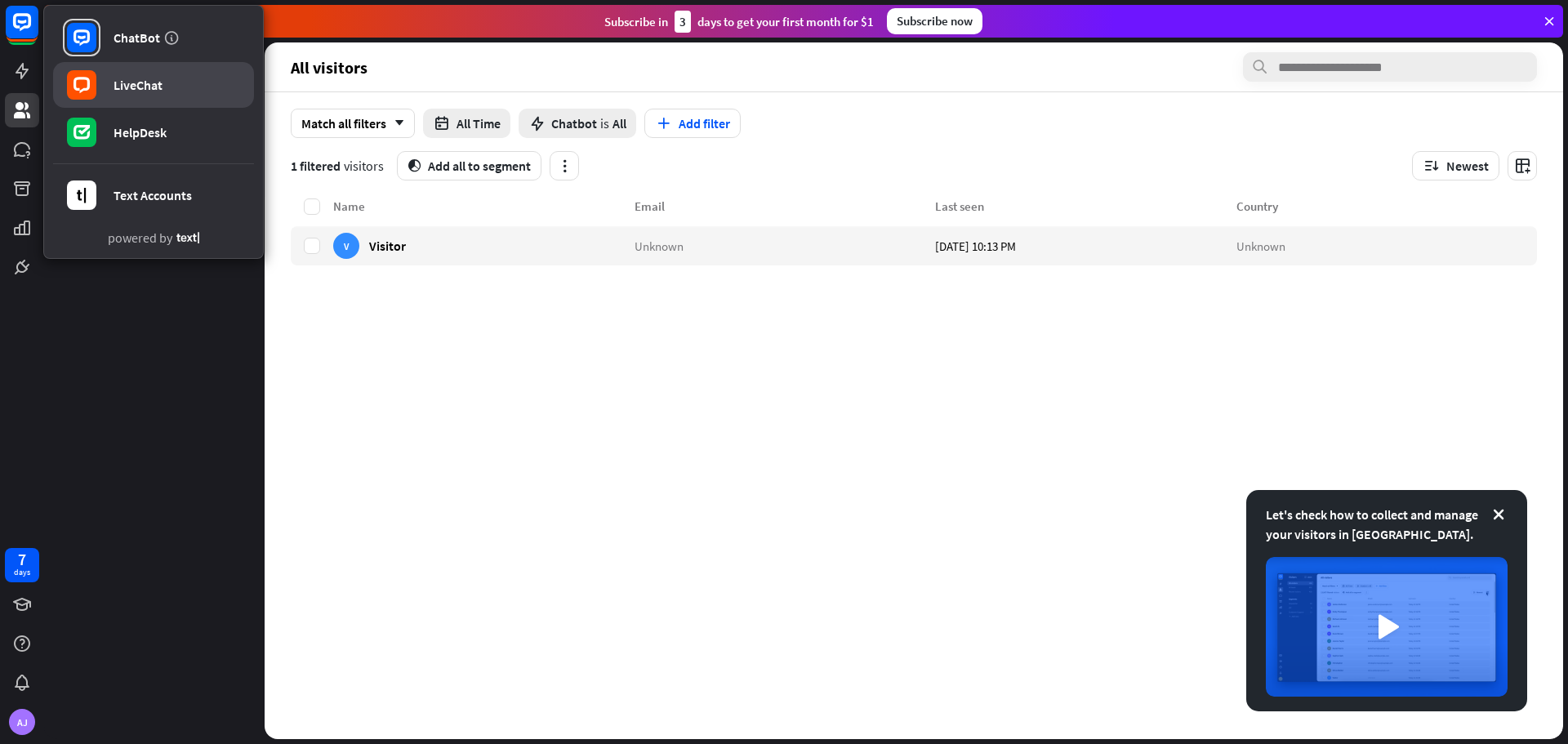
click at [144, 88] on div "LiveChat" at bounding box center [137, 84] width 49 height 17
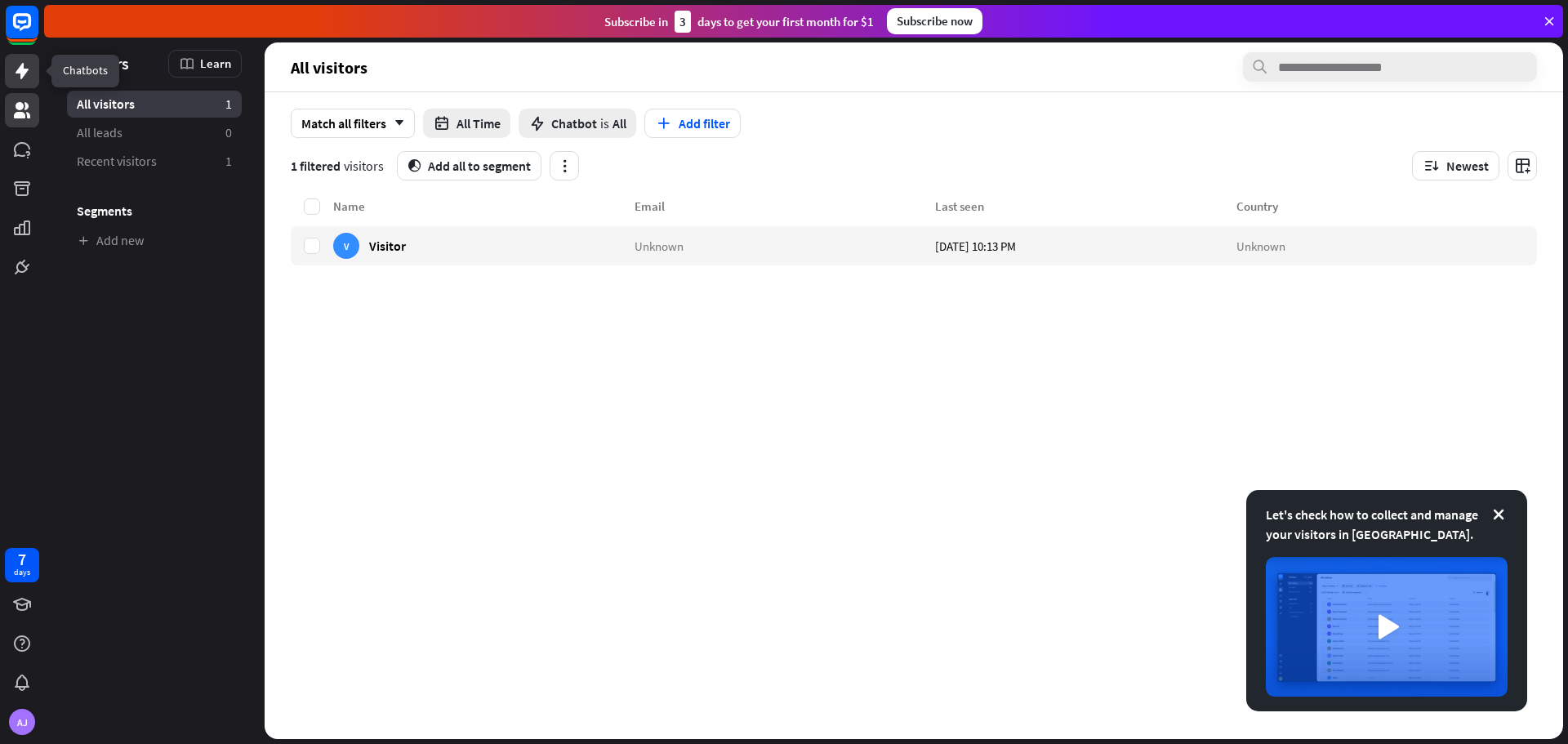
click at [11, 63] on link at bounding box center [22, 70] width 34 height 34
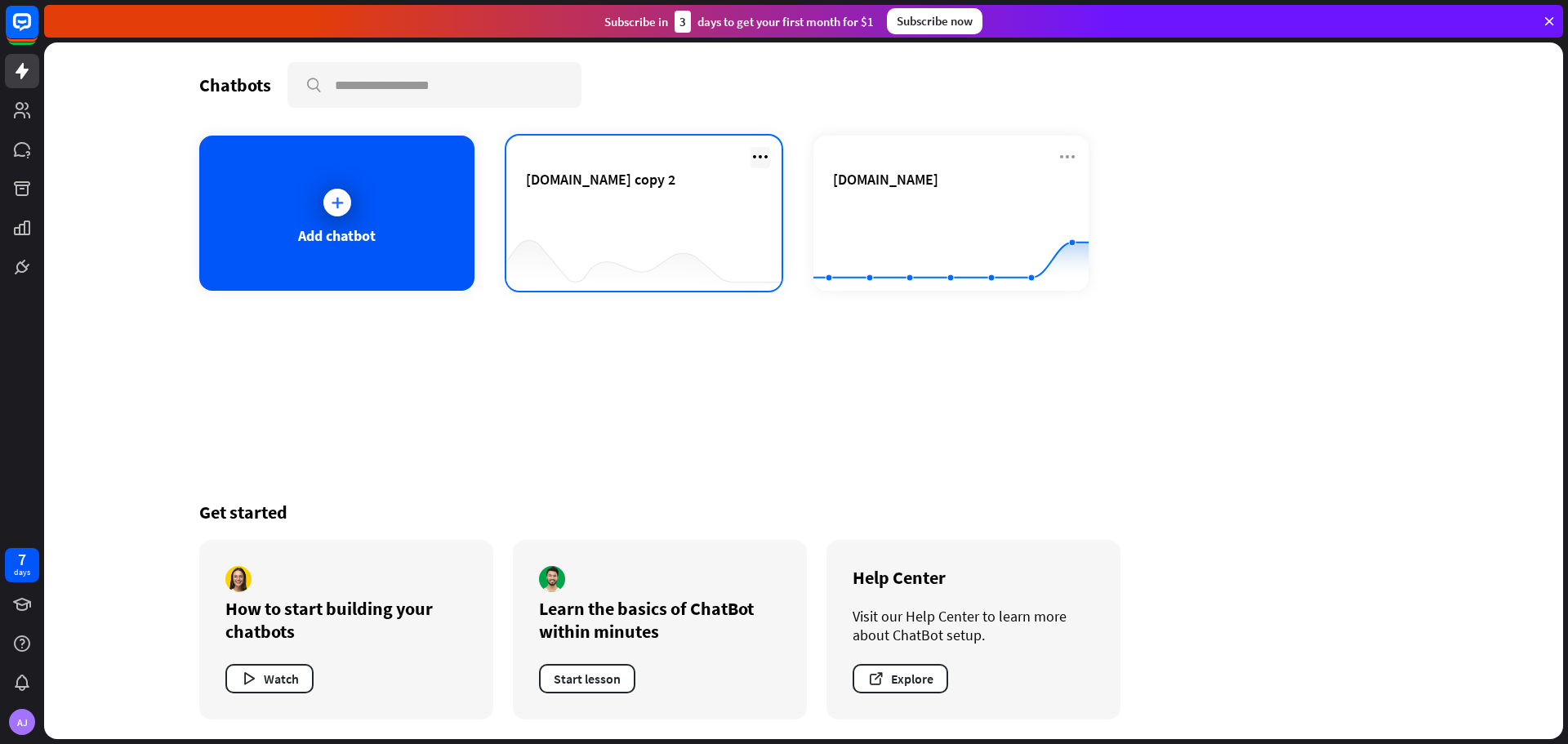
click at [758, 159] on icon at bounding box center [760, 157] width 20 height 20
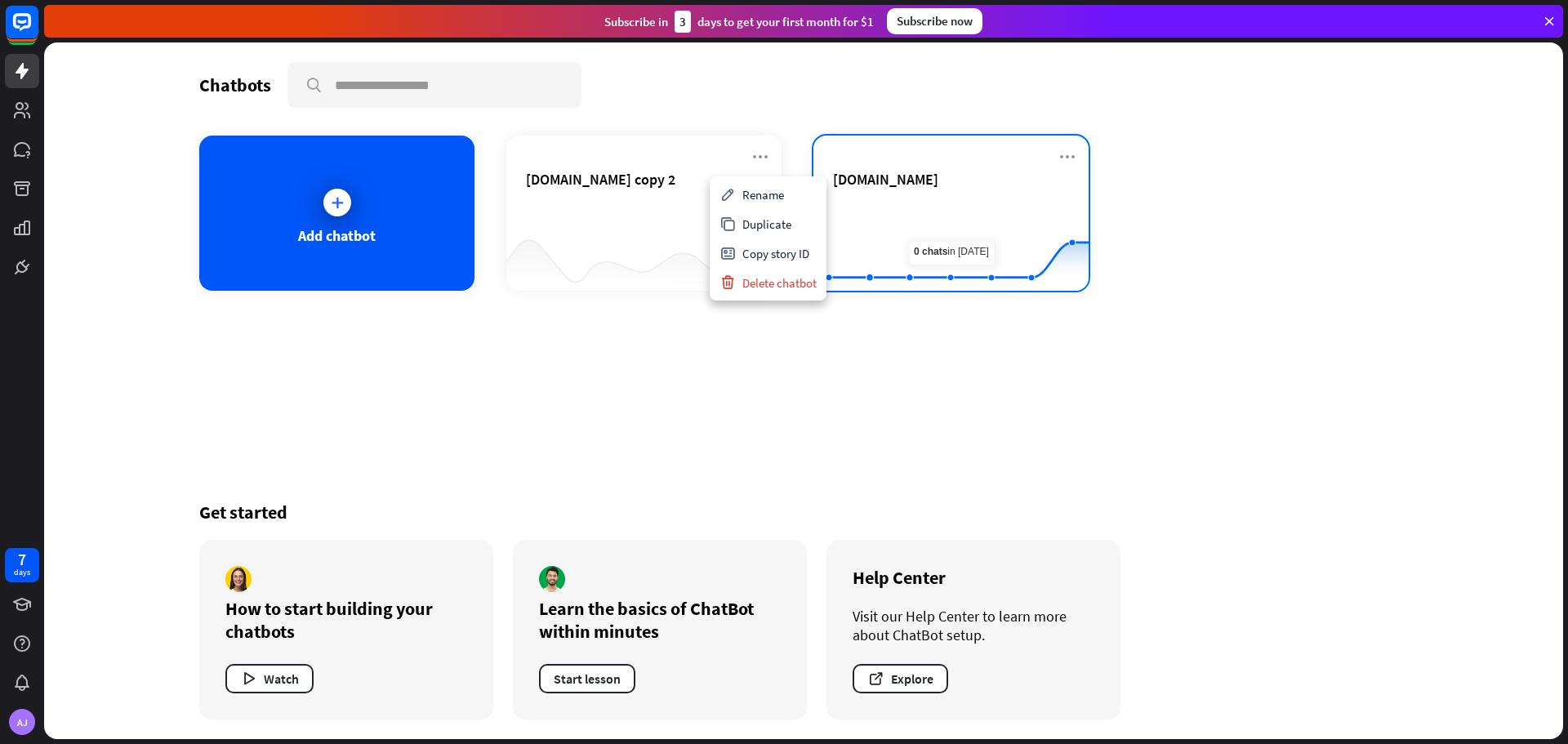
click at [988, 199] on rect at bounding box center [951, 250] width 275 height 102
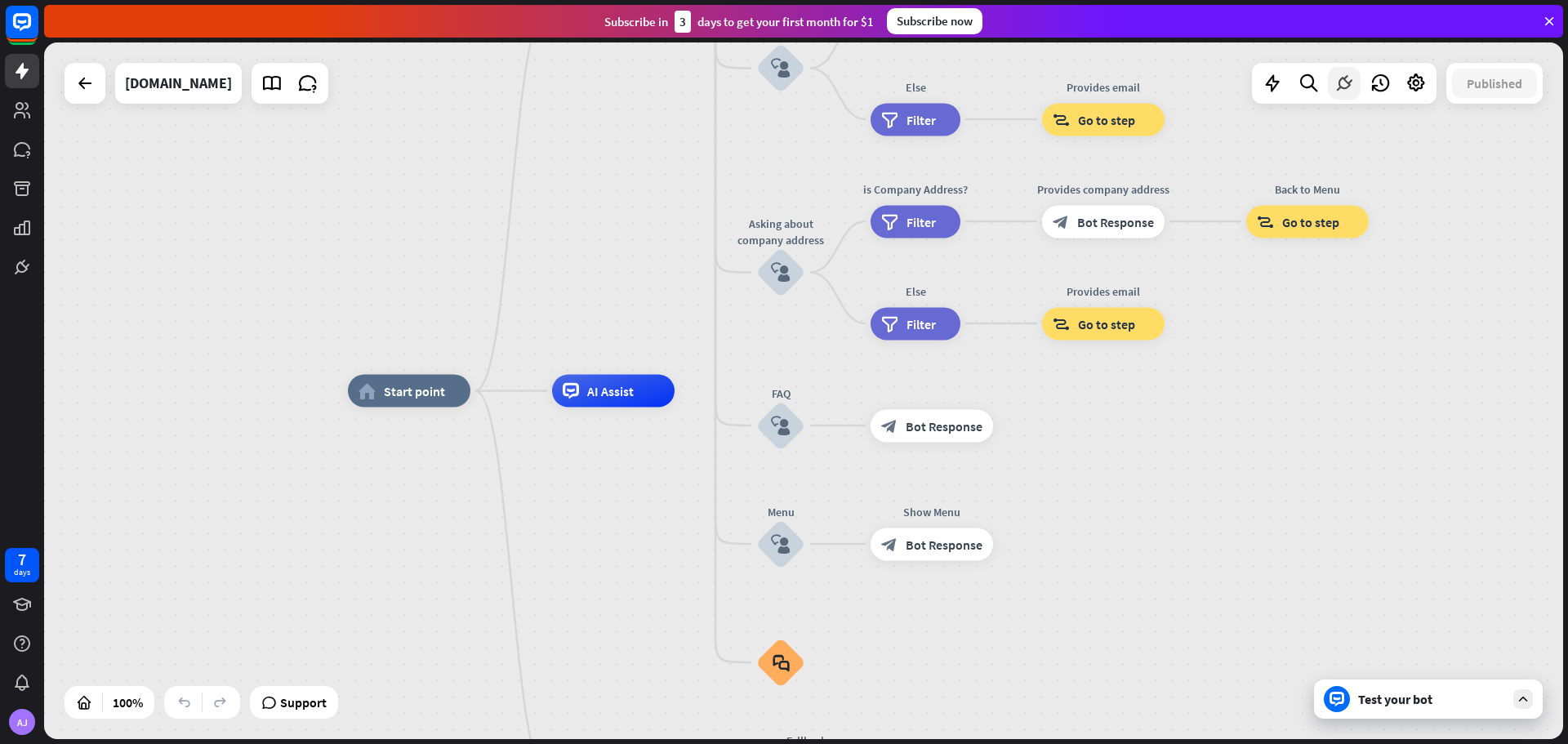
click at [1345, 88] on icon at bounding box center [1344, 84] width 21 height 21
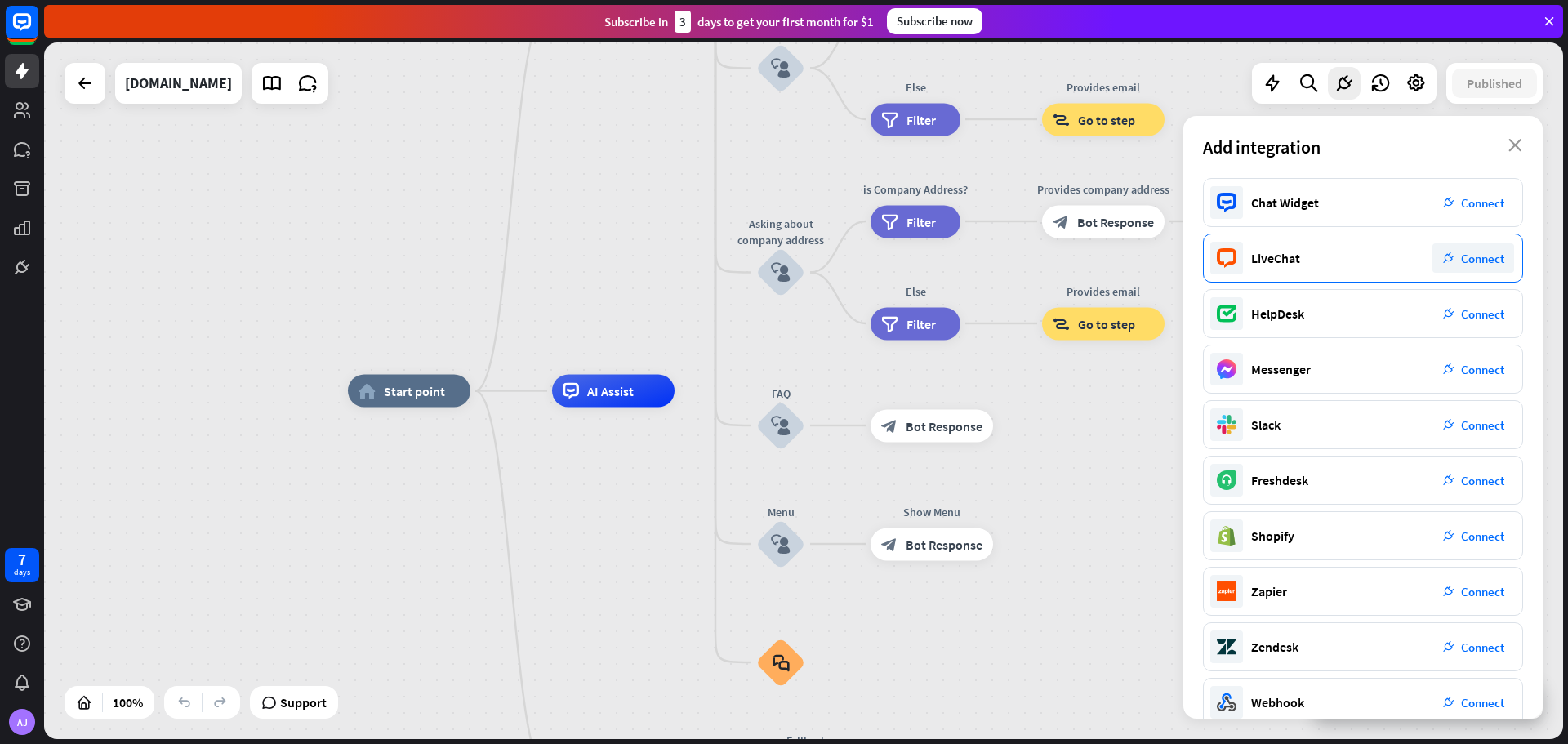
click at [1472, 251] on span "Connect" at bounding box center [1483, 258] width 44 height 16
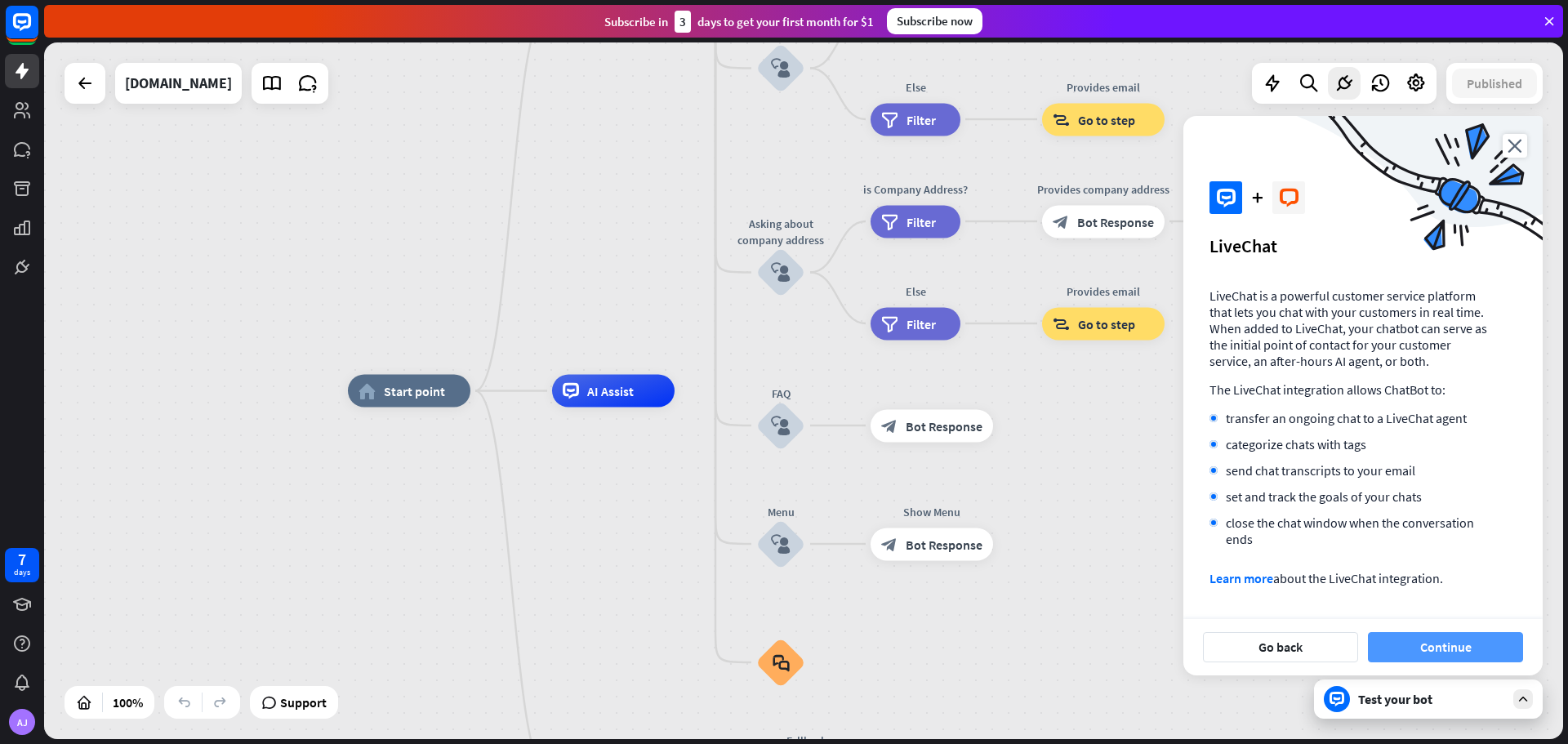
click at [1444, 644] on button "Continue" at bounding box center [1445, 647] width 155 height 30
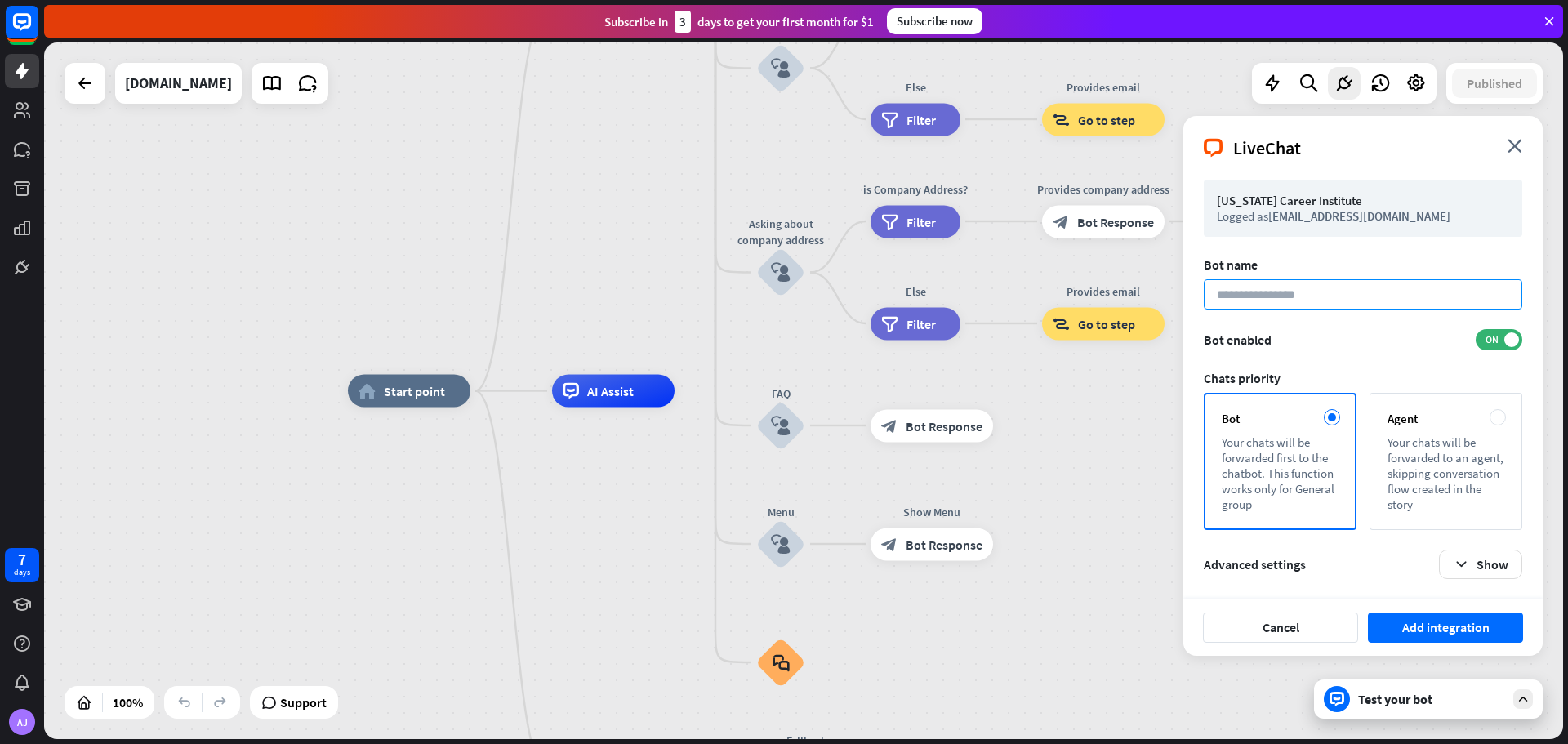
click at [1316, 291] on input at bounding box center [1363, 294] width 318 height 30
type input "*****"
click at [1437, 627] on button "Add integration" at bounding box center [1445, 627] width 155 height 30
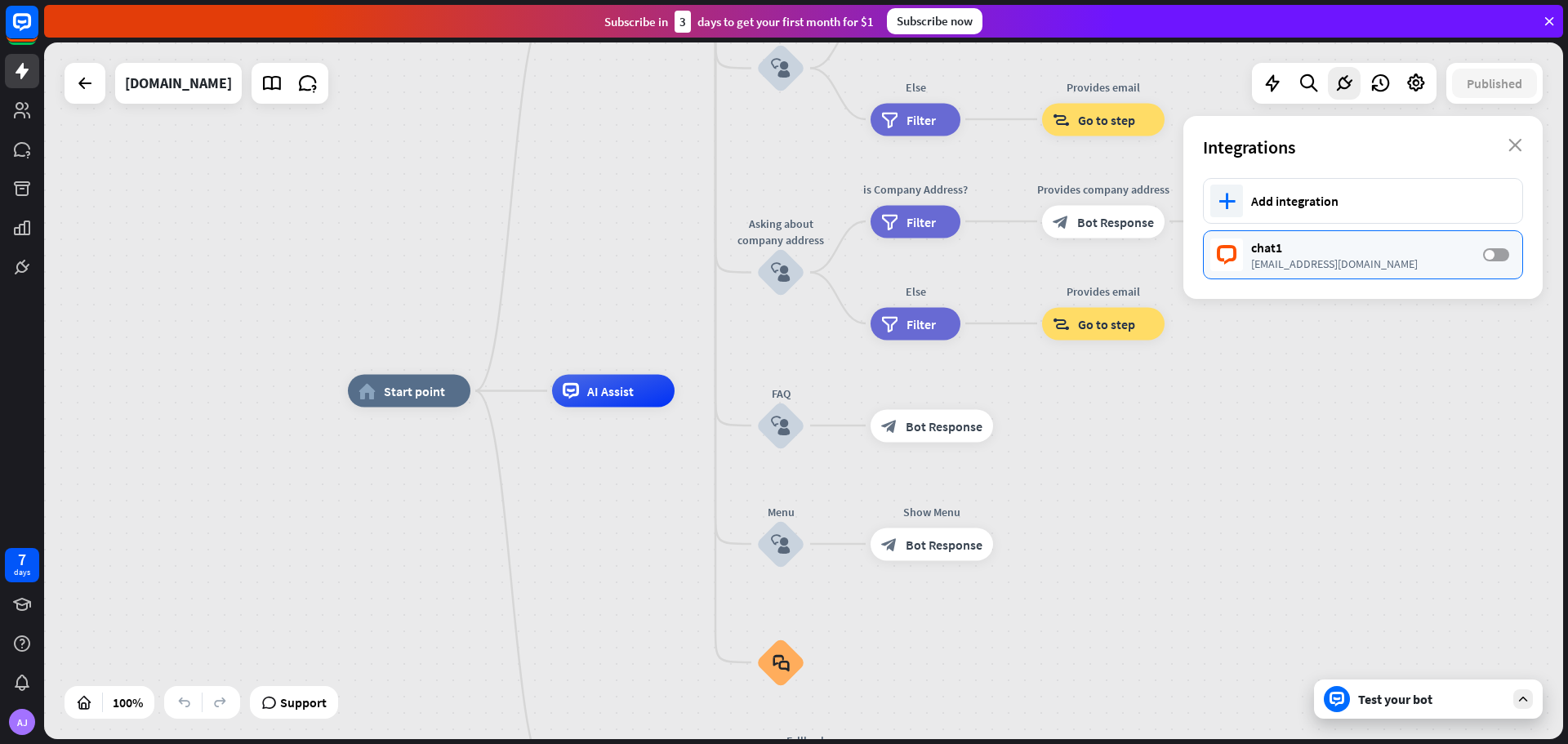
click at [1487, 253] on span at bounding box center [1489, 254] width 10 height 10
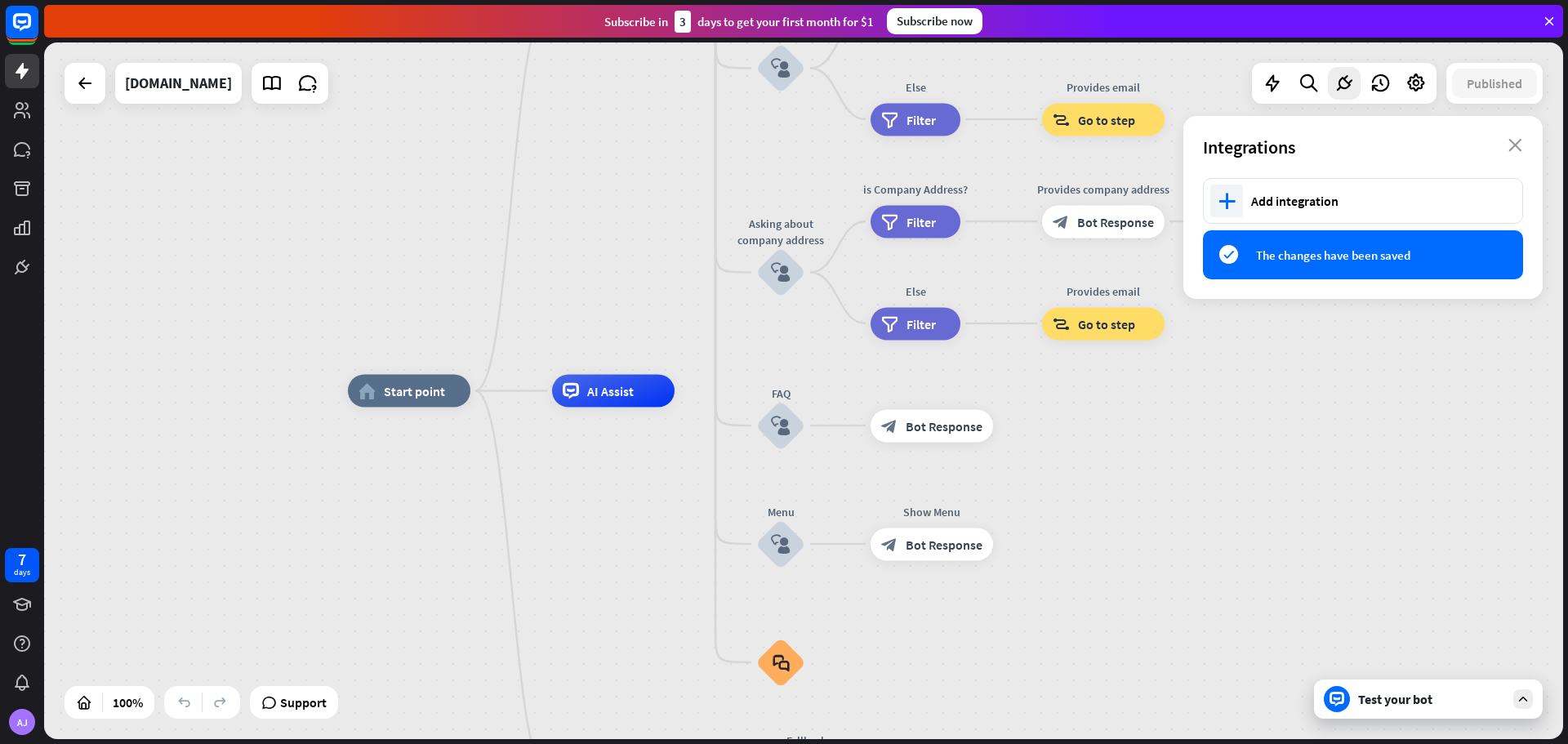
click at [1365, 443] on div "home_2 Start point Welcome message block_bot_response Bot Response About us blo…" at bounding box center [1108, 740] width 1519 height 697
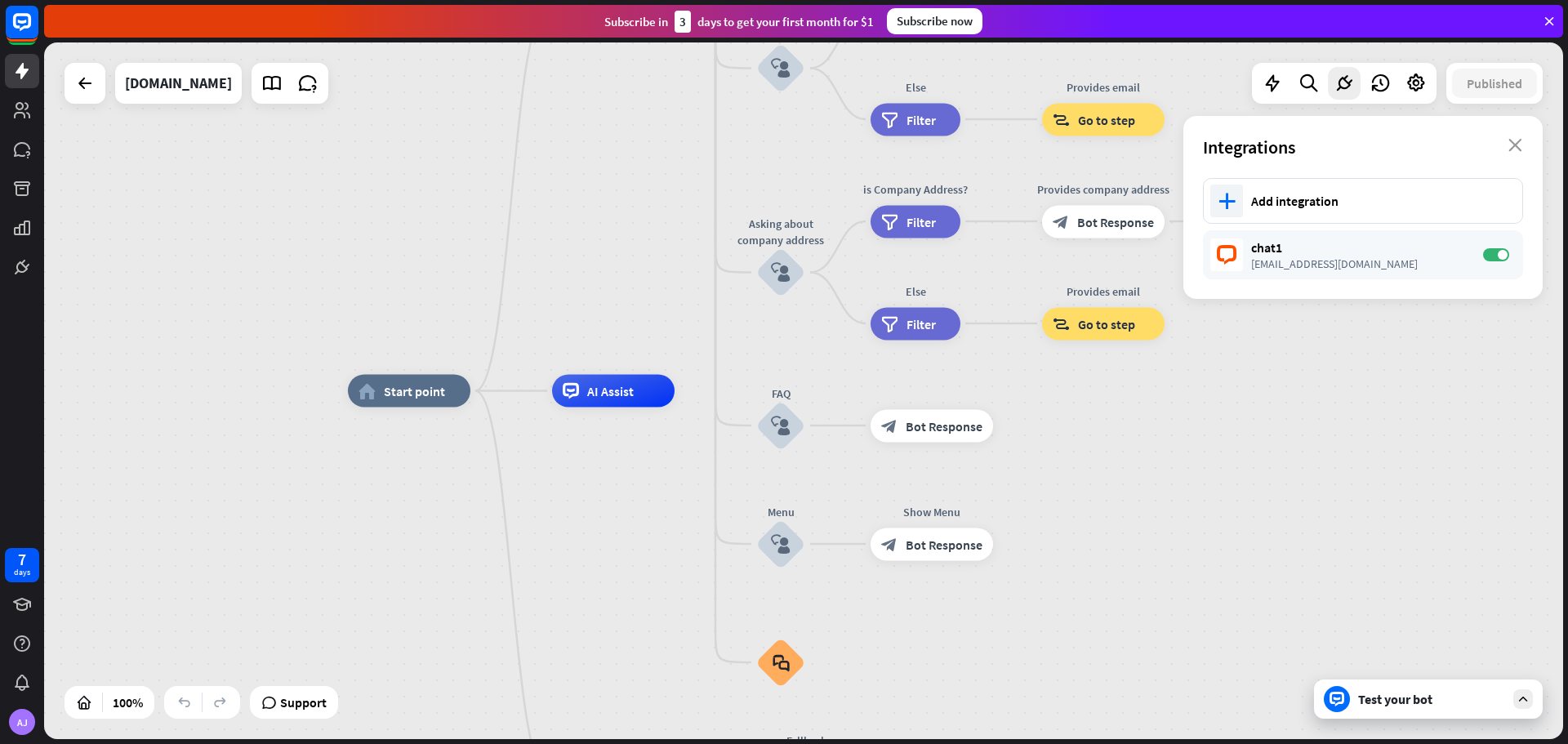
click at [1414, 702] on div "Test your bot" at bounding box center [1431, 699] width 147 height 17
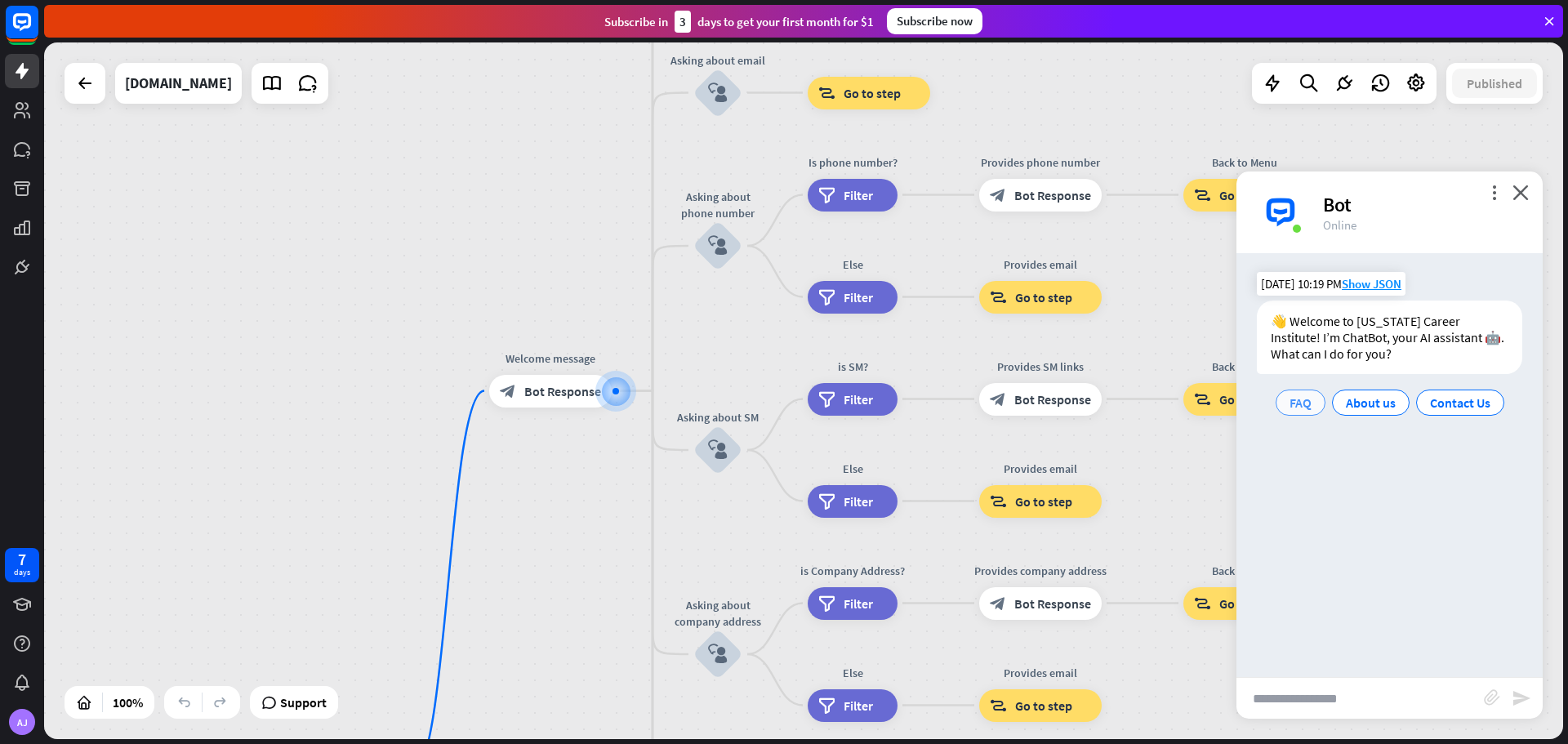
click at [1302, 408] on span "FAQ" at bounding box center [1300, 402] width 22 height 17
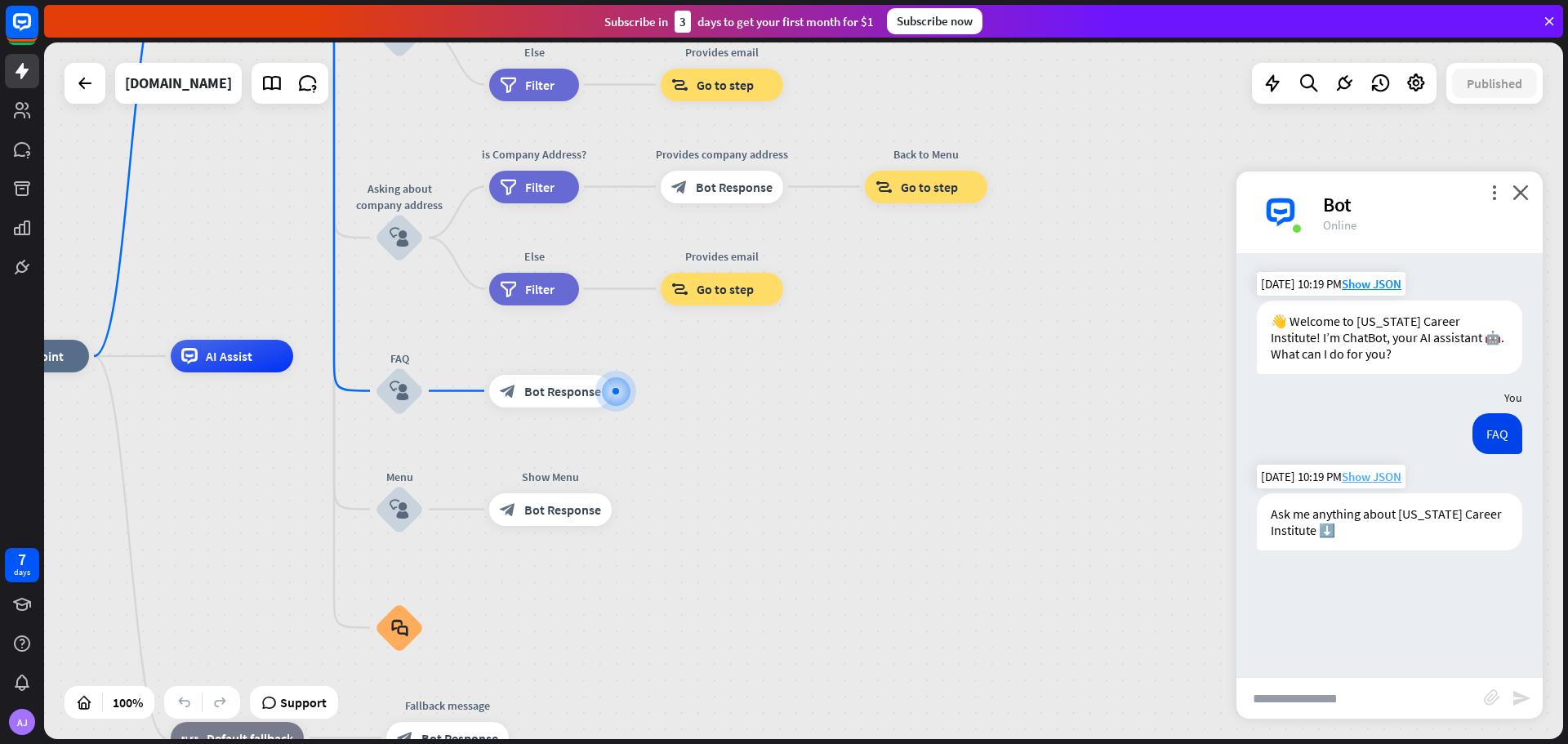
click at [1364, 474] on span "Show JSON" at bounding box center [1371, 477] width 60 height 16
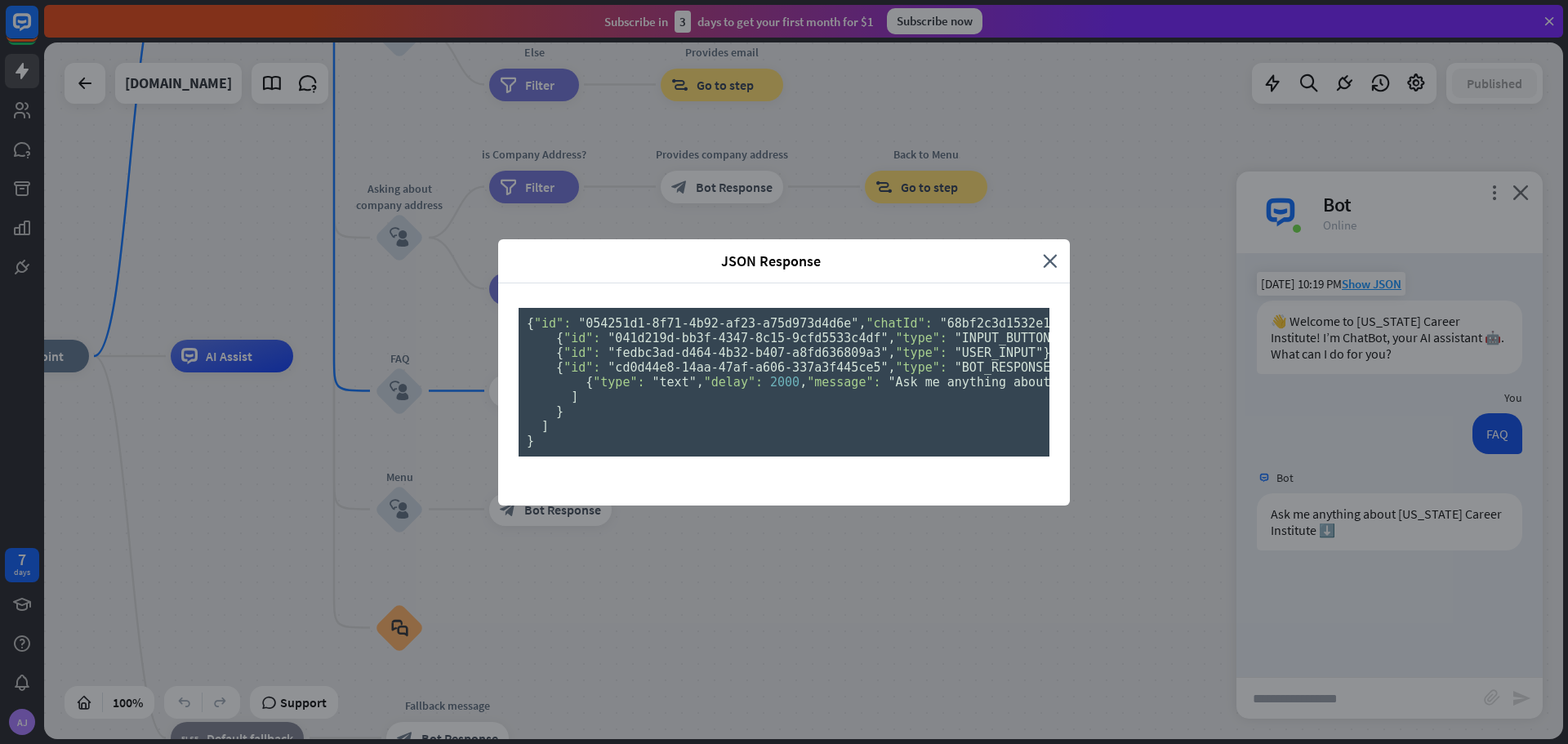
click at [1298, 447] on div "JSON Response close { "id": "054251d1-8f71-4b92-af23-a75d973d4d6e" , "chatId": …" at bounding box center [784, 372] width 1568 height 744
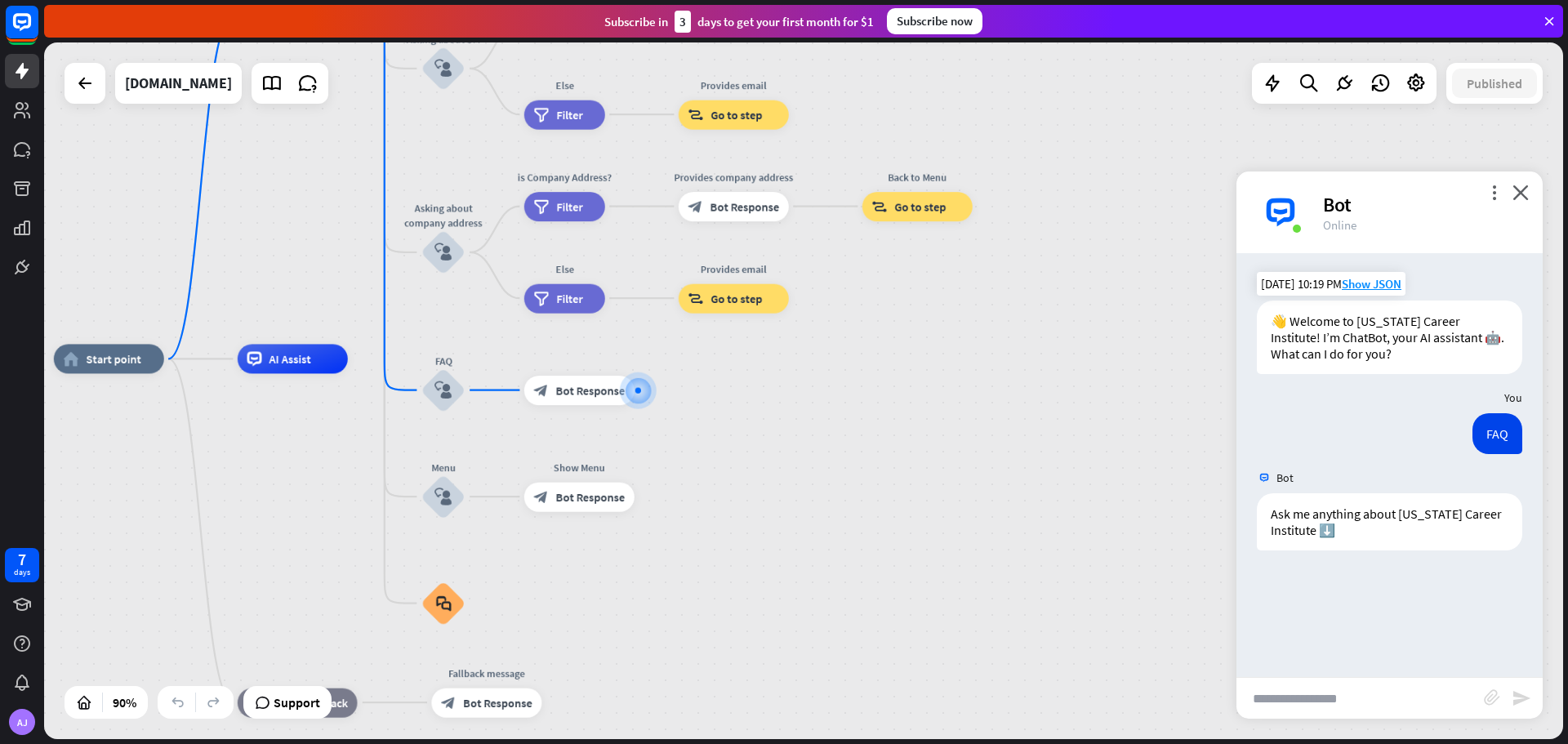
click at [1361, 687] on input "text" at bounding box center [1360, 698] width 247 height 41
type input "**********"
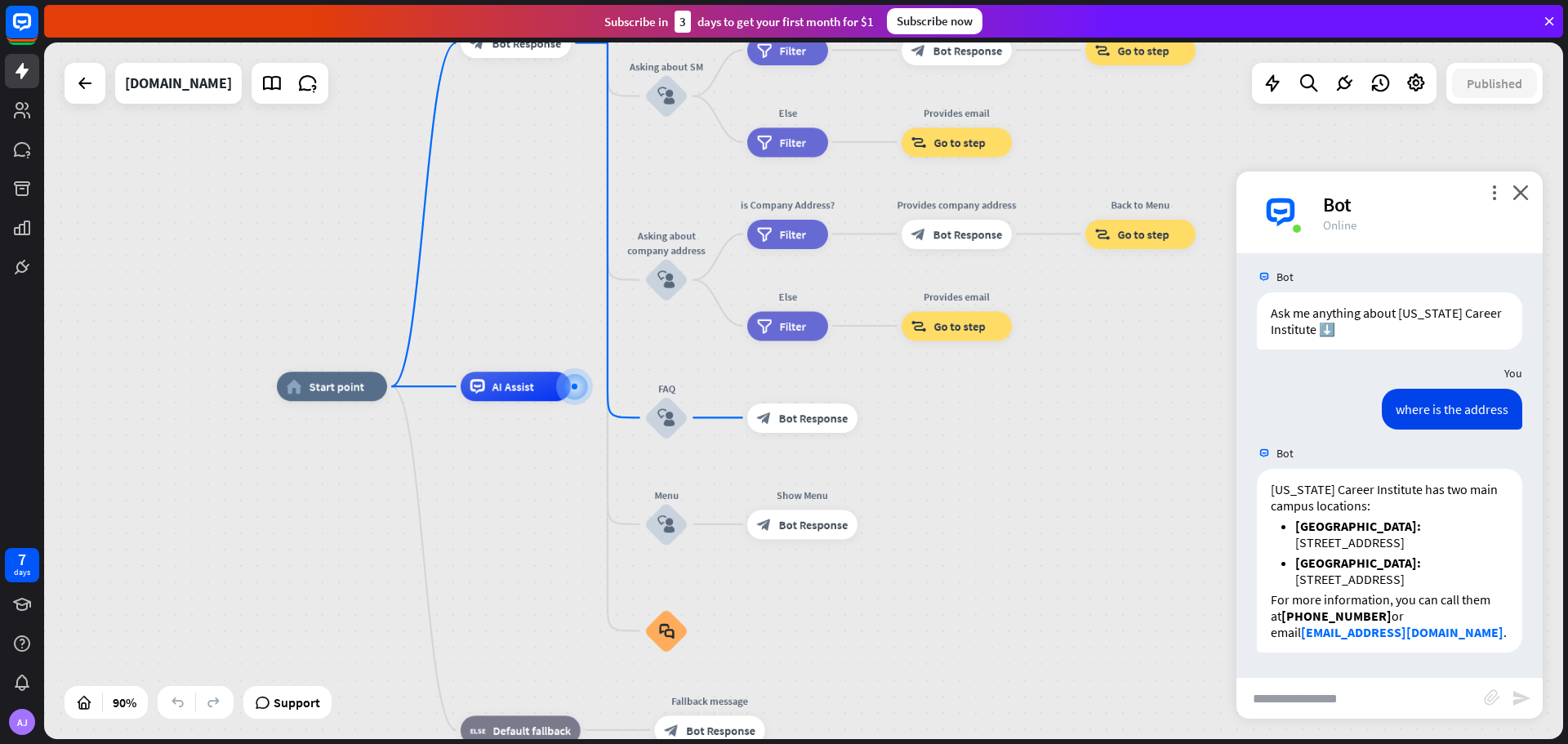
scroll to position [218, 0]
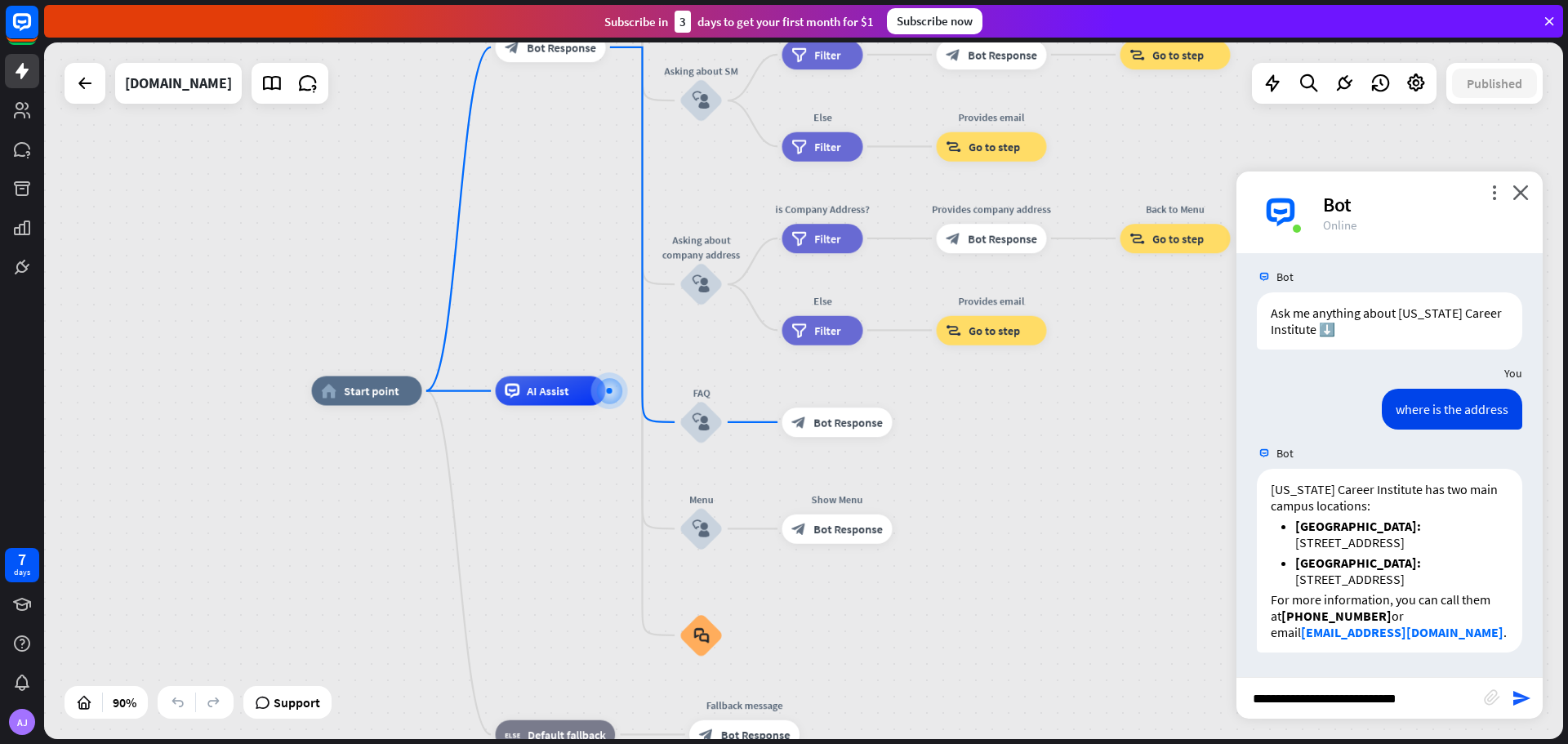
type input "**********"
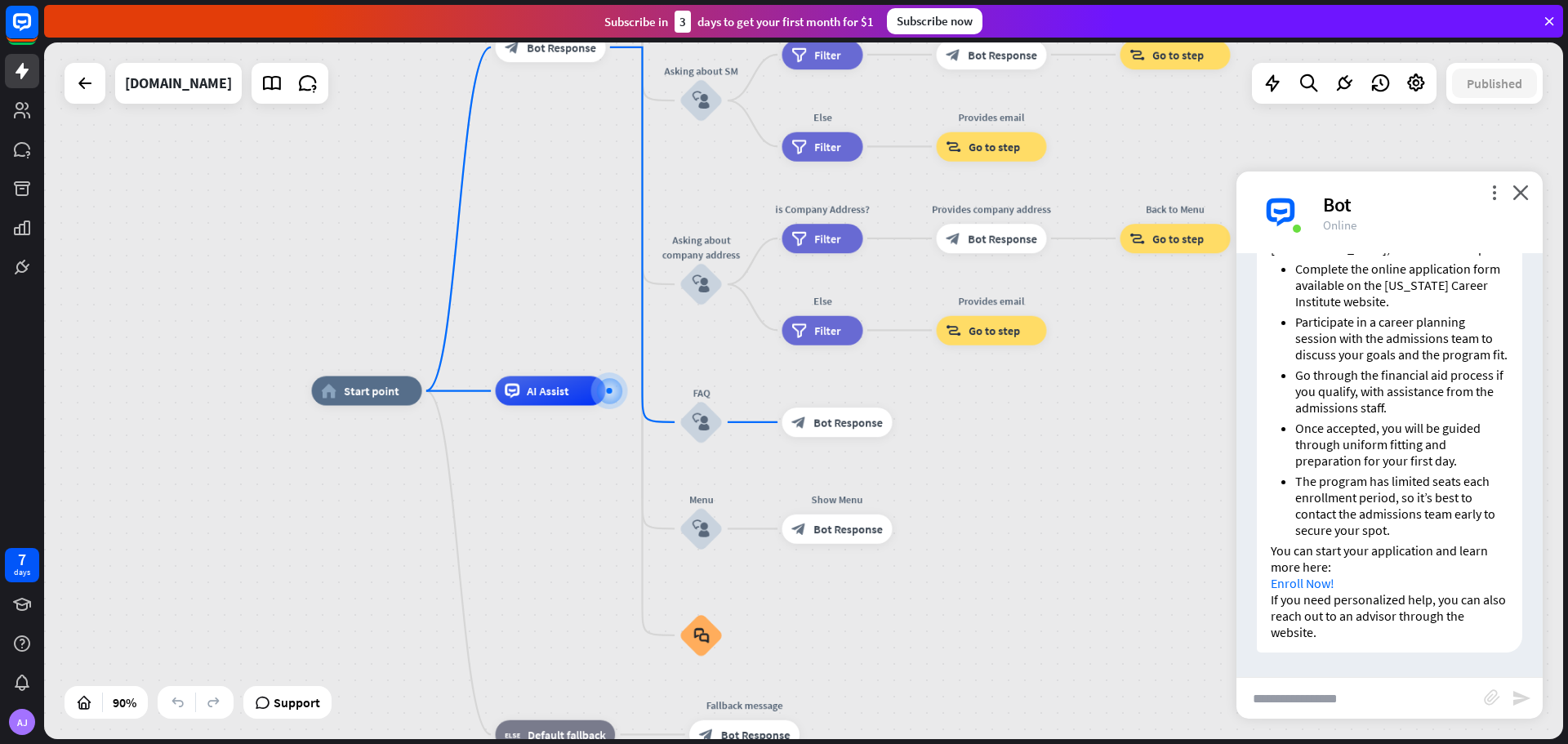
scroll to position [810, 0]
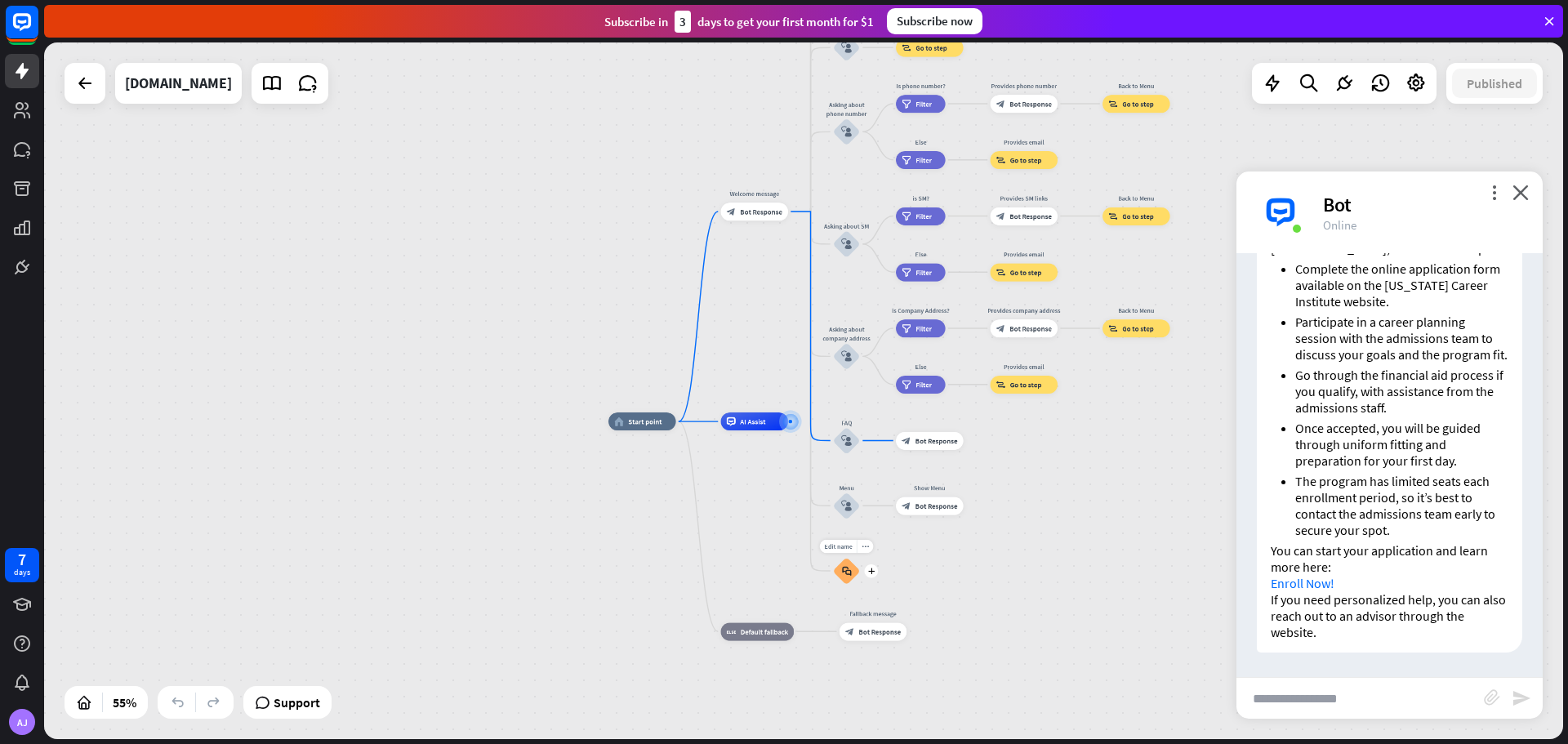
click at [851, 571] on icon "block_faq" at bounding box center [847, 570] width 10 height 10
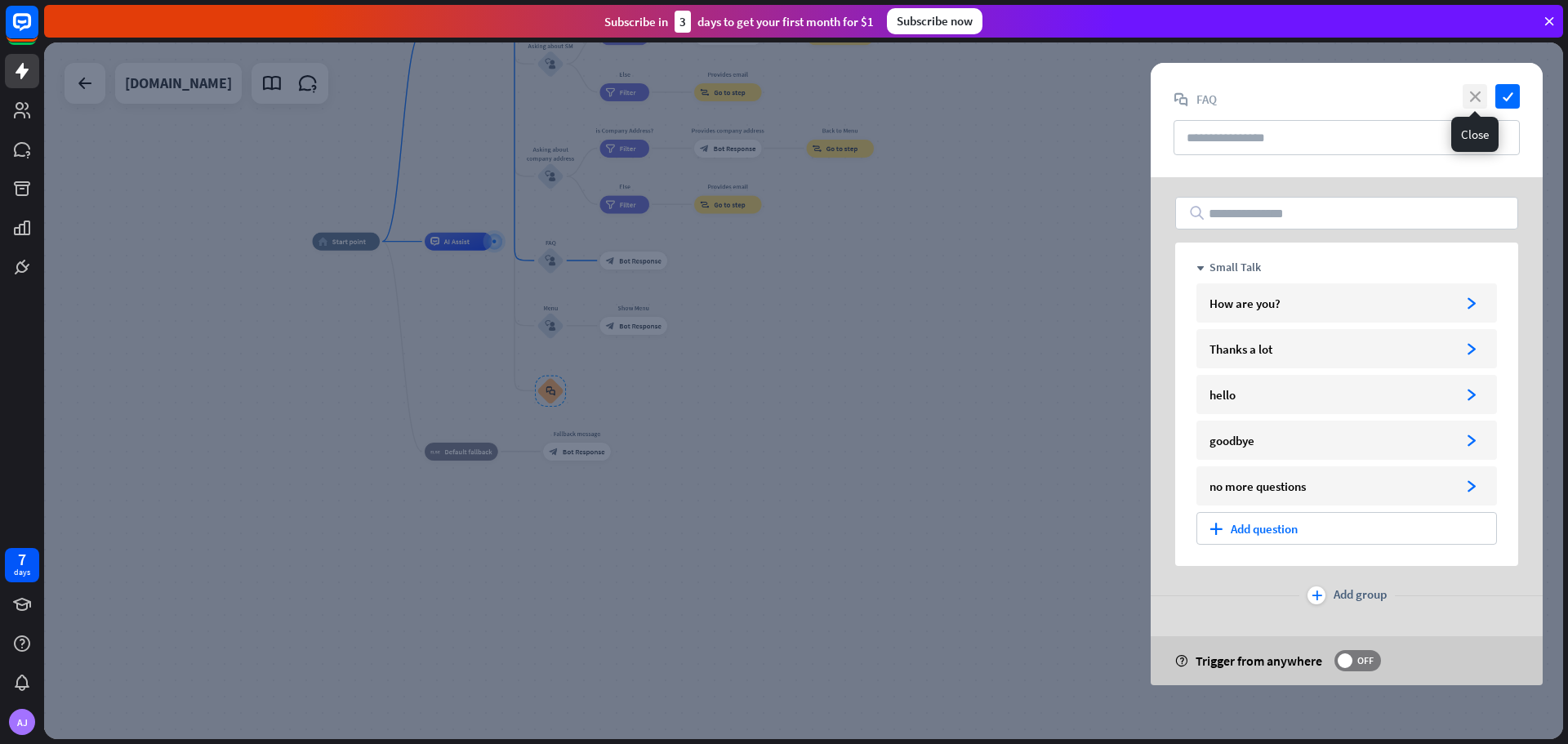
click at [1475, 97] on icon "close" at bounding box center [1475, 97] width 24 height 24
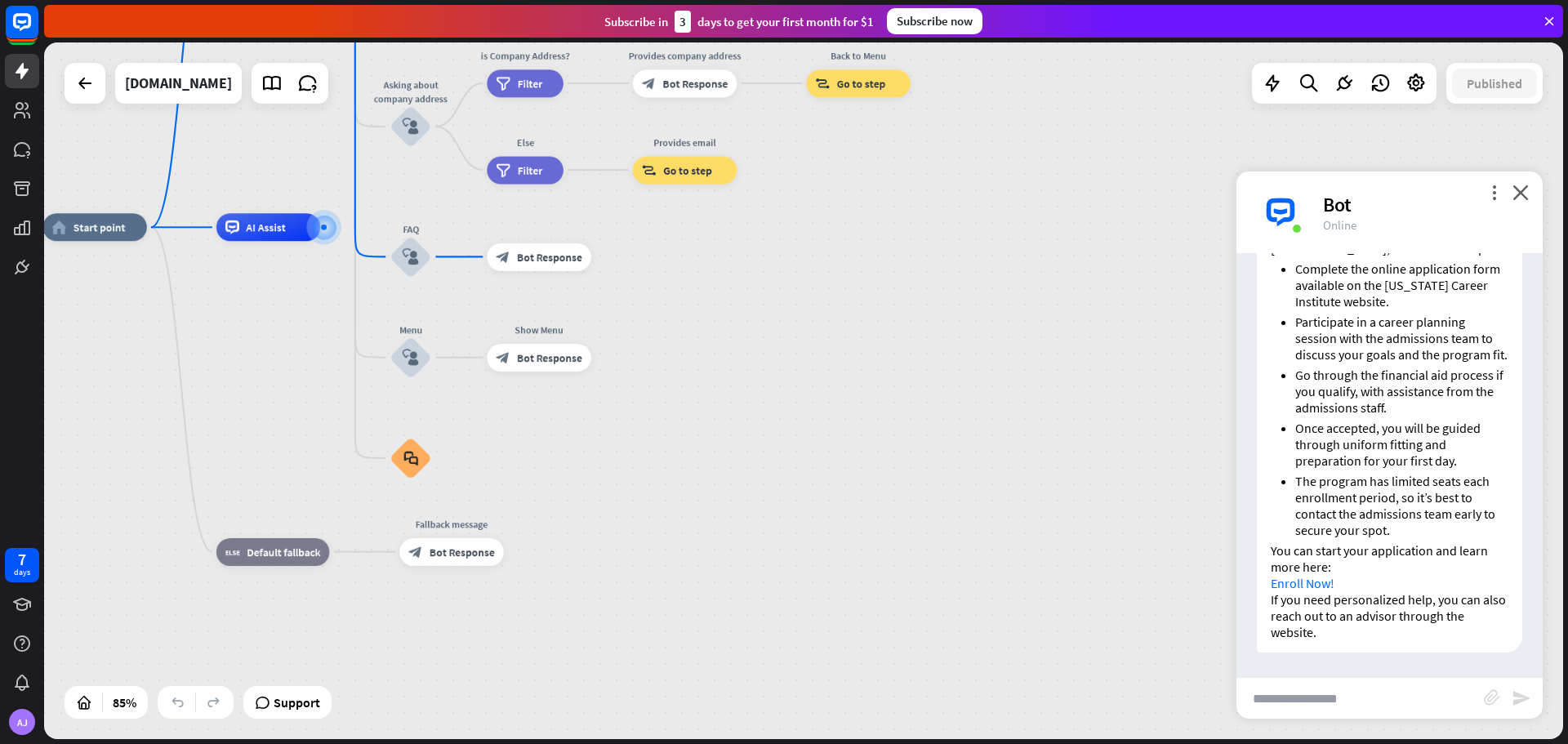
drag, startPoint x: 843, startPoint y: 301, endPoint x: 858, endPoint y: 386, distance: 86.3
click at [858, 386] on div "home_2 Start point Welcome message block_bot_response Bot Response About us blo…" at bounding box center [688, 523] width 1291 height 592
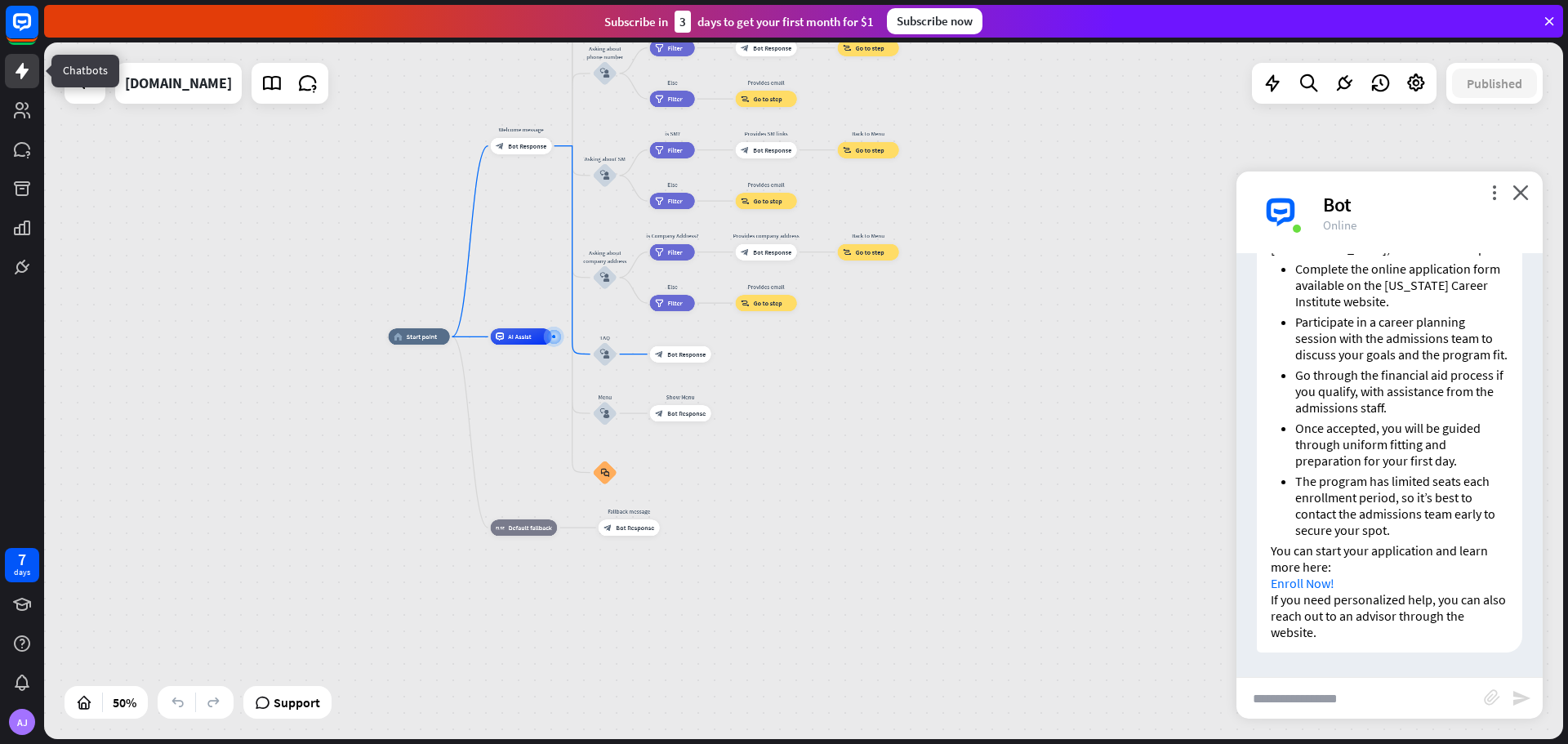
click at [10, 73] on link at bounding box center [22, 70] width 34 height 34
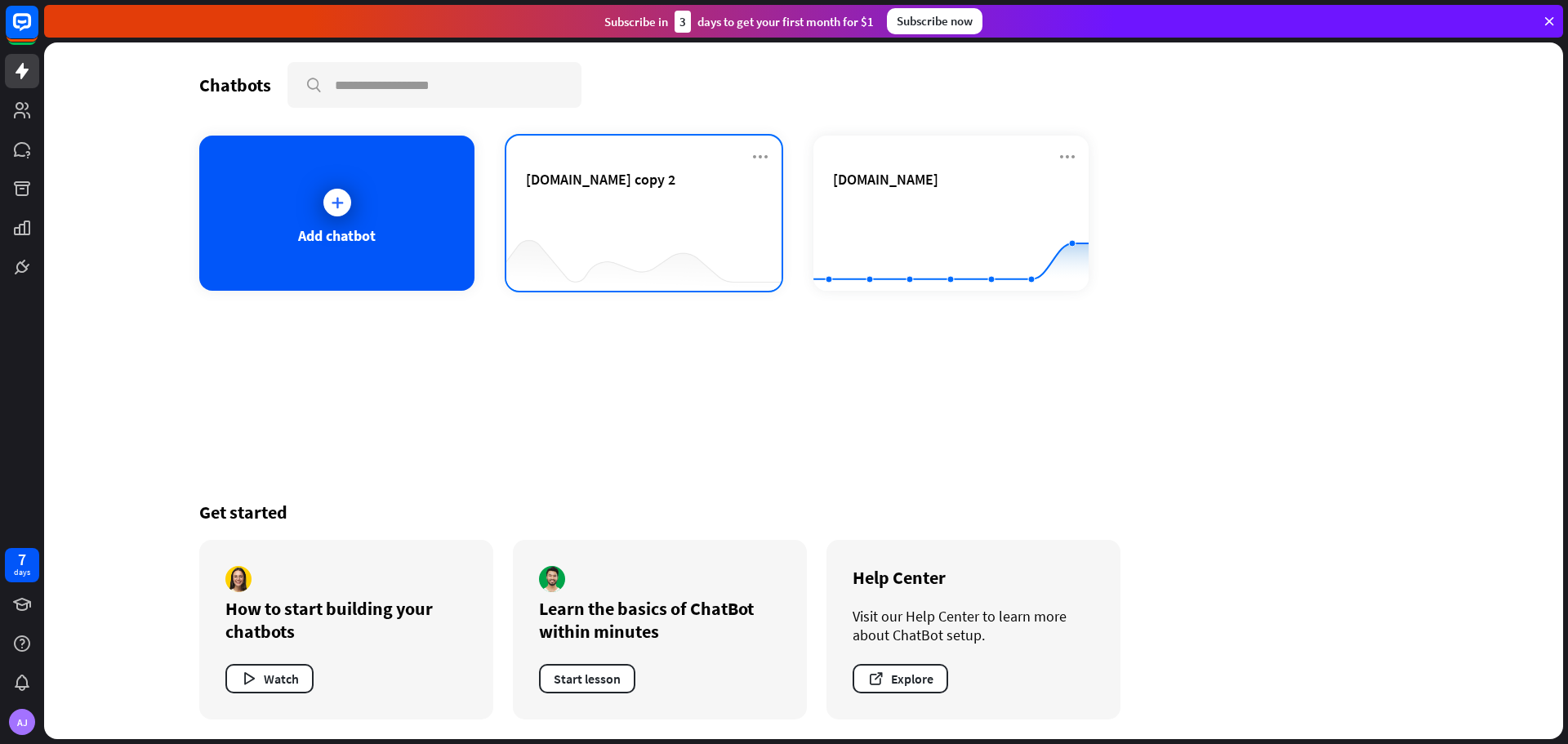
click at [749, 152] on div "[DOMAIN_NAME] copy 2" at bounding box center [644, 213] width 275 height 155
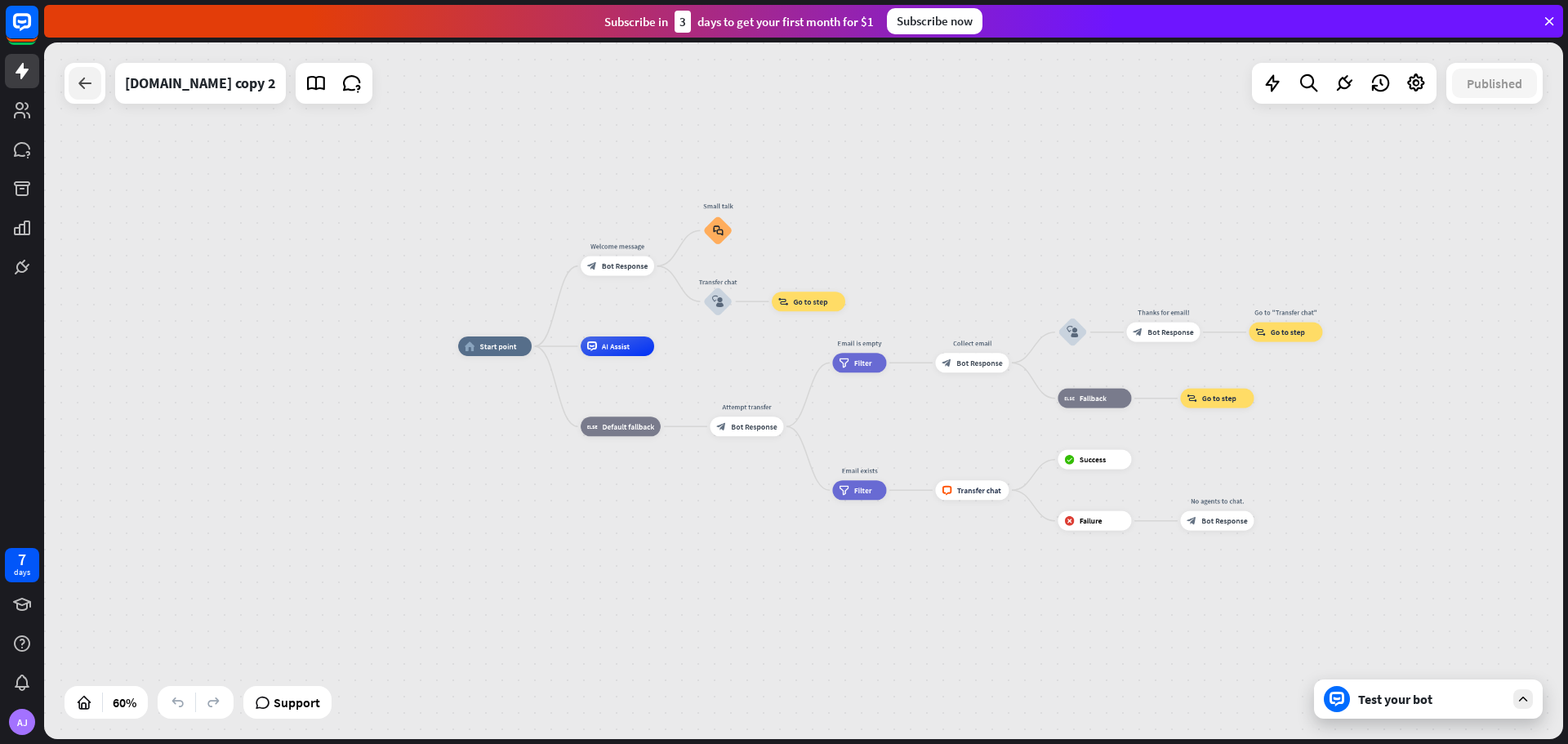
click at [78, 89] on icon at bounding box center [84, 83] width 20 height 20
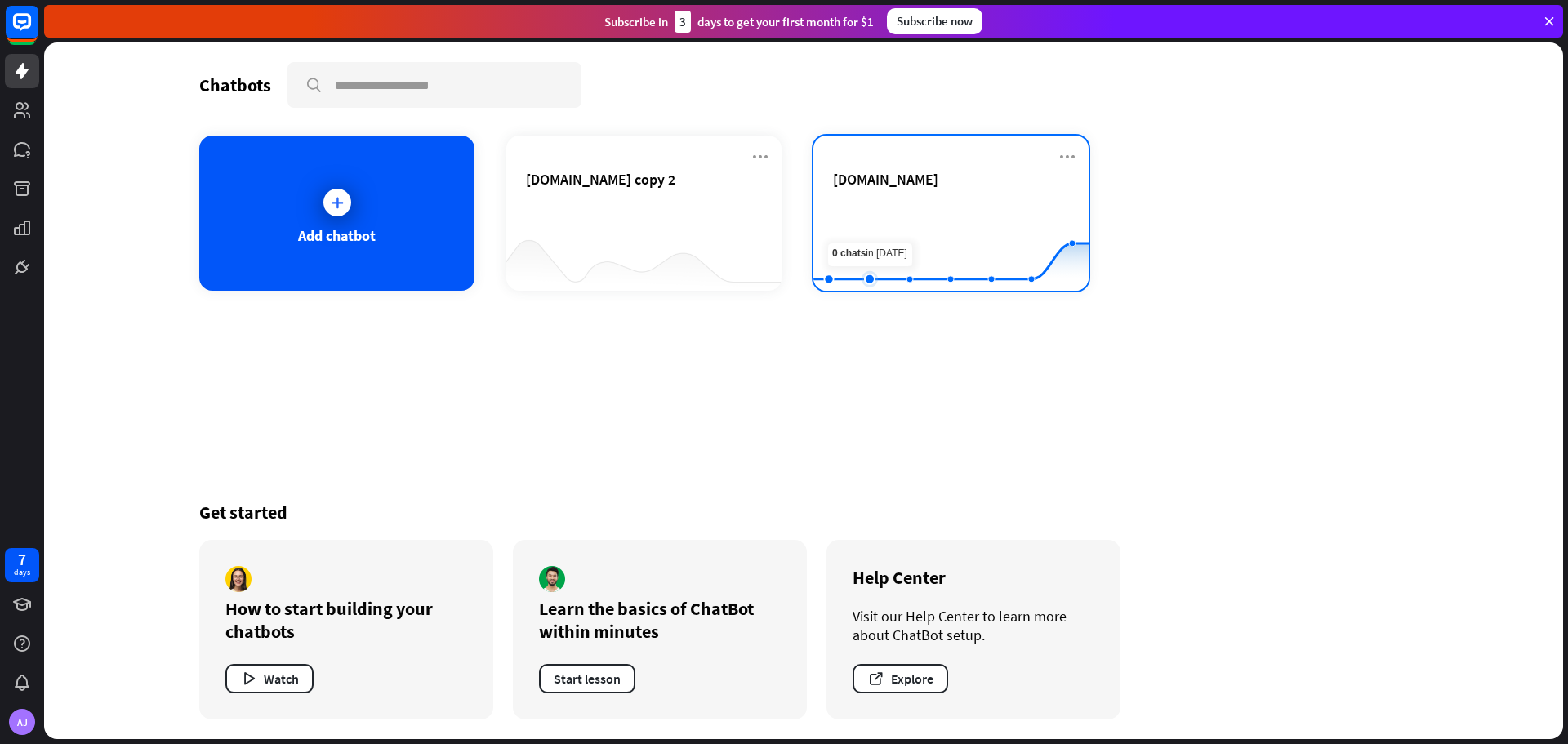
click at [874, 211] on rect at bounding box center [951, 250] width 275 height 102
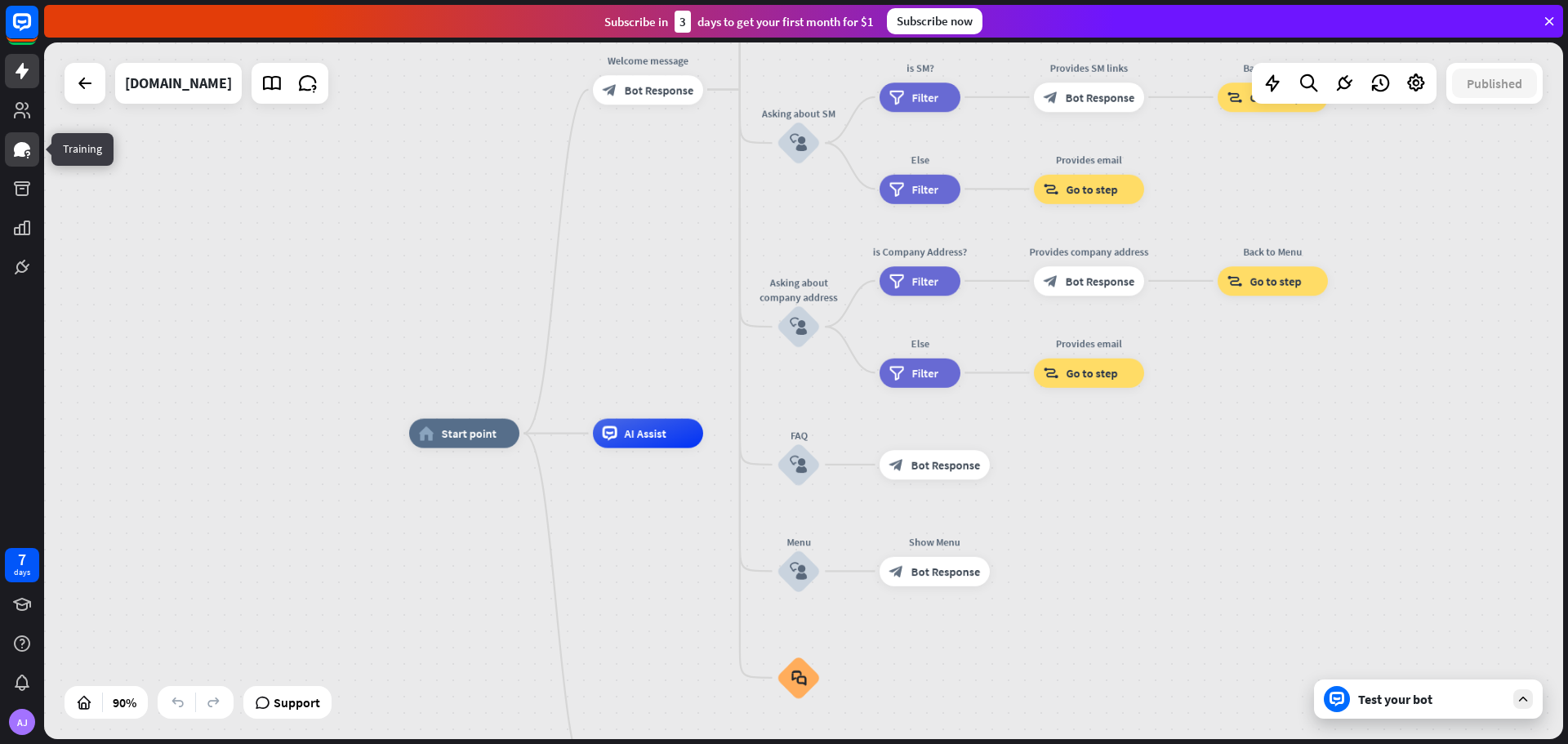
click at [19, 141] on icon at bounding box center [22, 149] width 20 height 20
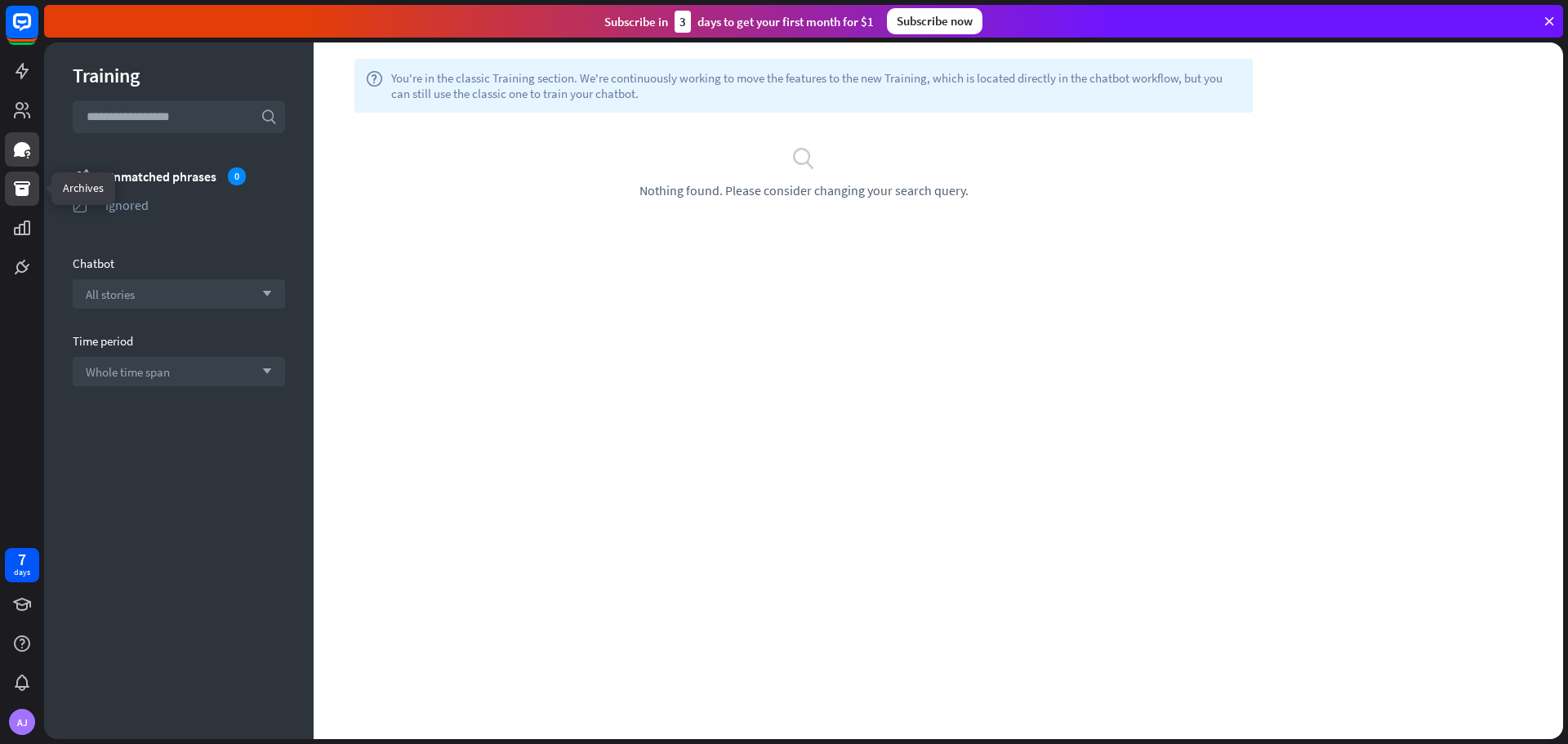
click at [27, 186] on icon at bounding box center [22, 188] width 17 height 15
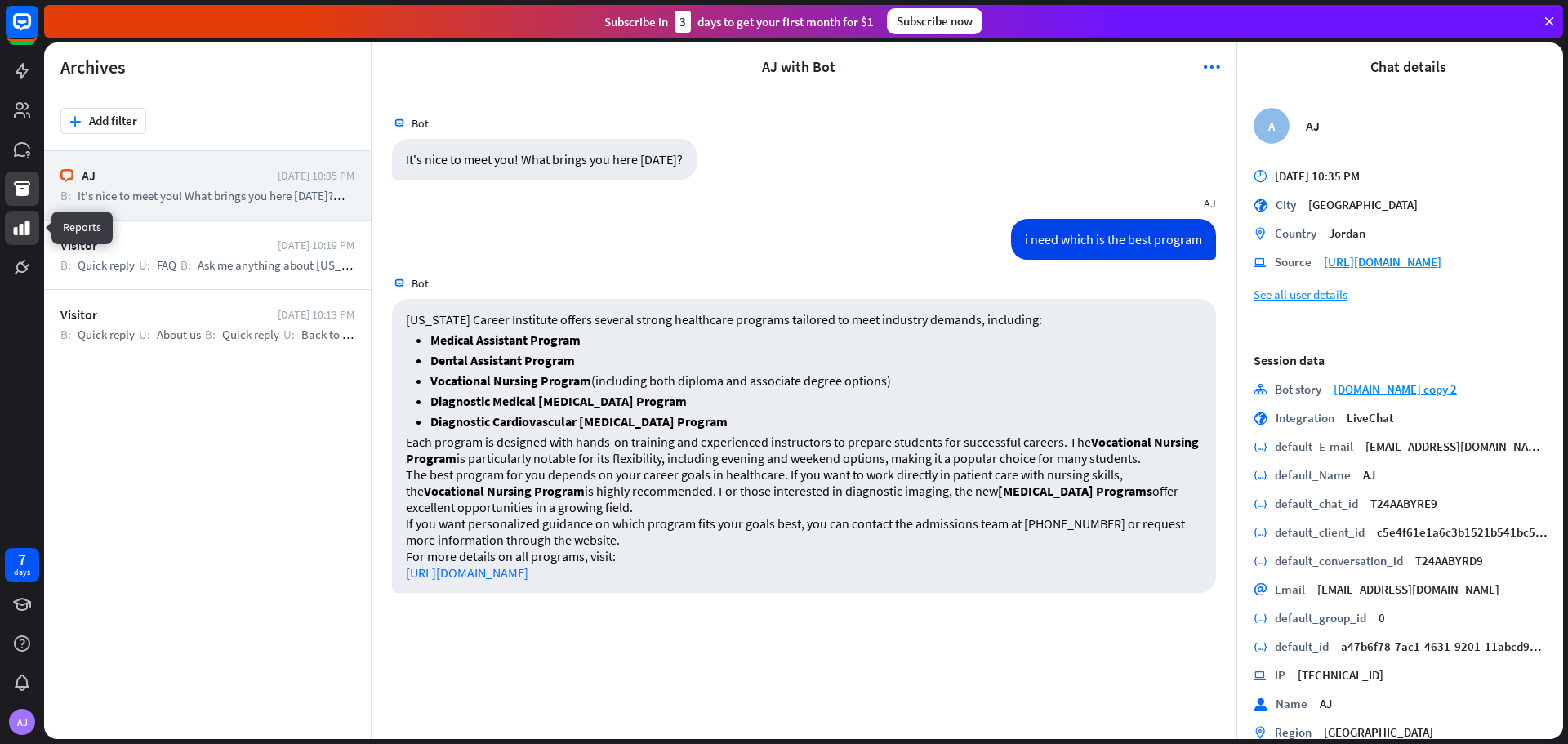
click at [24, 232] on icon at bounding box center [22, 228] width 20 height 20
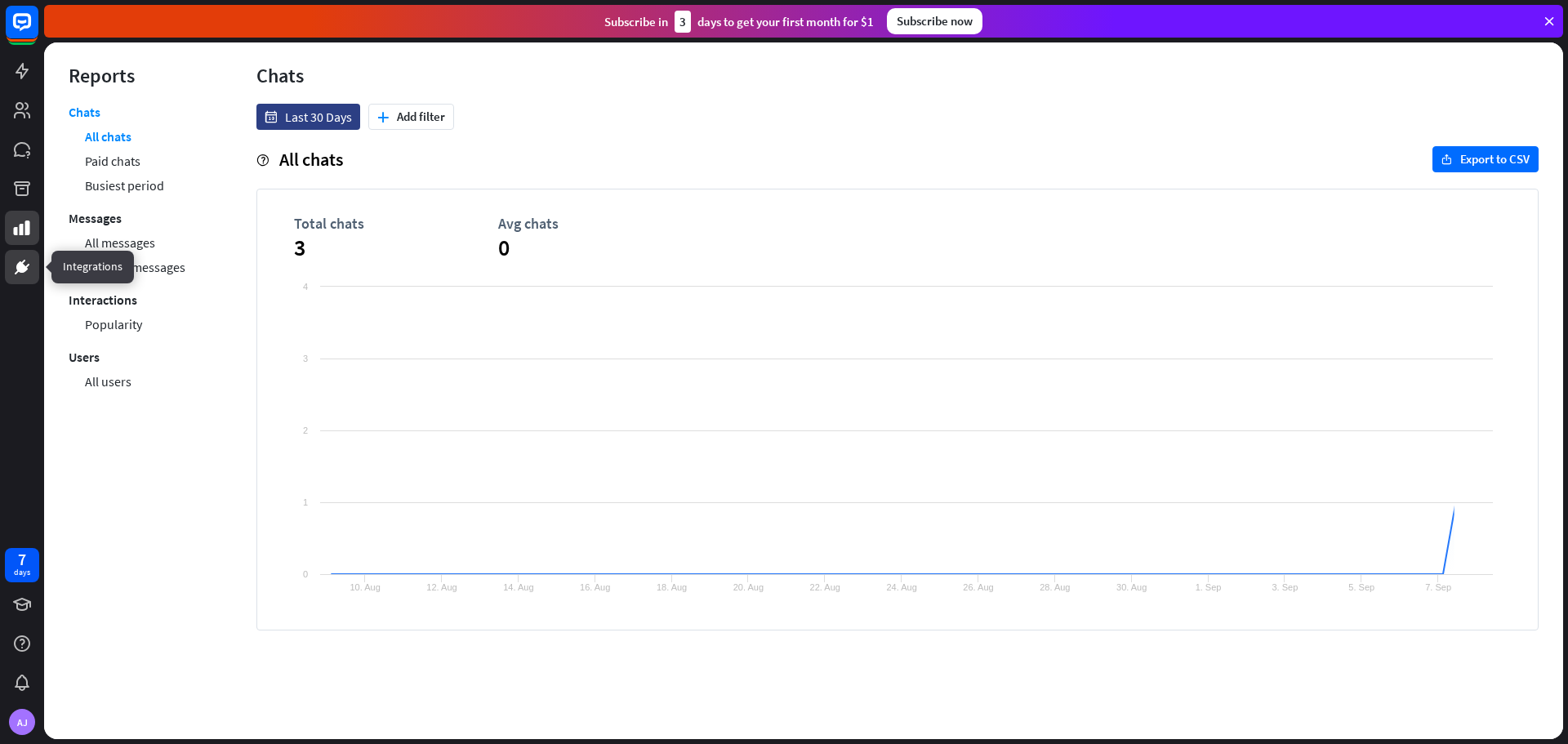
click at [23, 269] on icon at bounding box center [22, 266] width 10 height 10
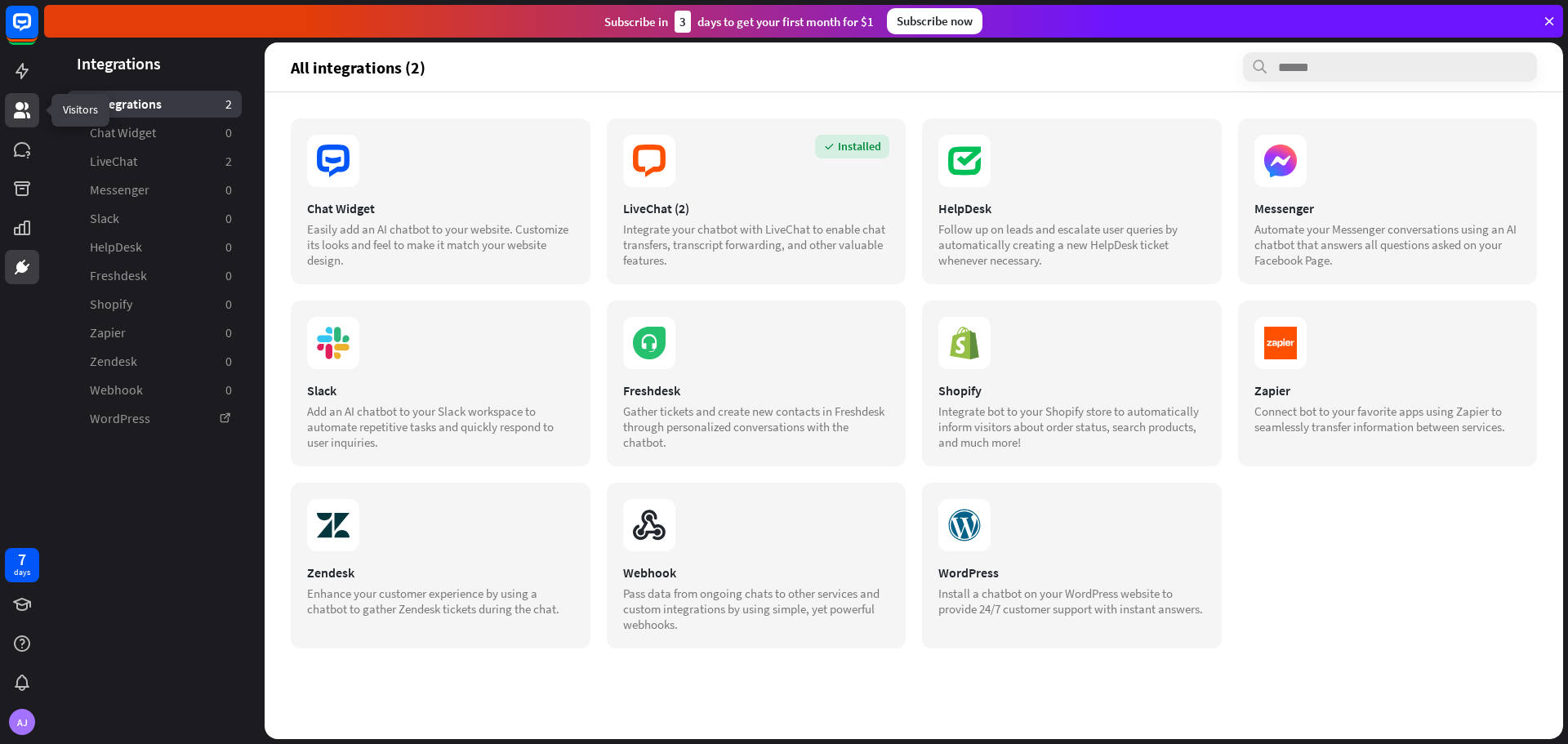
click at [17, 112] on icon at bounding box center [22, 110] width 20 height 20
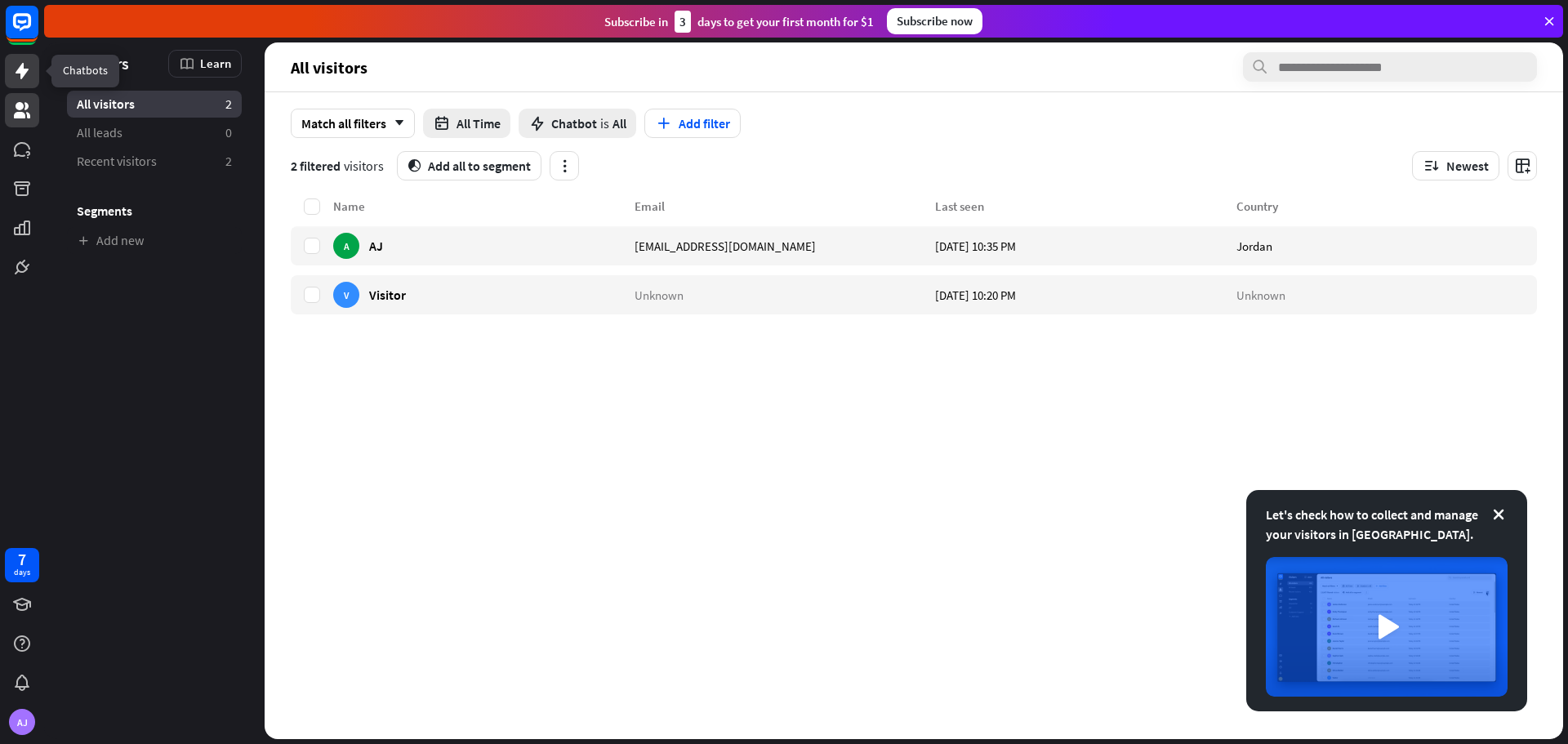
click at [18, 73] on icon at bounding box center [22, 70] width 13 height 17
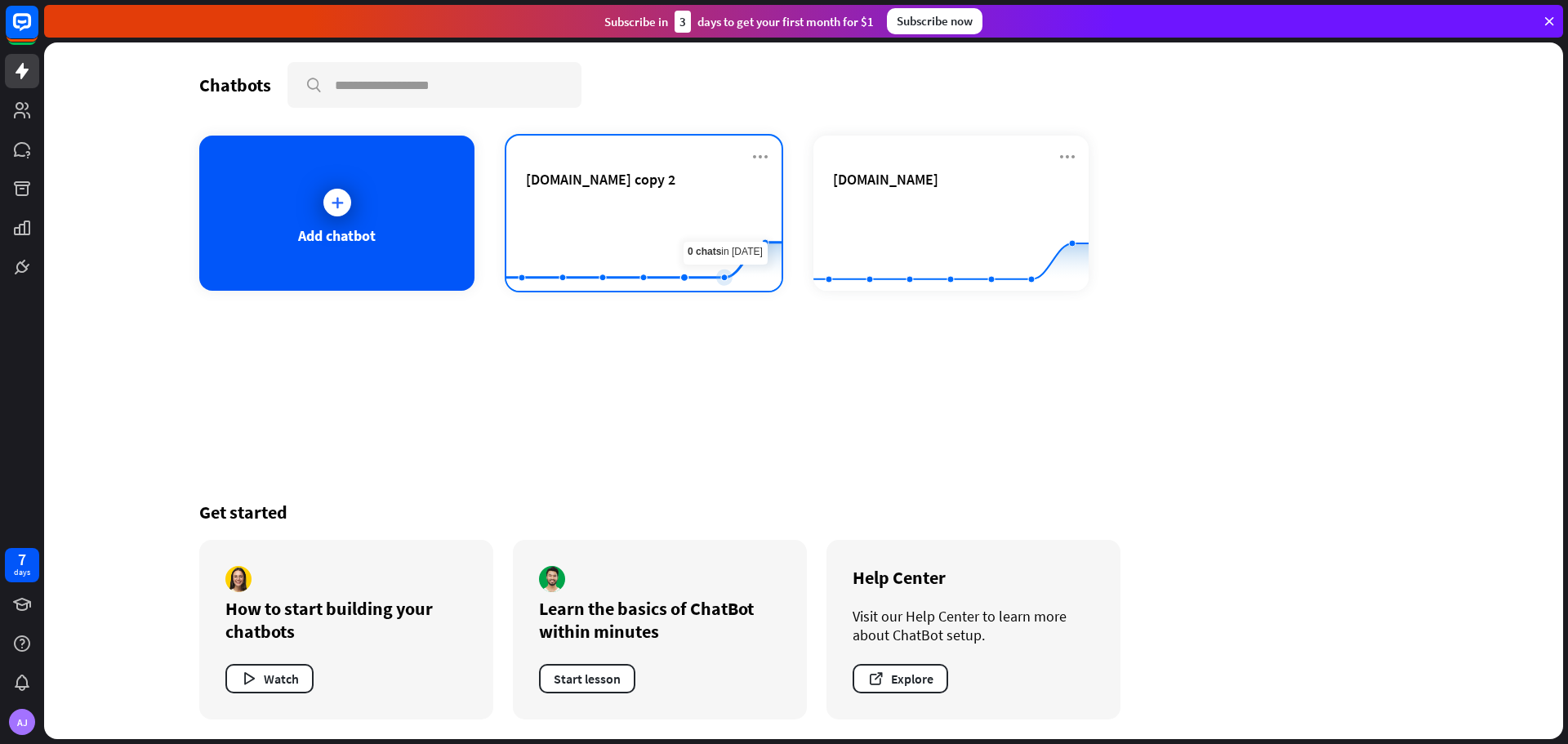
click at [731, 204] on rect at bounding box center [644, 250] width 275 height 102
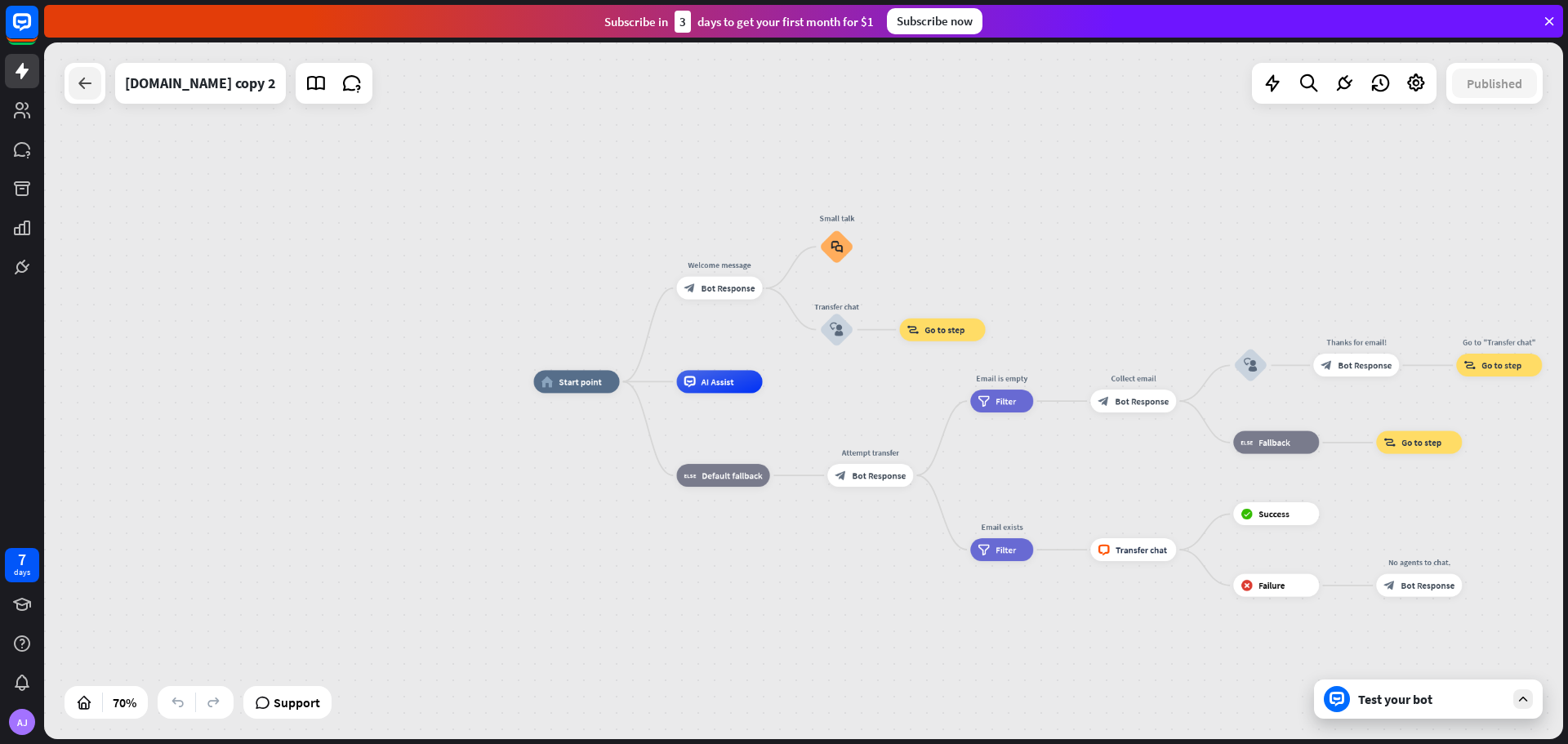
click at [76, 84] on icon at bounding box center [84, 83] width 20 height 20
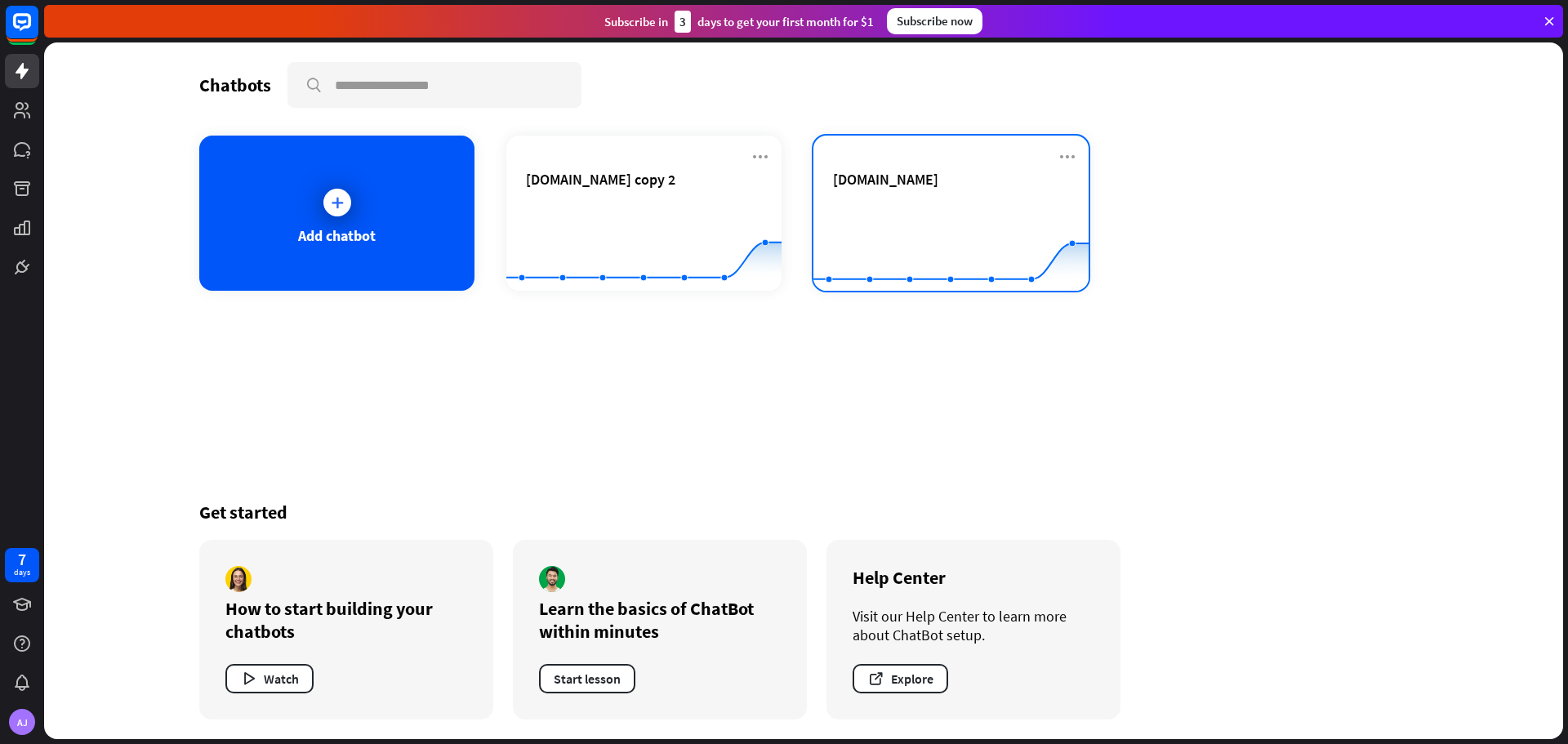
click at [918, 207] on icon at bounding box center [951, 207] width 325 height 0
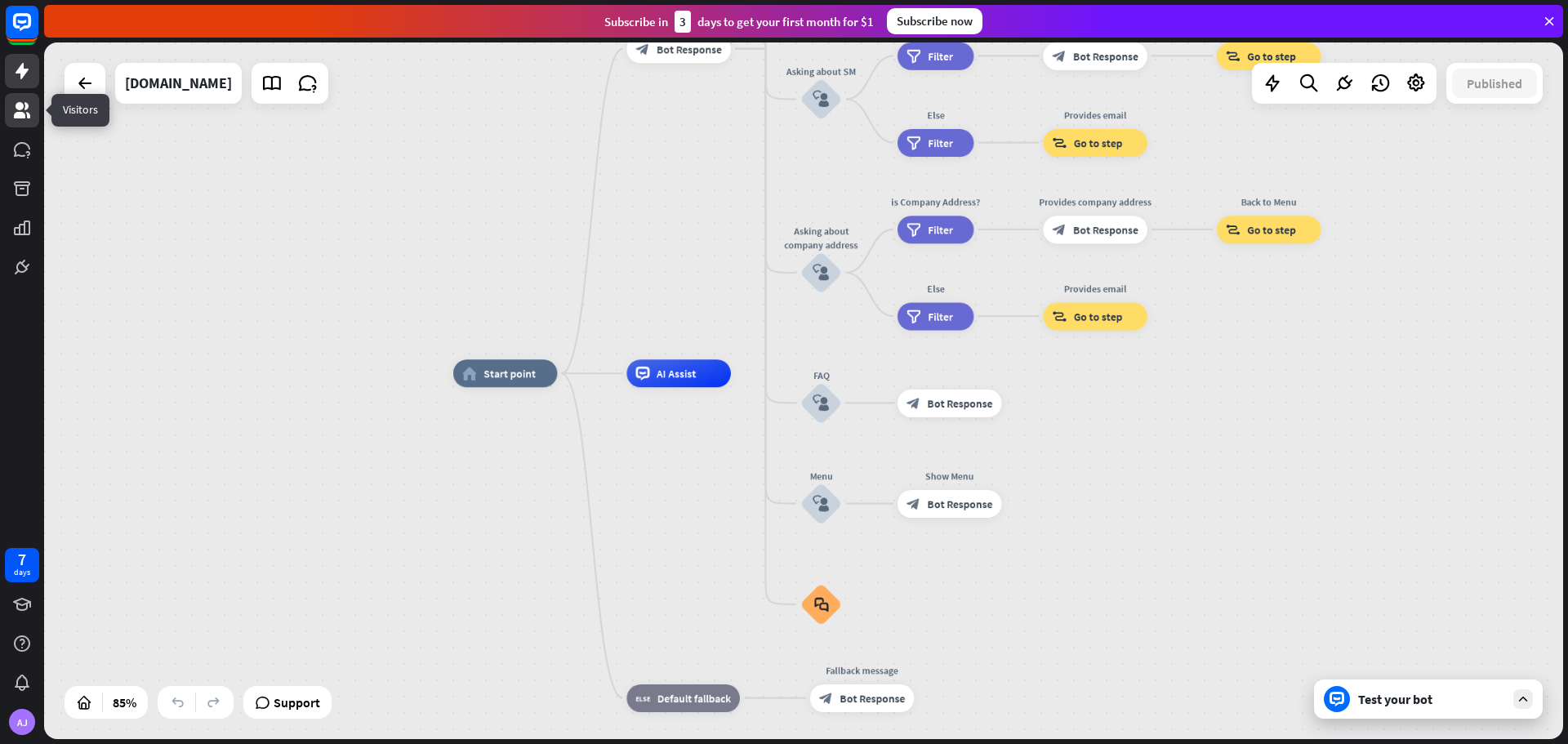
click at [30, 108] on icon at bounding box center [22, 110] width 20 height 20
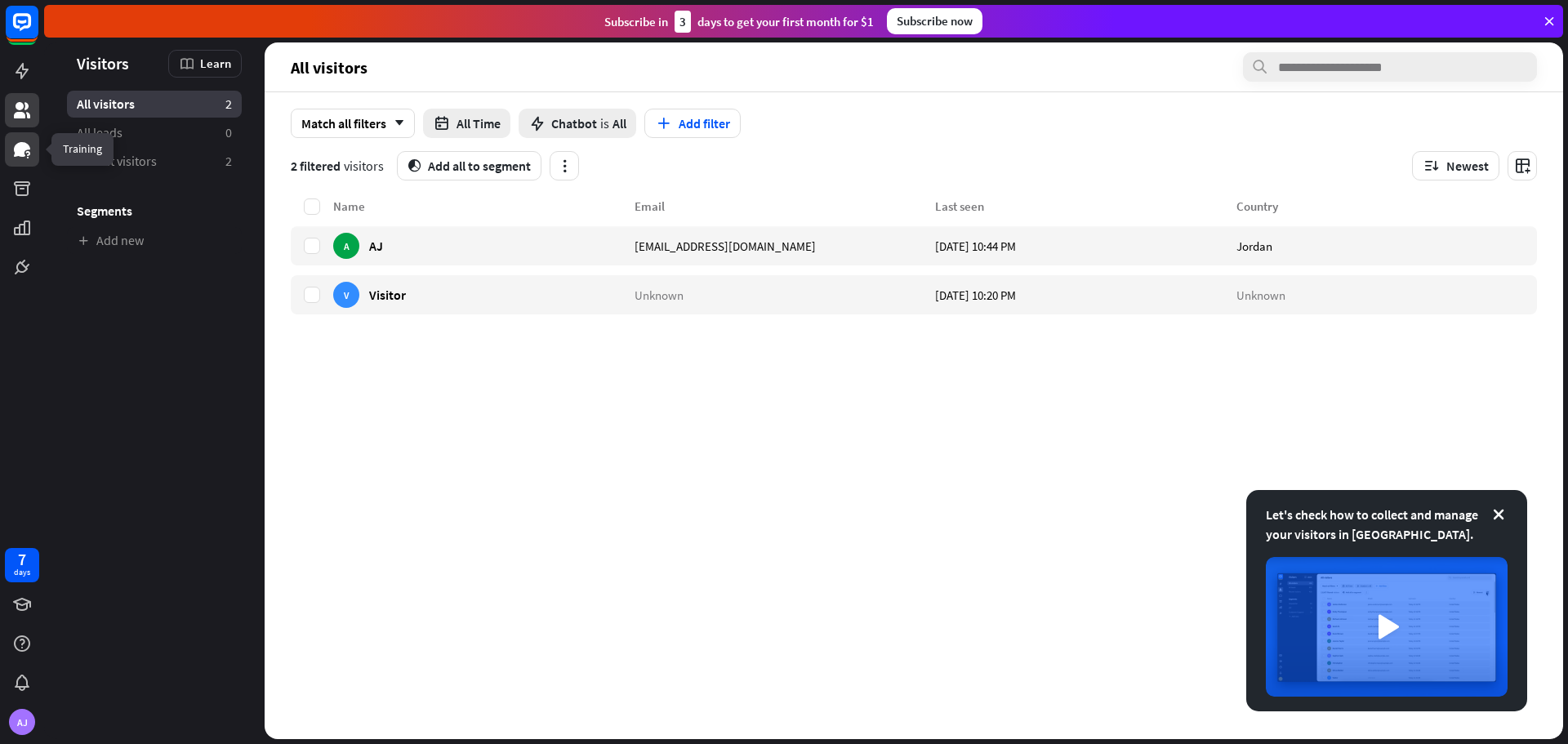
click at [23, 147] on icon at bounding box center [22, 149] width 17 height 15
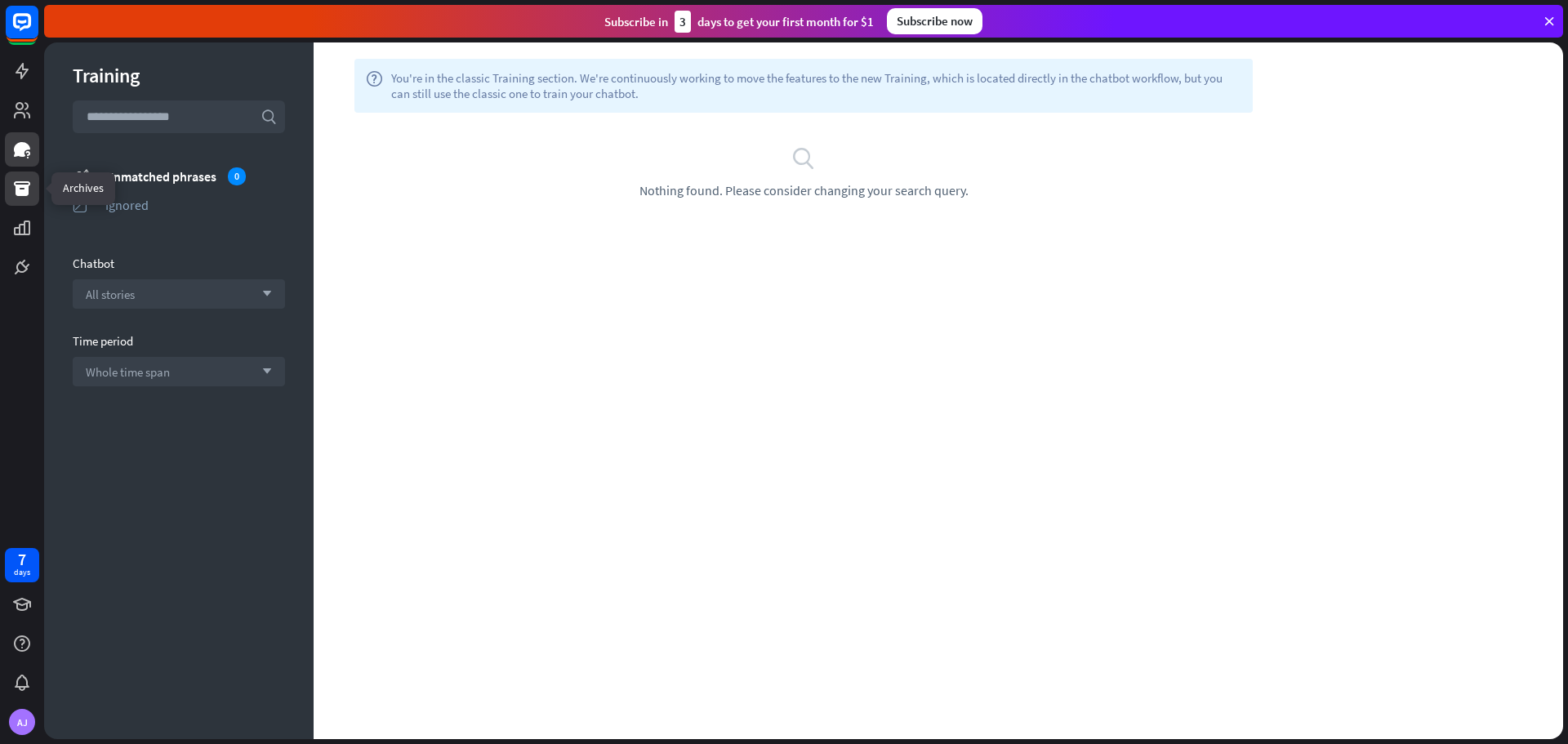
click at [31, 180] on icon at bounding box center [22, 189] width 20 height 20
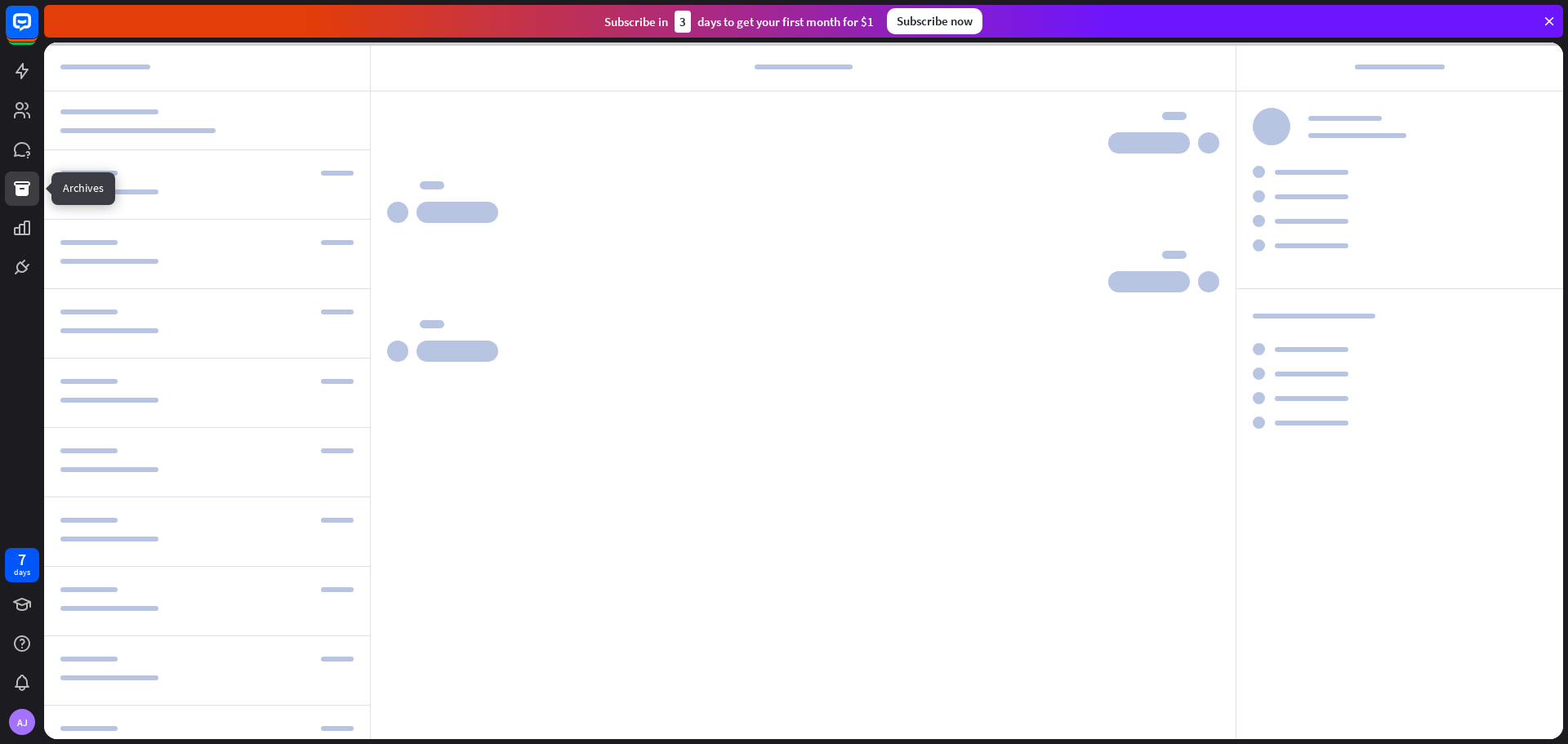
scroll to position [1029, 0]
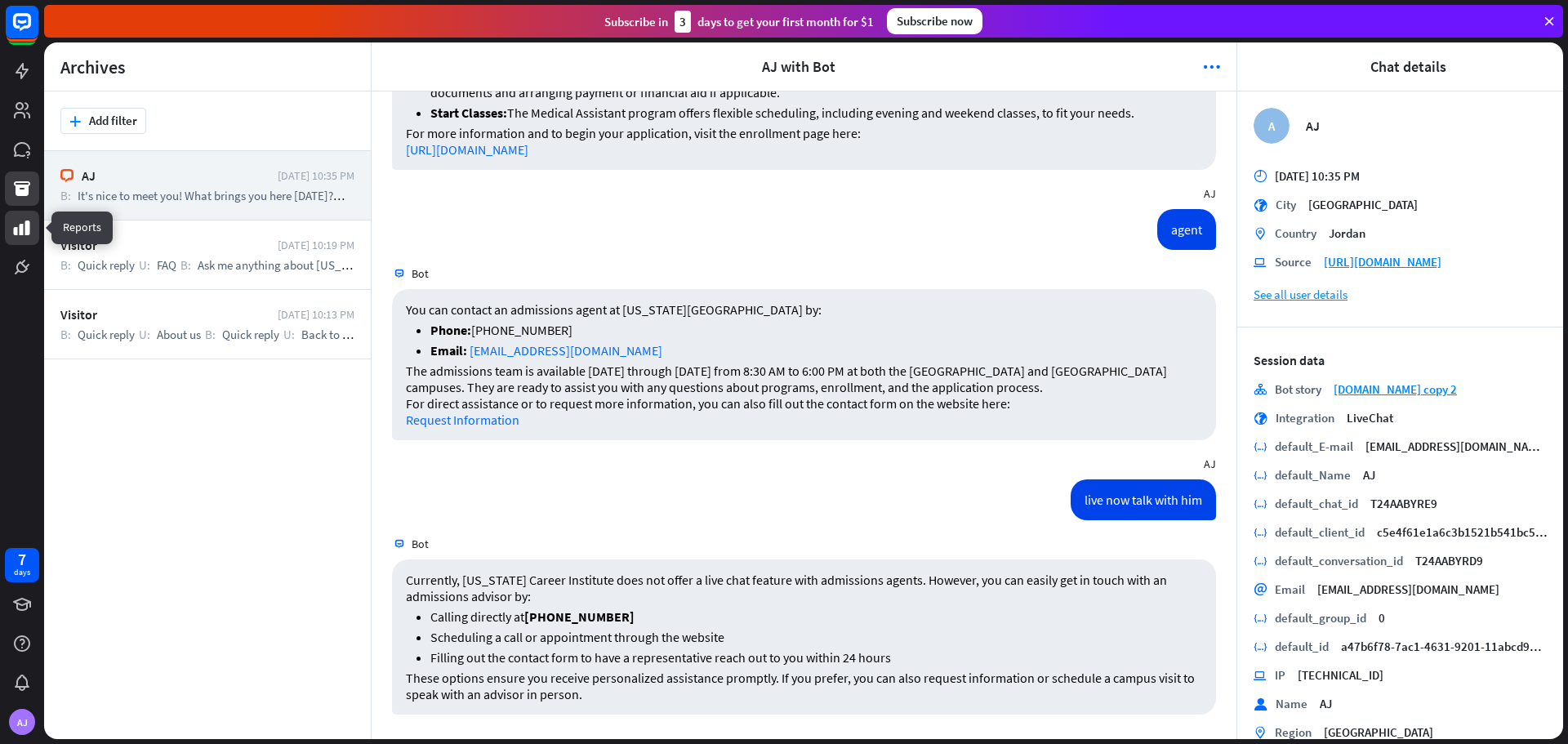
click at [22, 231] on icon at bounding box center [22, 227] width 17 height 15
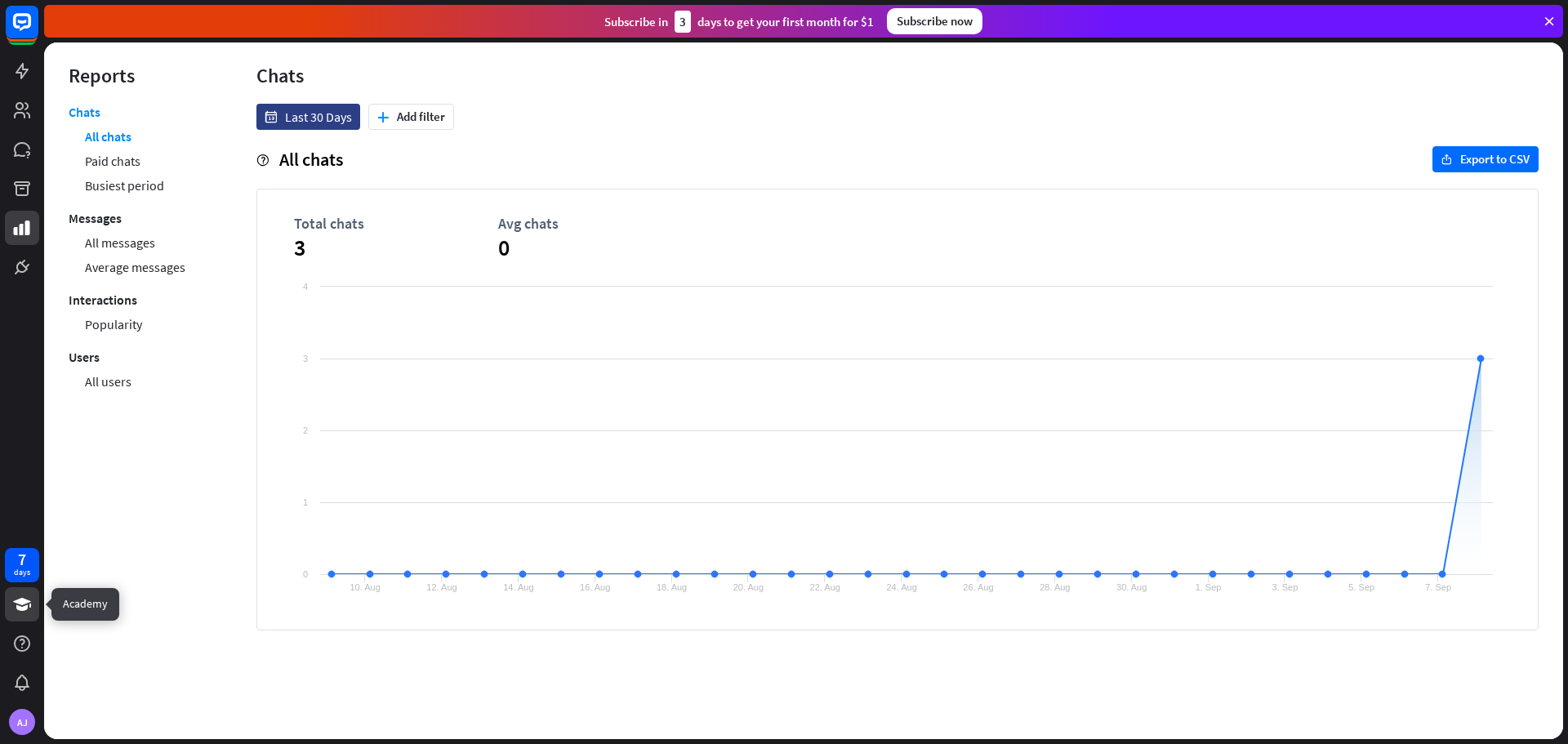
click at [32, 604] on link at bounding box center [22, 604] width 34 height 34
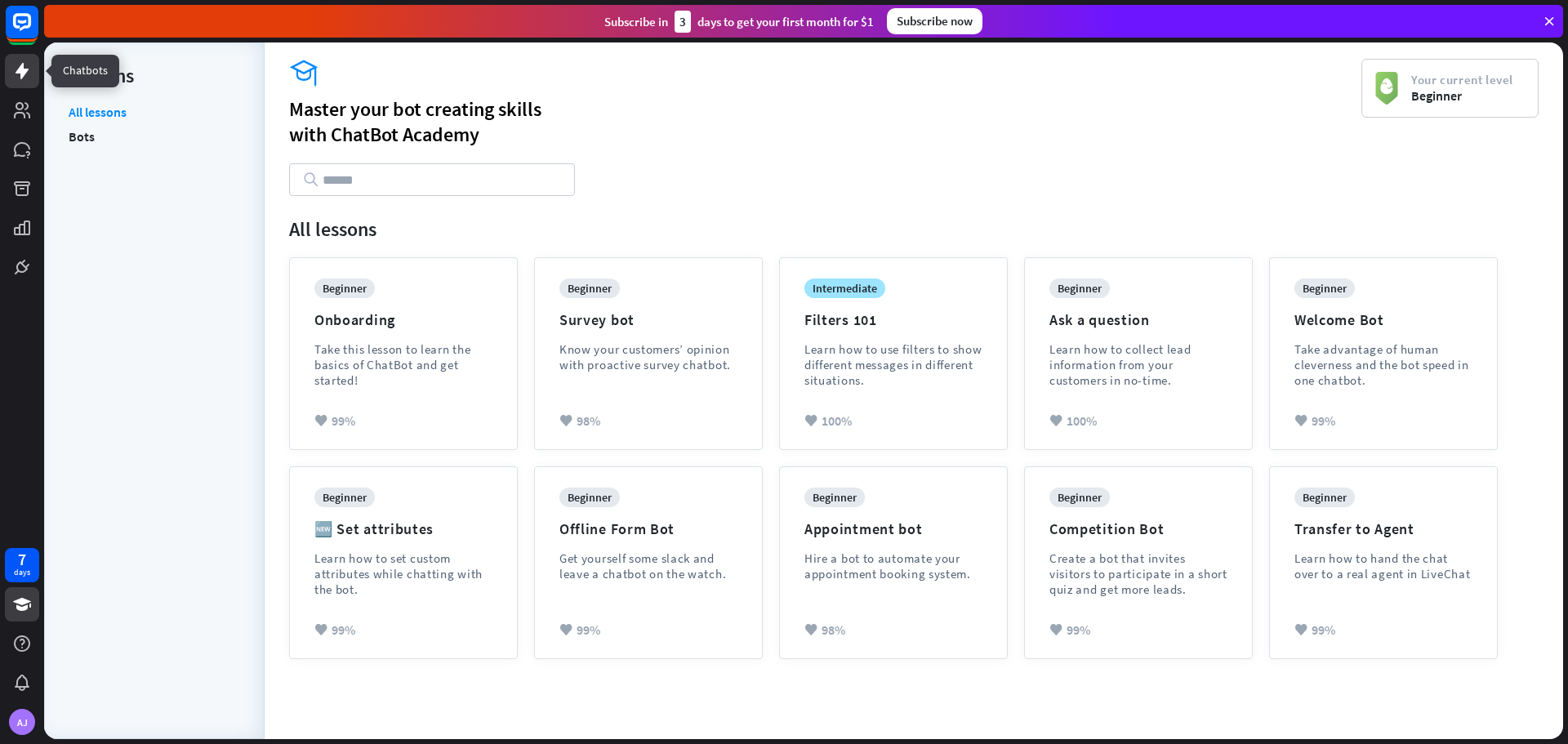
click at [23, 74] on icon at bounding box center [22, 70] width 13 height 17
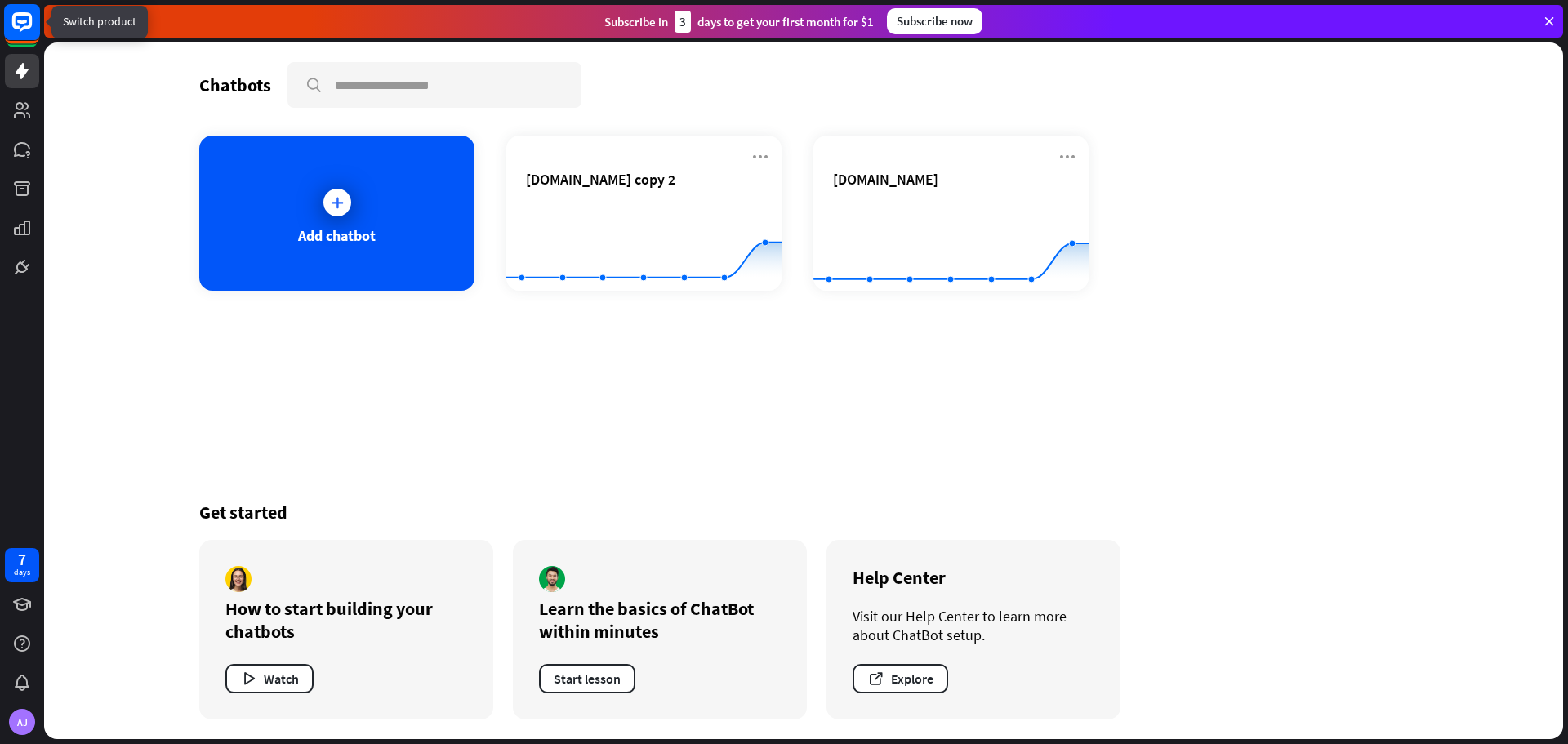
click at [8, 20] on rect at bounding box center [22, 22] width 36 height 36
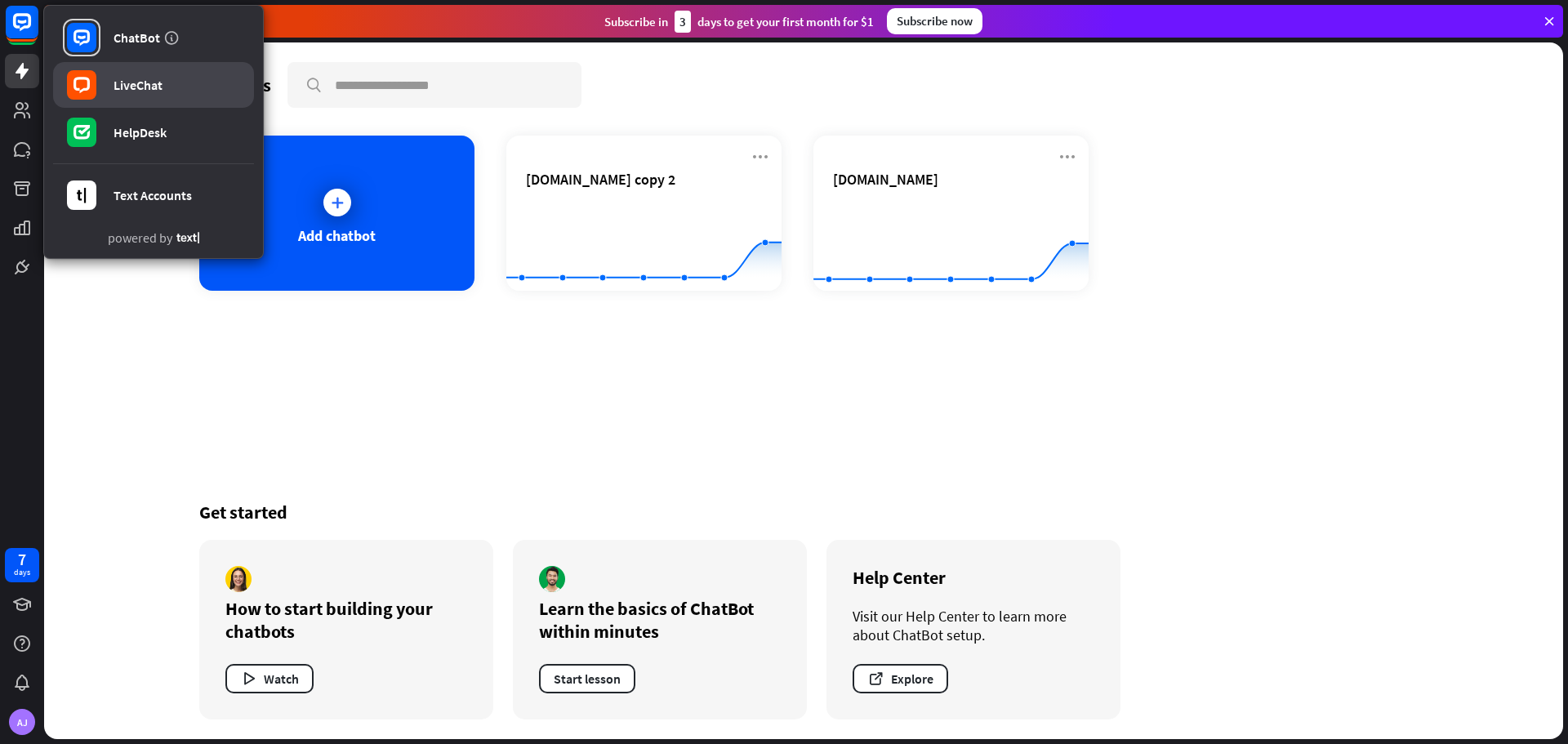
click at [180, 79] on link "LiveChat" at bounding box center [153, 84] width 201 height 46
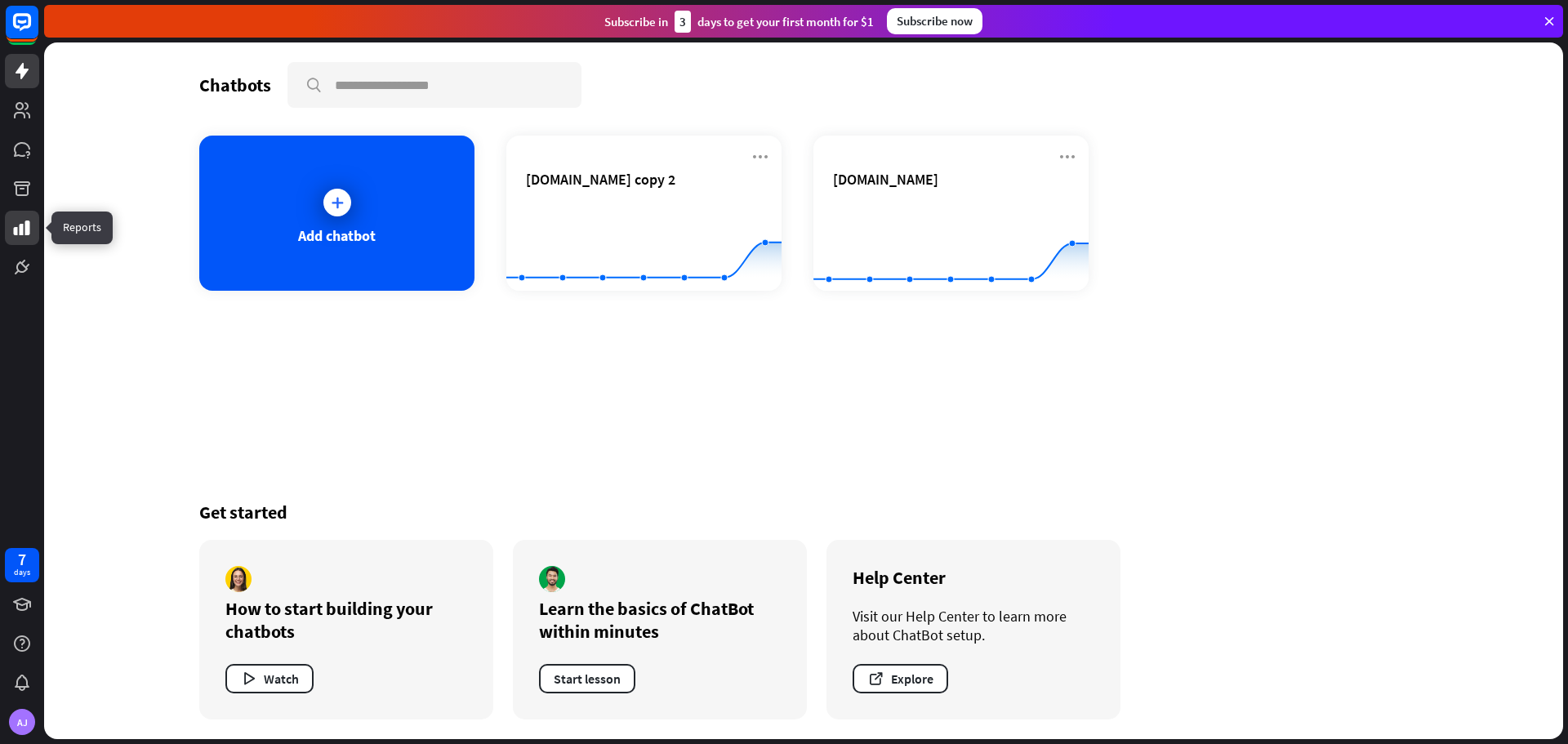
click at [23, 215] on link at bounding box center [22, 227] width 34 height 34
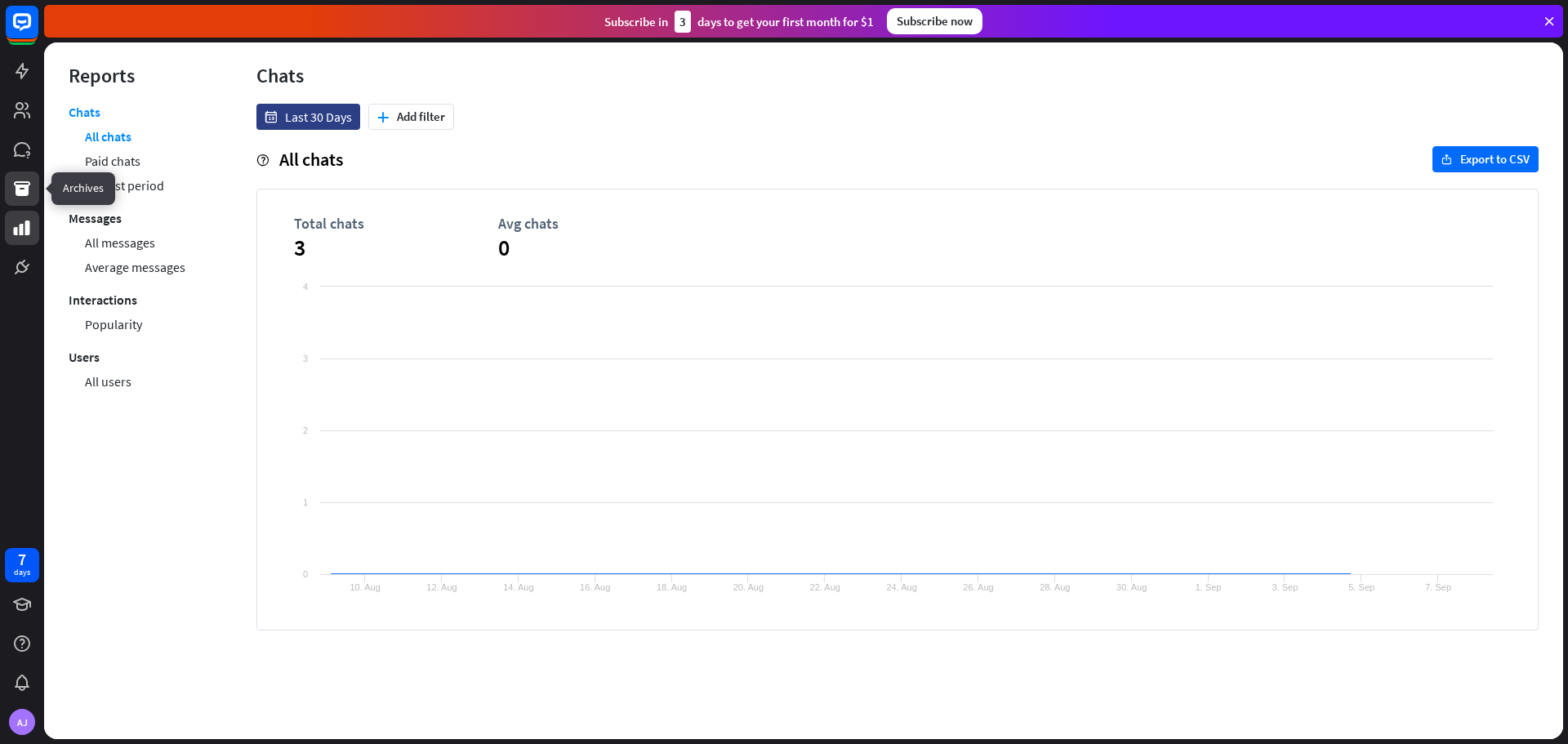
click at [25, 183] on icon at bounding box center [22, 188] width 17 height 15
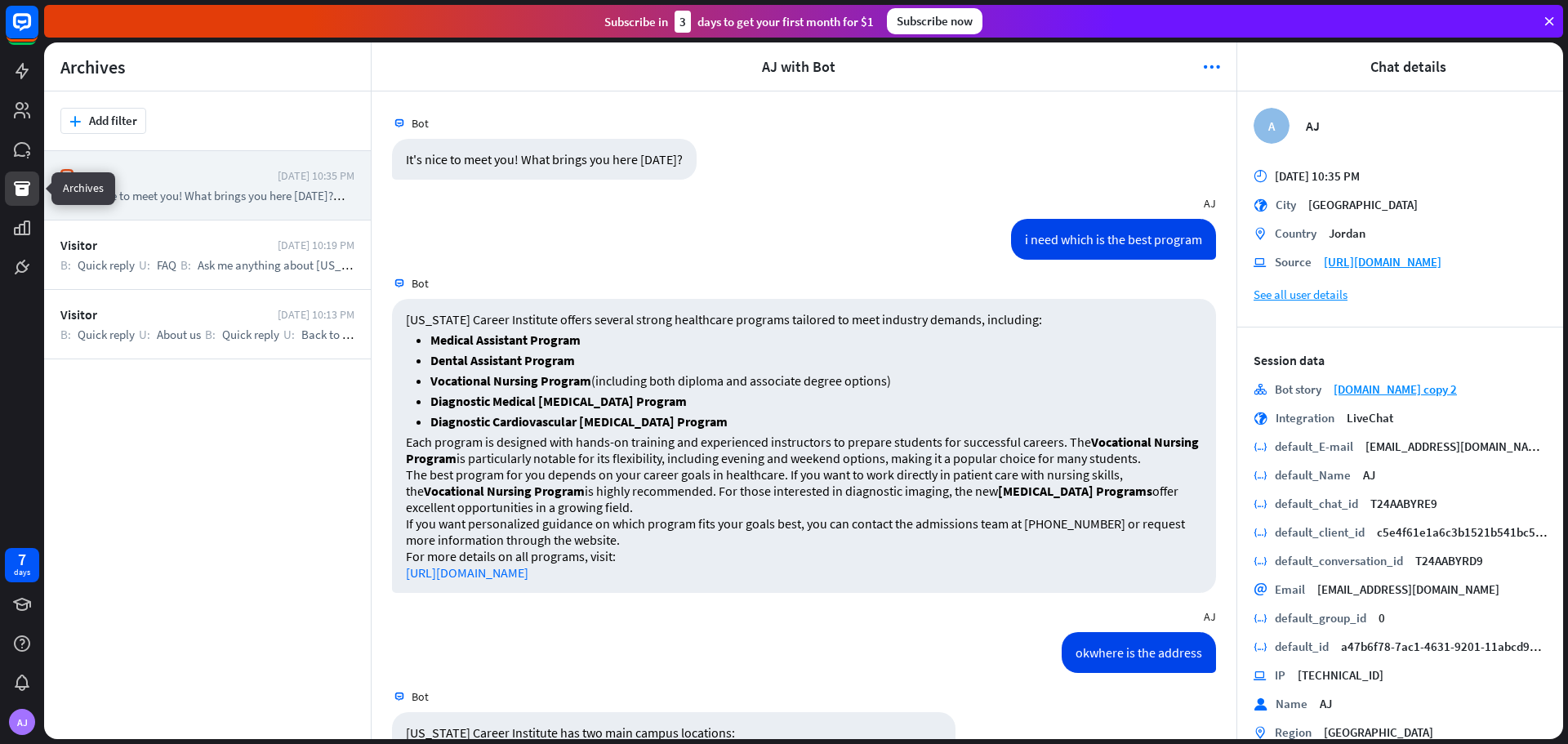
scroll to position [1029, 0]
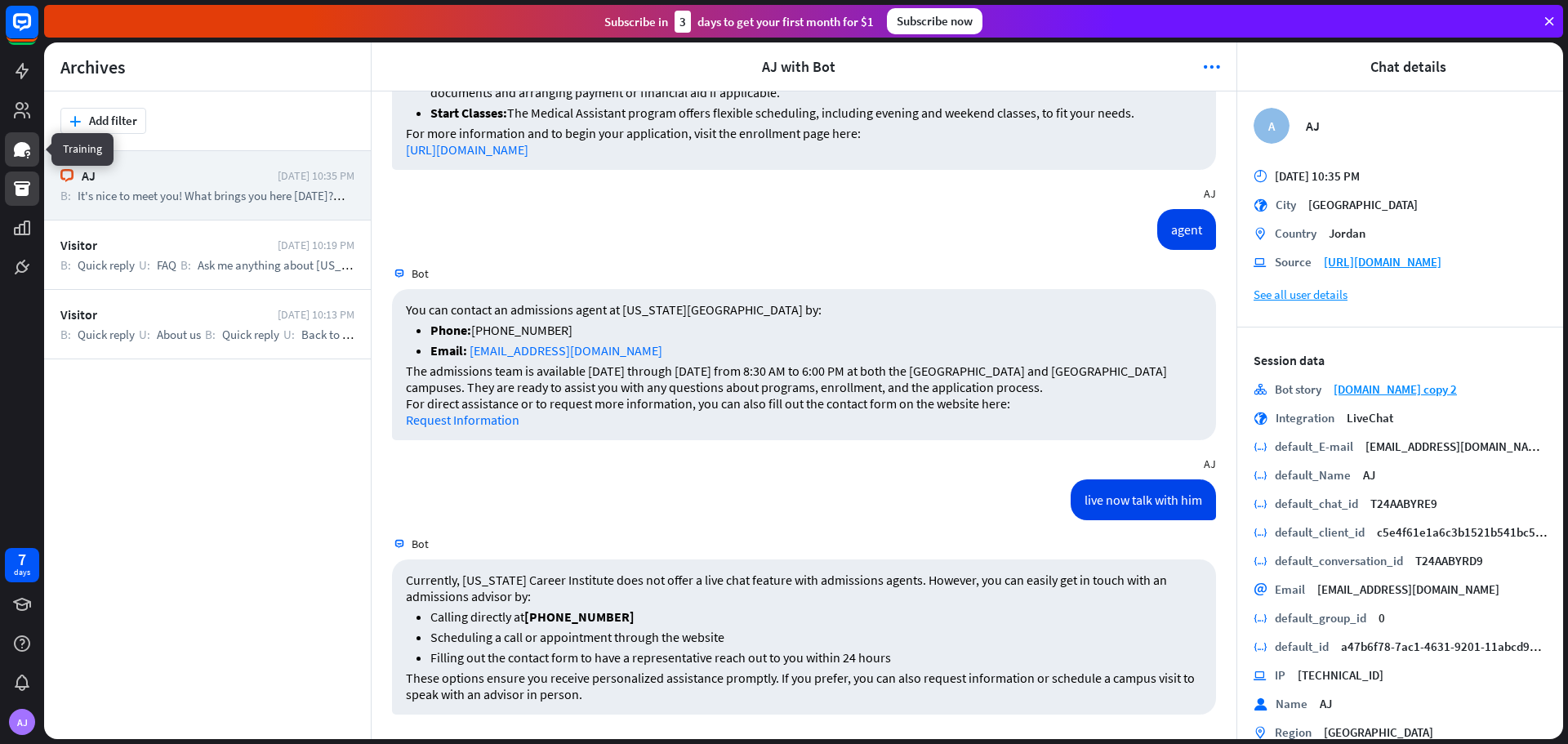
click at [21, 152] on icon at bounding box center [22, 149] width 17 height 15
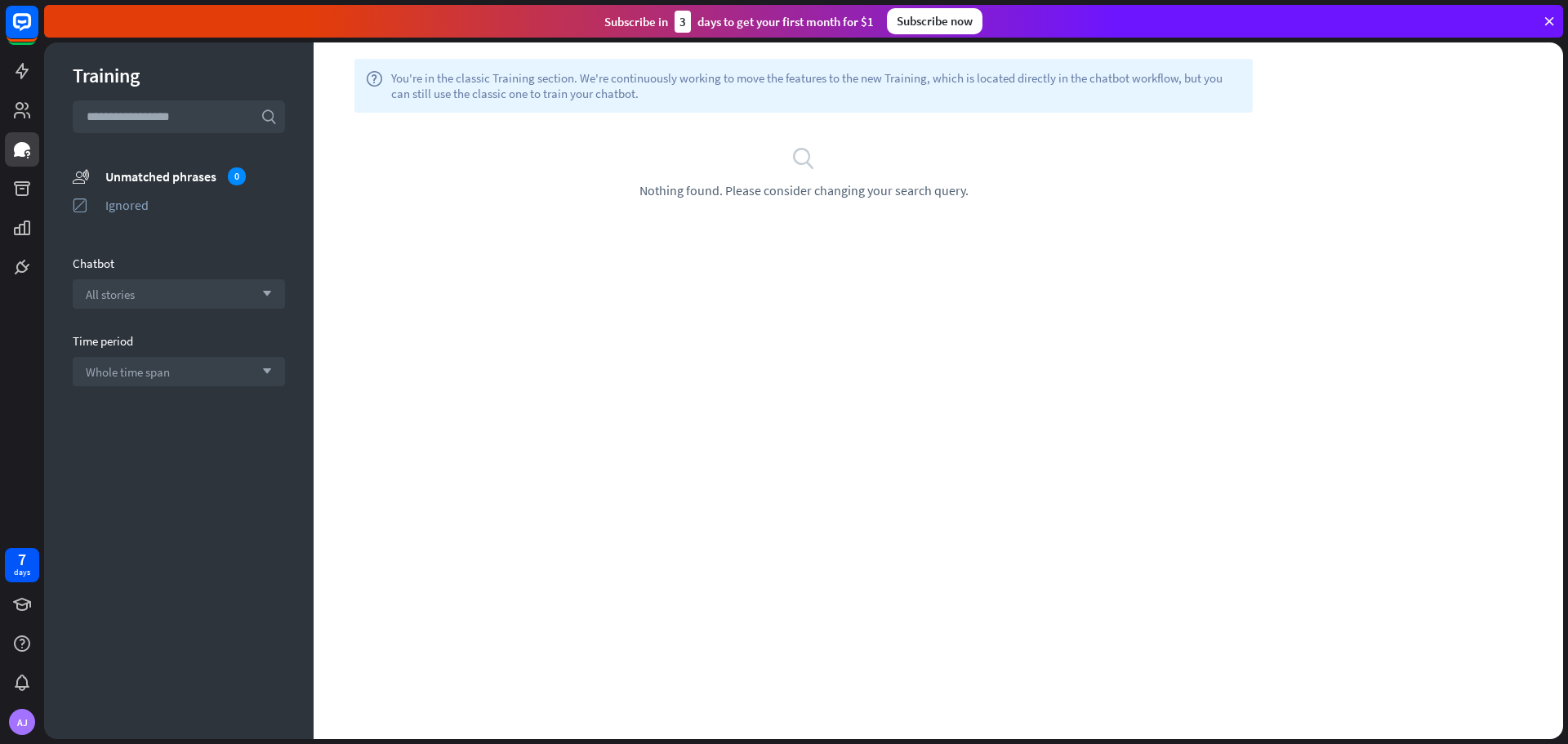
click at [44, 124] on div "Training search unmatched_phrases Unmatched phrases 0 ignored Ignored Chatbot A…" at bounding box center [179, 391] width 270 height 697
click at [24, 118] on icon at bounding box center [22, 110] width 17 height 17
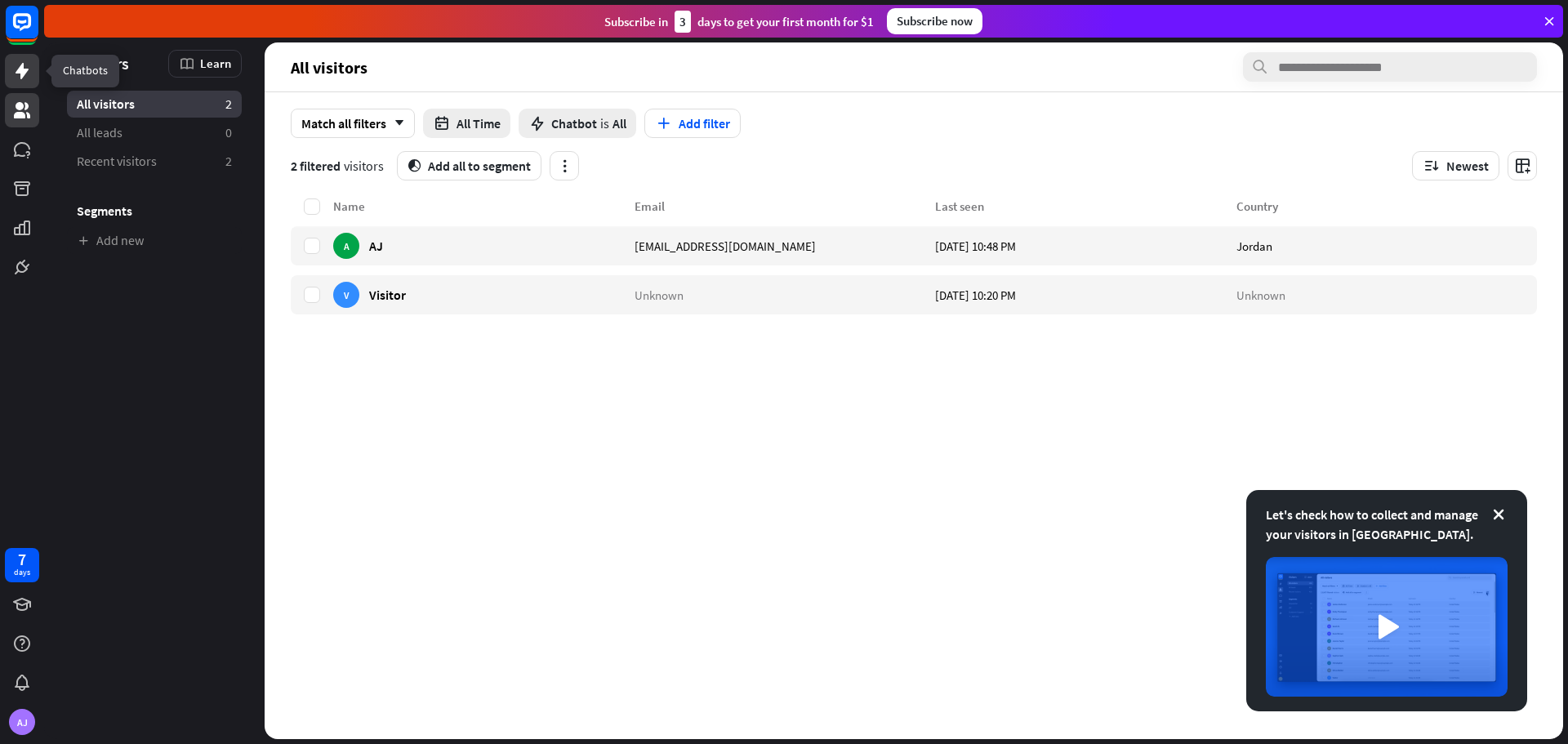
click at [24, 73] on icon at bounding box center [22, 70] width 13 height 17
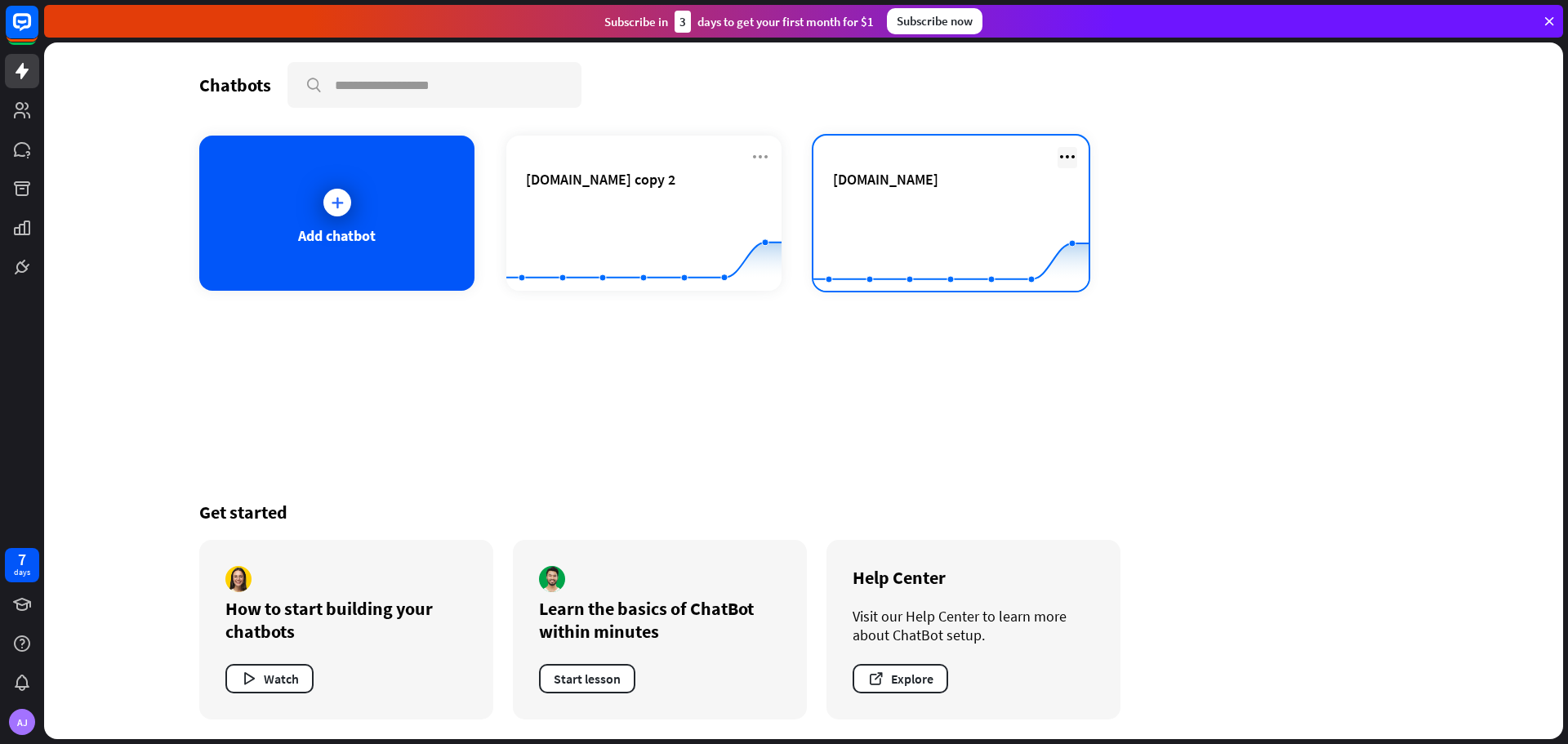
click at [1058, 156] on icon at bounding box center [1067, 157] width 20 height 20
click at [953, 193] on div "[DOMAIN_NAME]" at bounding box center [950, 198] width 236 height 57
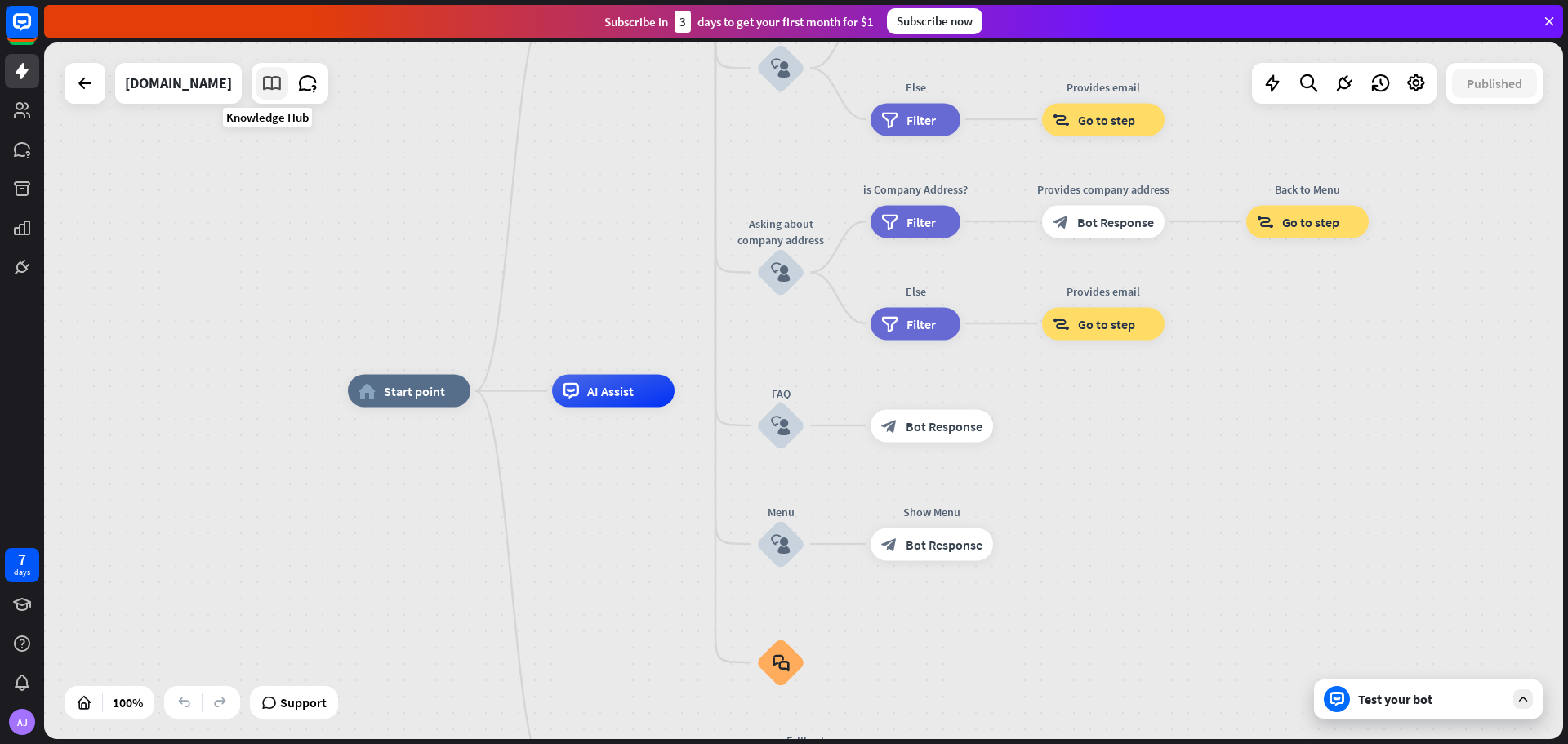
click at [261, 97] on link at bounding box center [272, 84] width 33 height 33
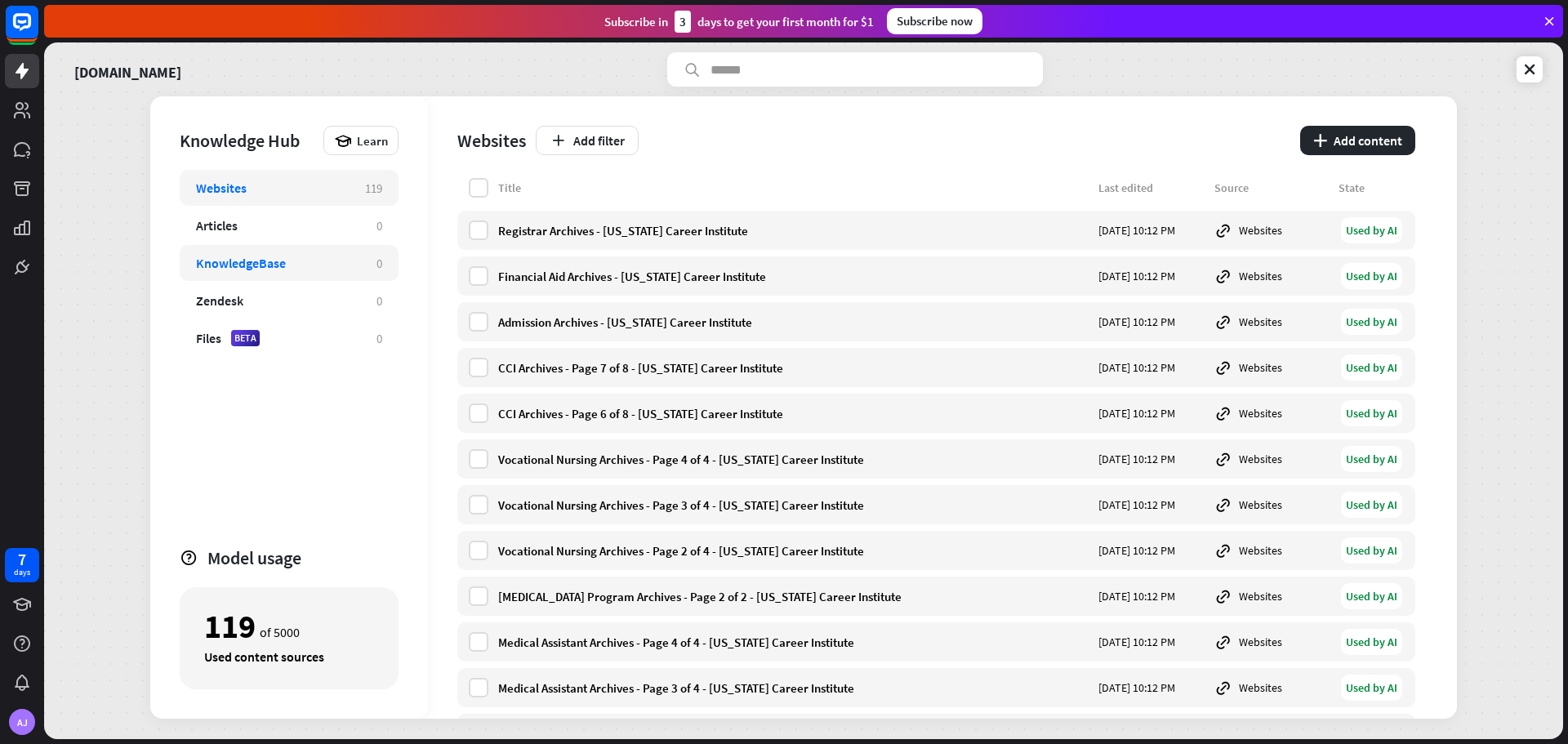
click at [318, 271] on div "KnowledgeBase" at bounding box center [278, 263] width 164 height 17
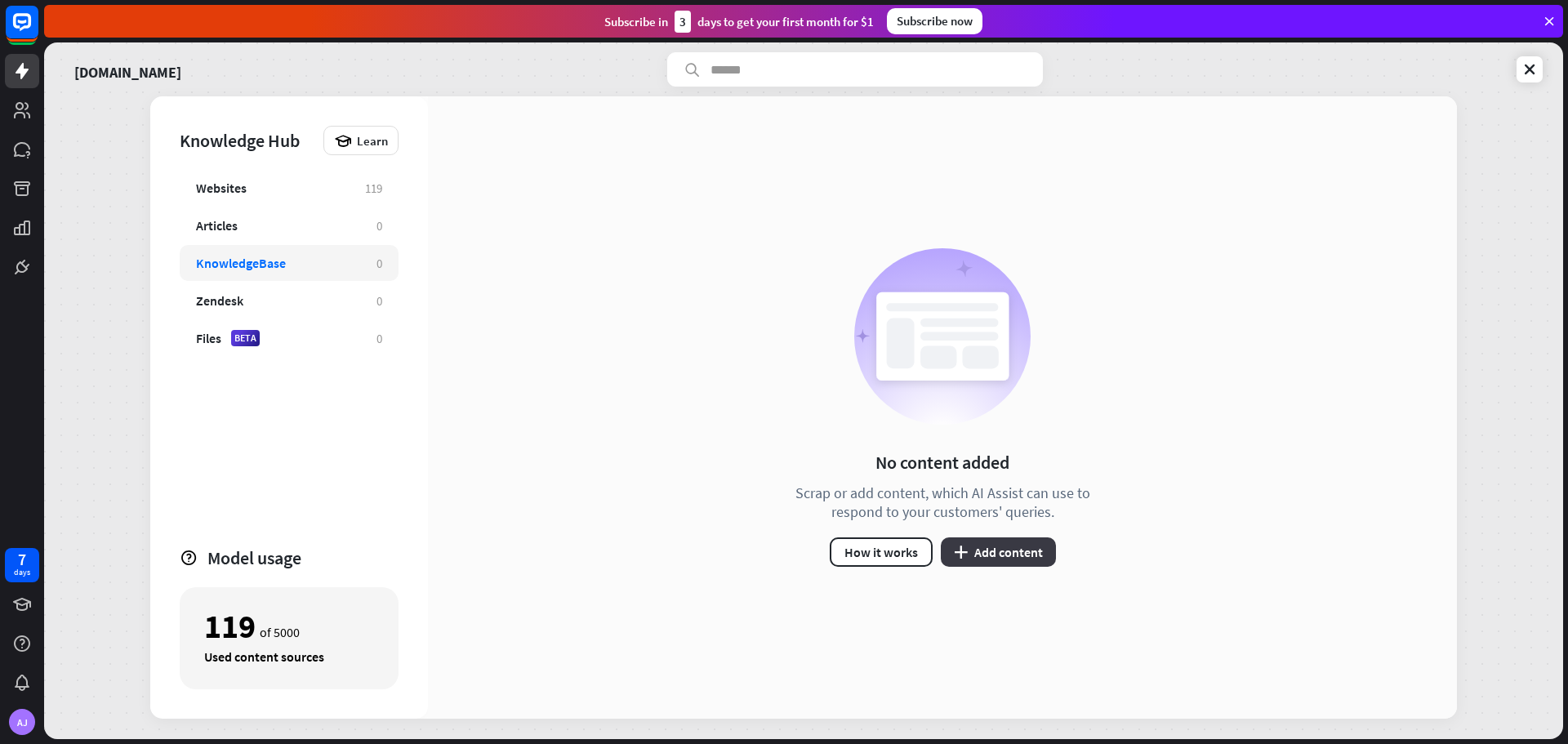
click at [982, 552] on button "plus Add content" at bounding box center [998, 553] width 115 height 30
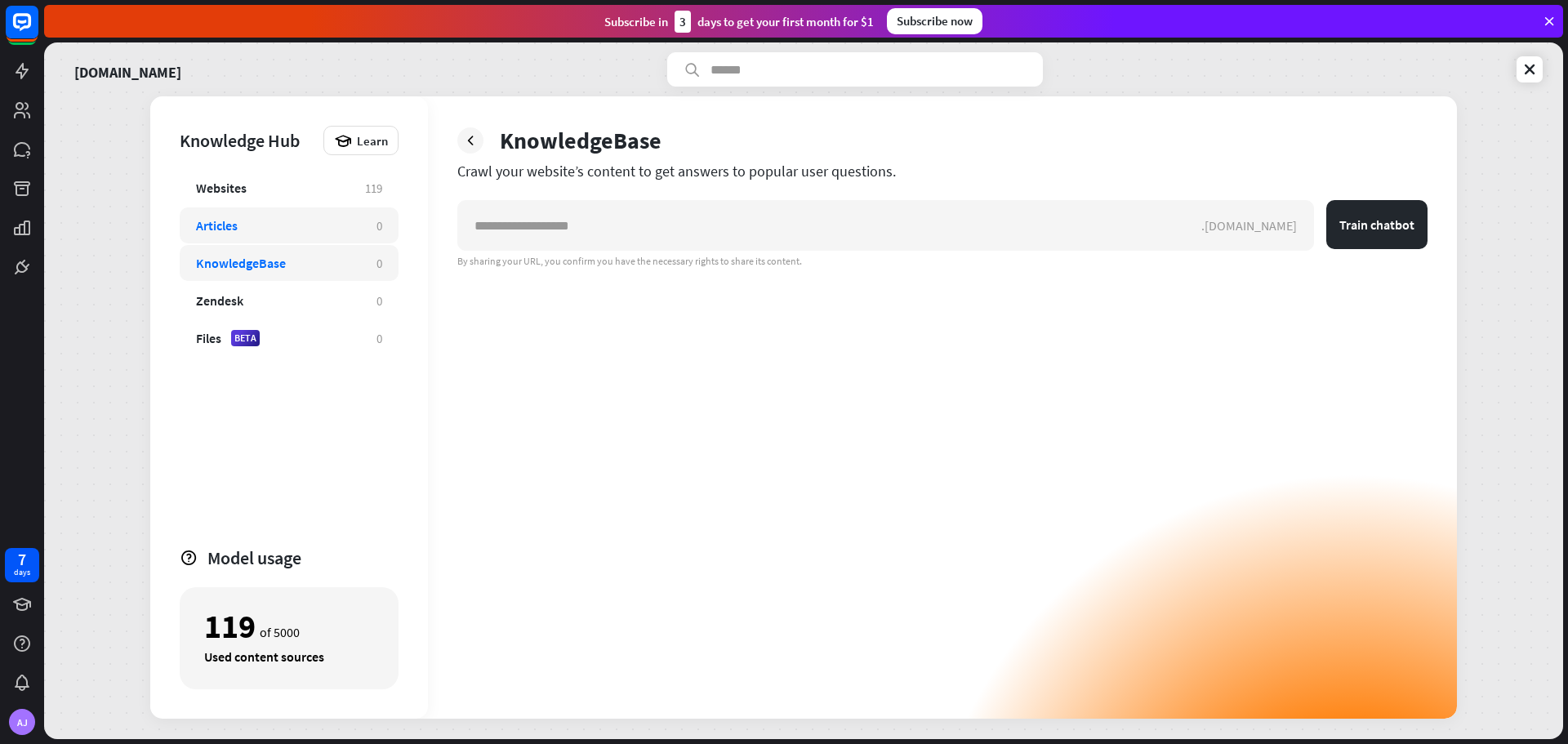
click at [265, 227] on div "Articles" at bounding box center [278, 225] width 164 height 17
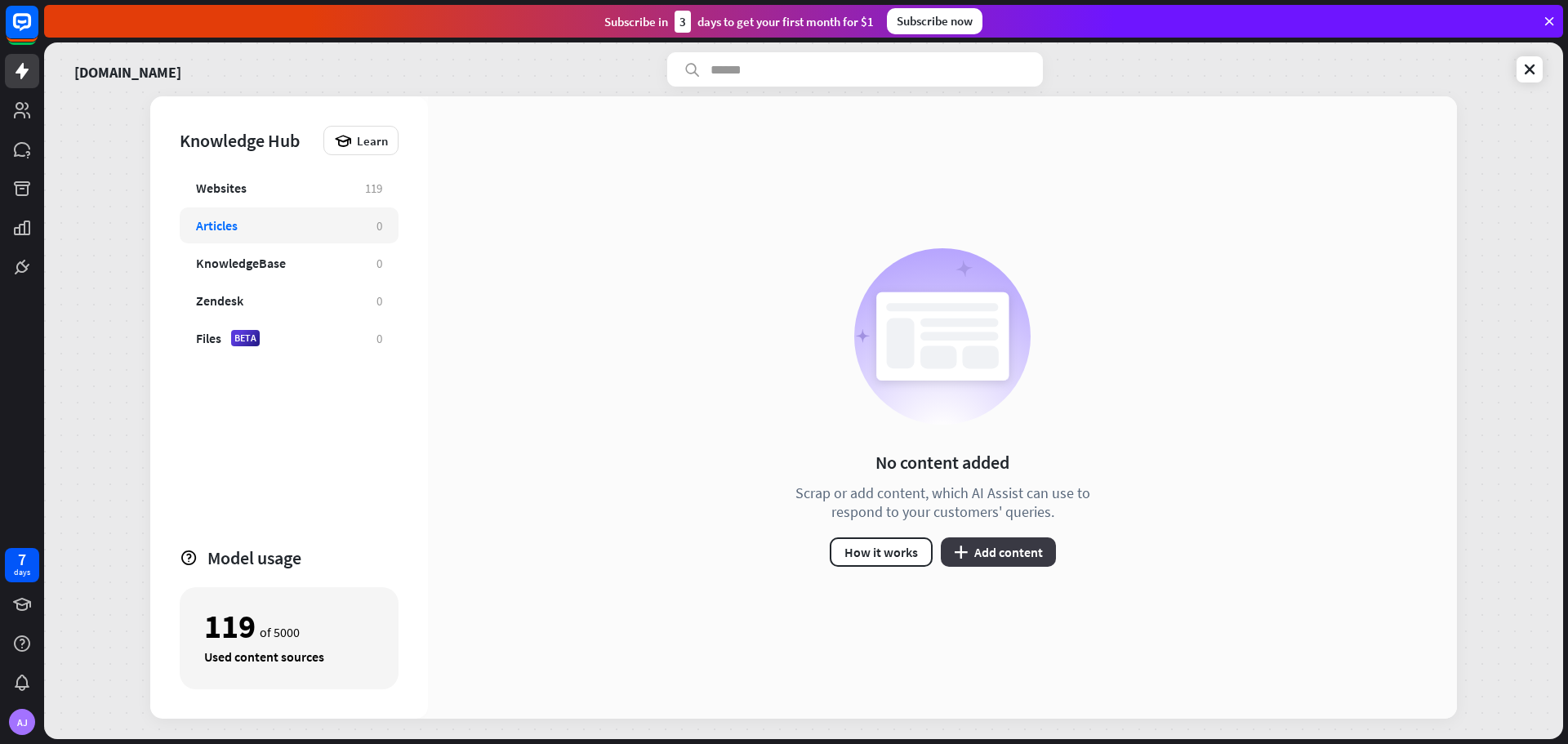
click at [1018, 546] on button "plus Add content" at bounding box center [998, 553] width 115 height 30
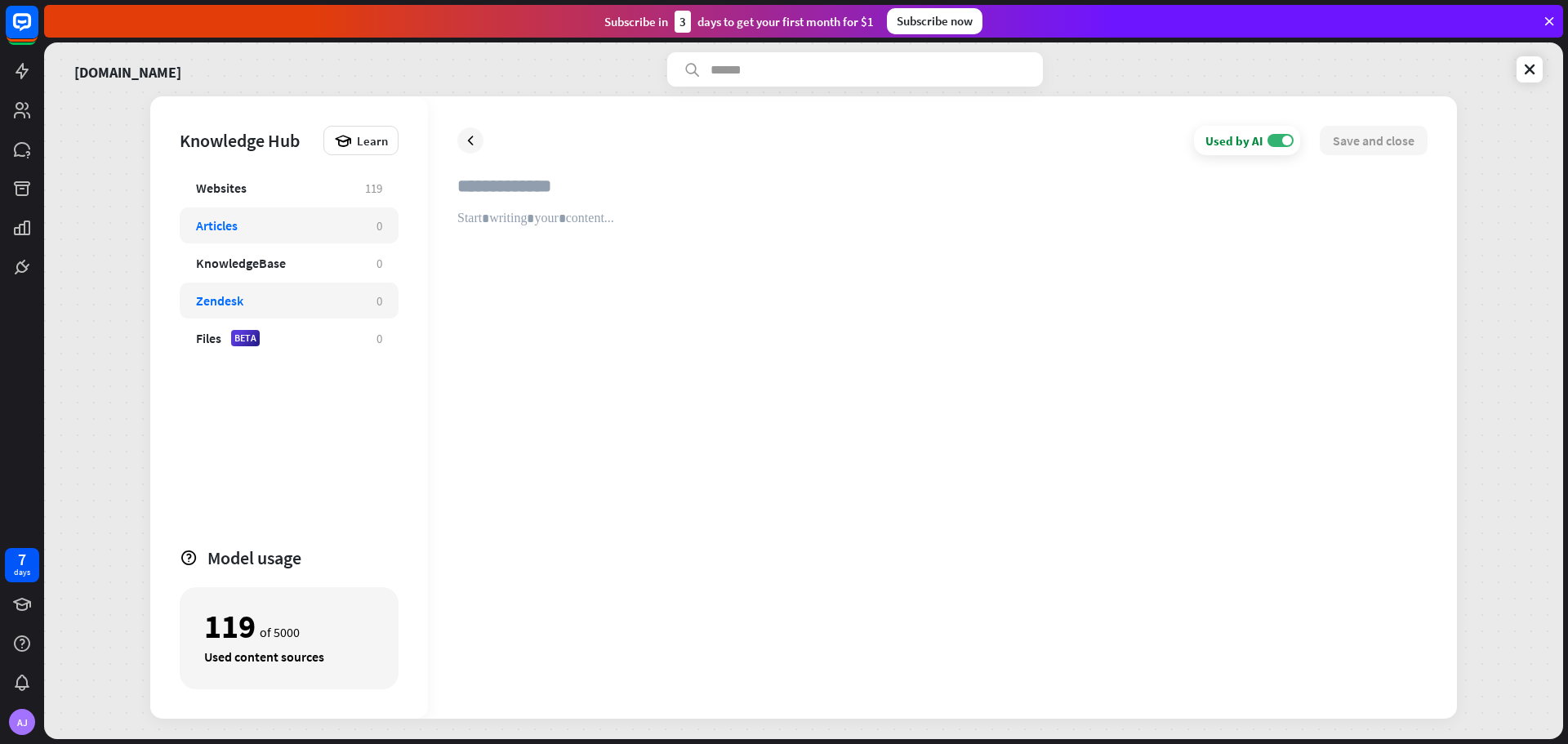
click at [254, 290] on div "Zendesk 0" at bounding box center [289, 300] width 219 height 36
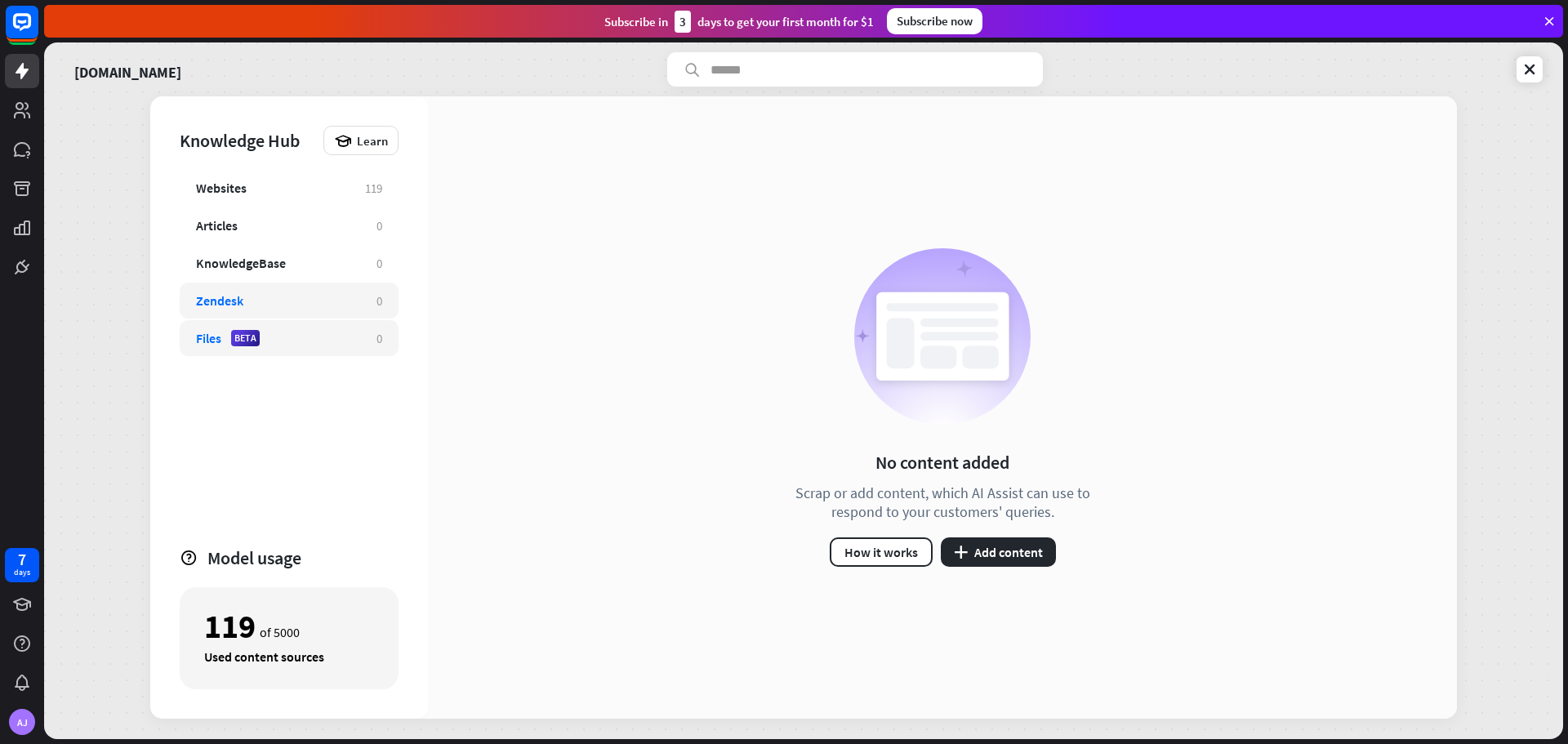
click at [298, 323] on div "Files BETA 0" at bounding box center [289, 338] width 219 height 36
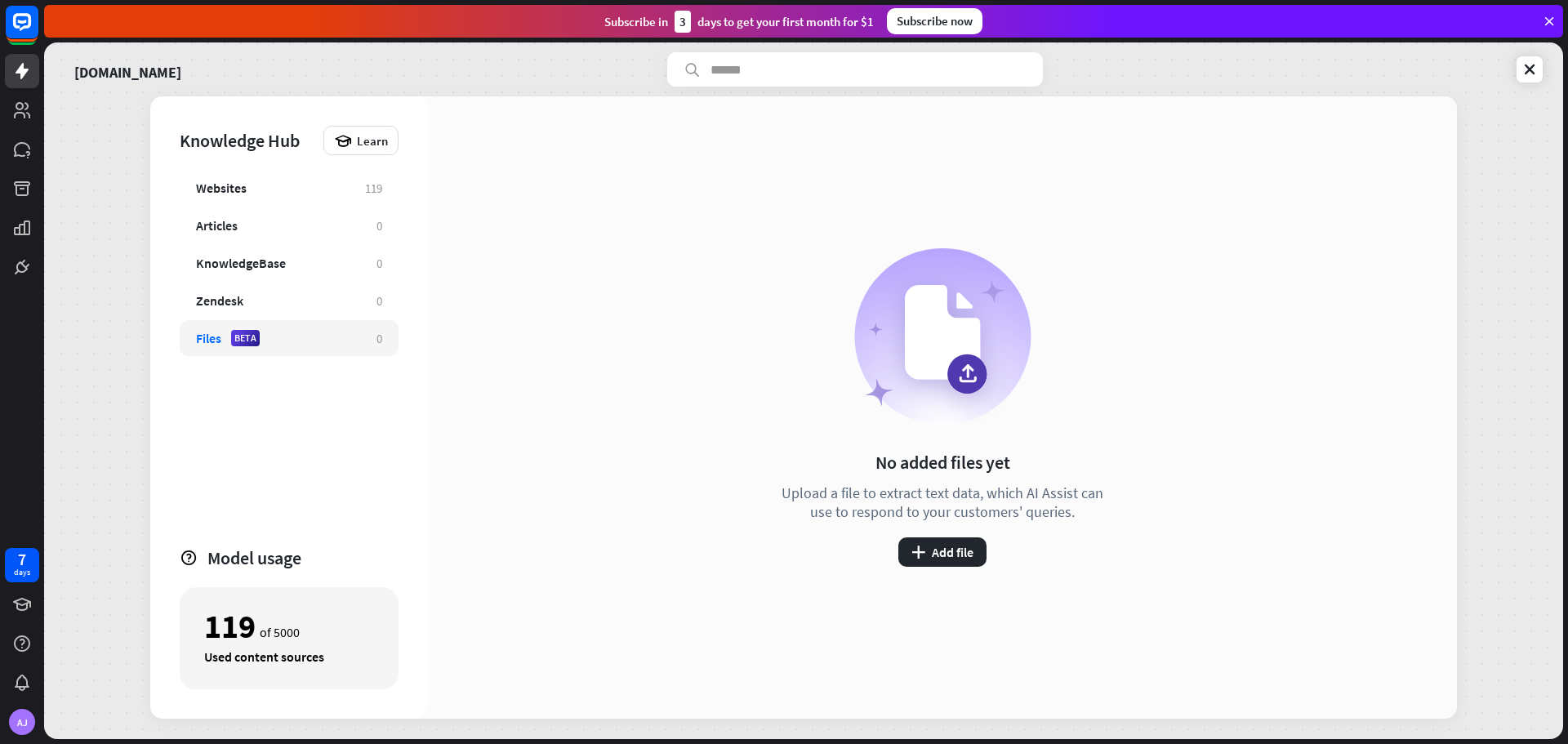
click at [298, 338] on div "Files BETA" at bounding box center [278, 338] width 164 height 17
click at [967, 557] on button "plus Add file" at bounding box center [941, 553] width 88 height 30
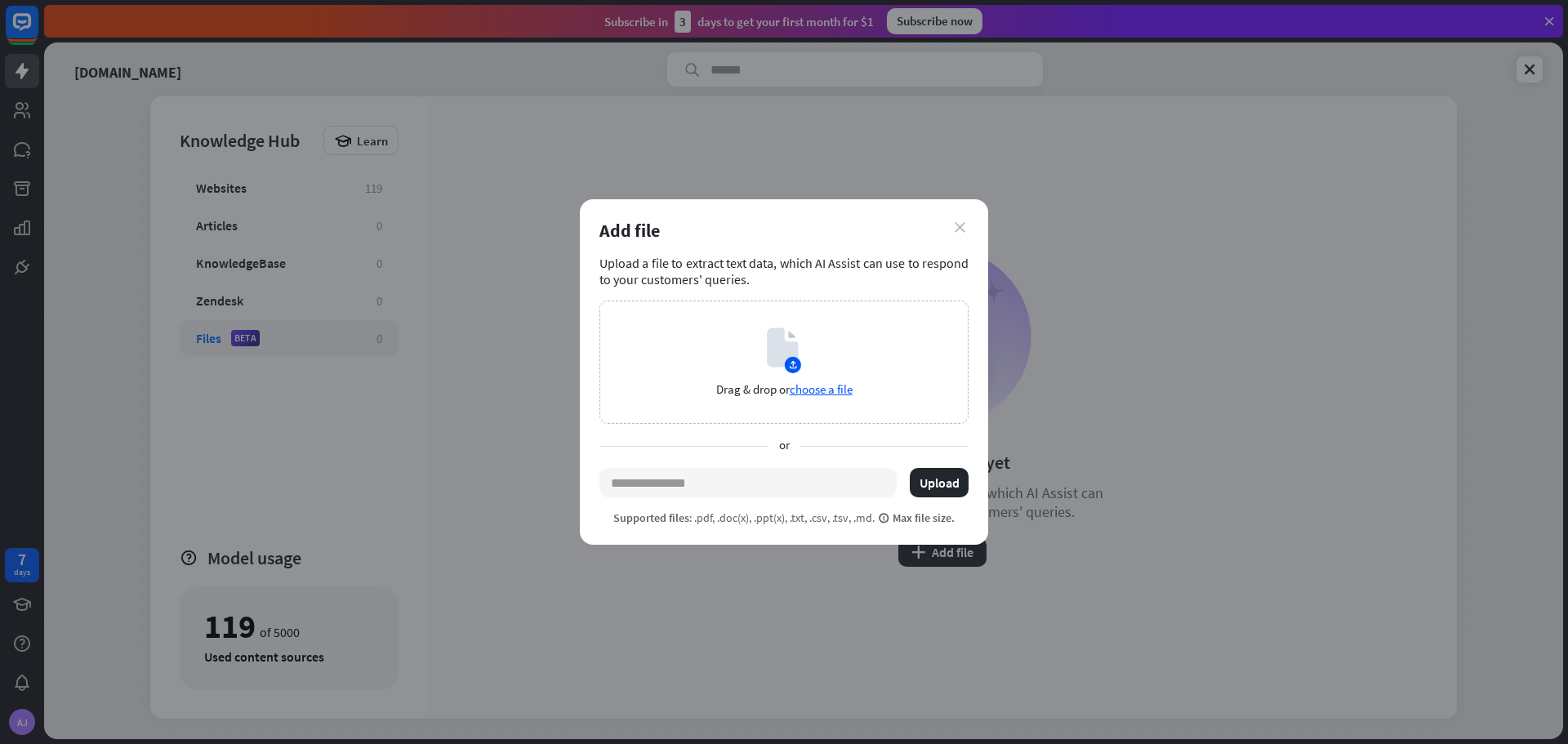
click at [962, 231] on icon "close" at bounding box center [960, 227] width 10 height 10
